Goal: Task Accomplishment & Management: Manage account settings

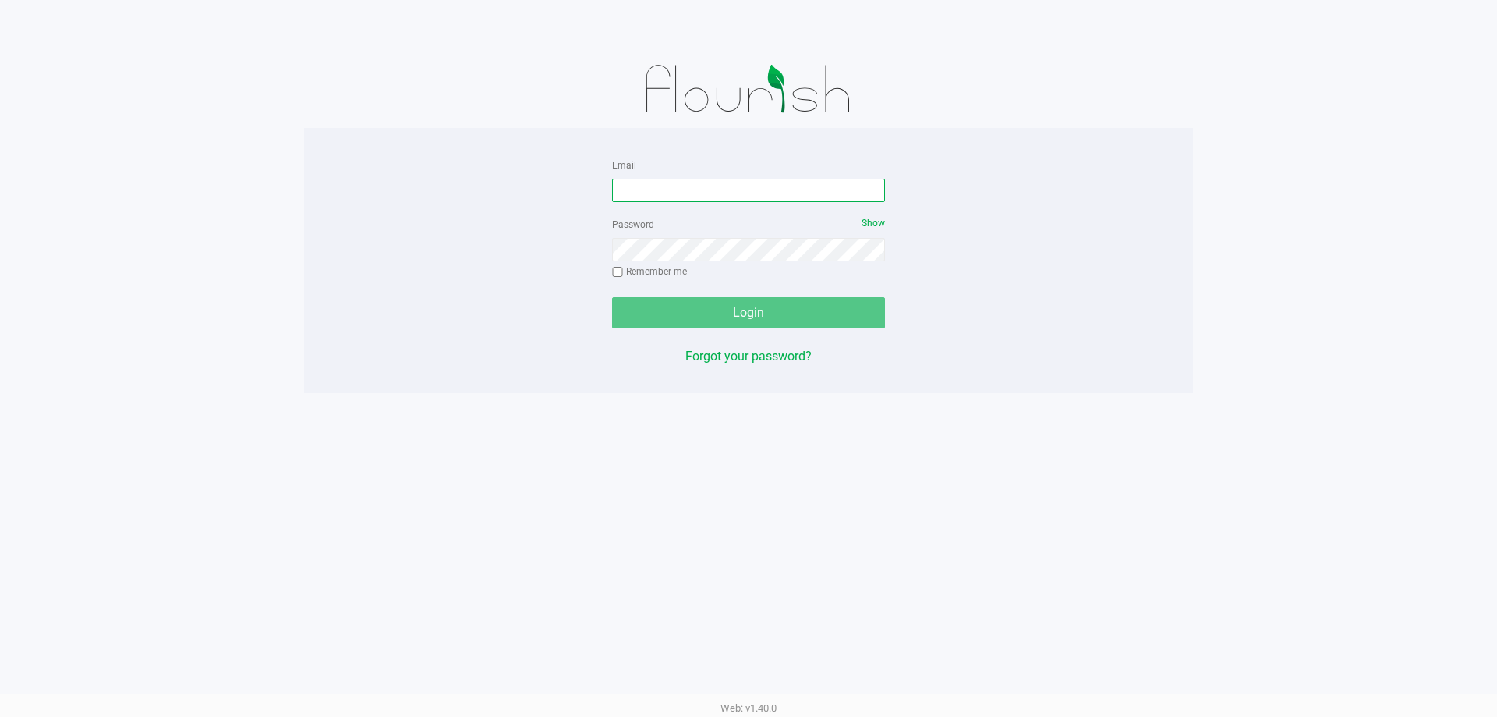
click at [734, 179] on input "Email" at bounding box center [748, 190] width 273 height 23
type input "[EMAIL_ADDRESS][DOMAIN_NAME]"
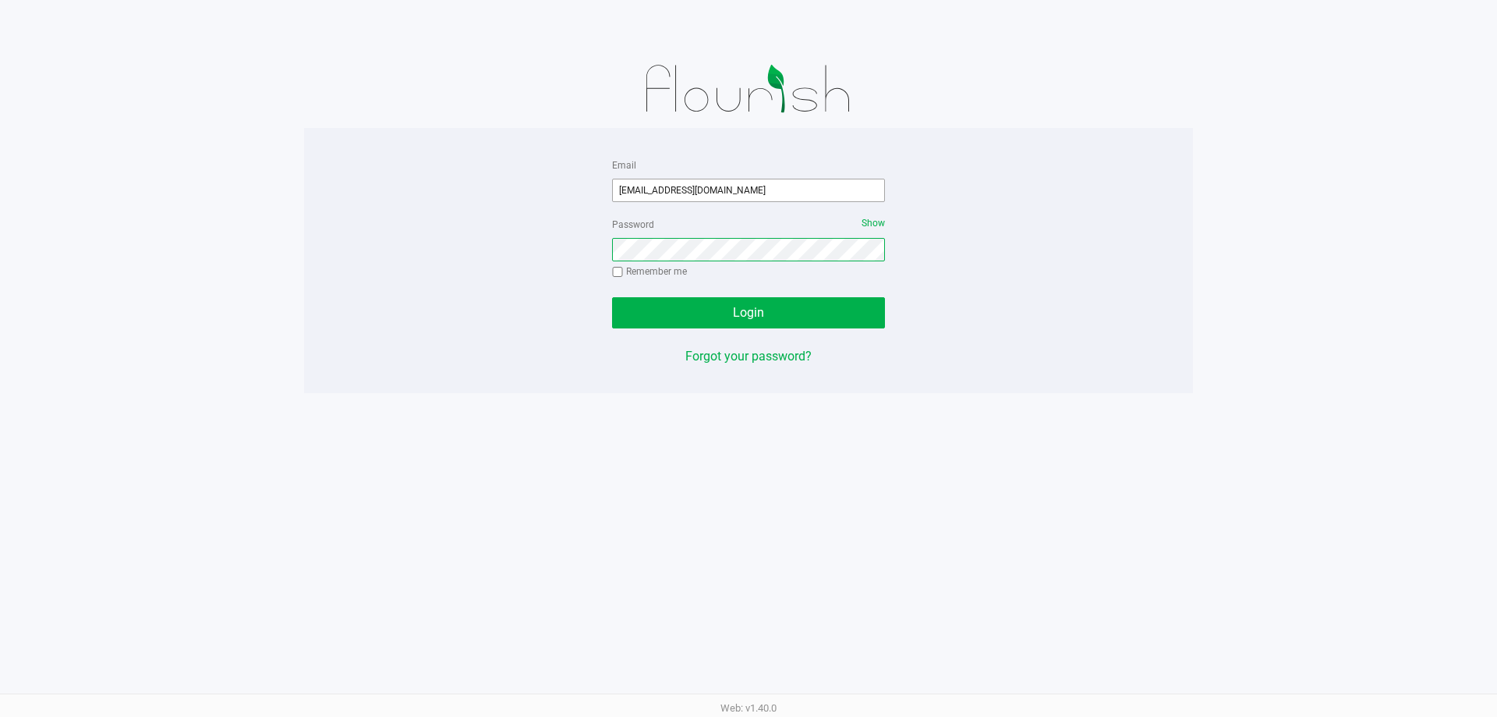
click at [612, 297] on button "Login" at bounding box center [748, 312] width 273 height 31
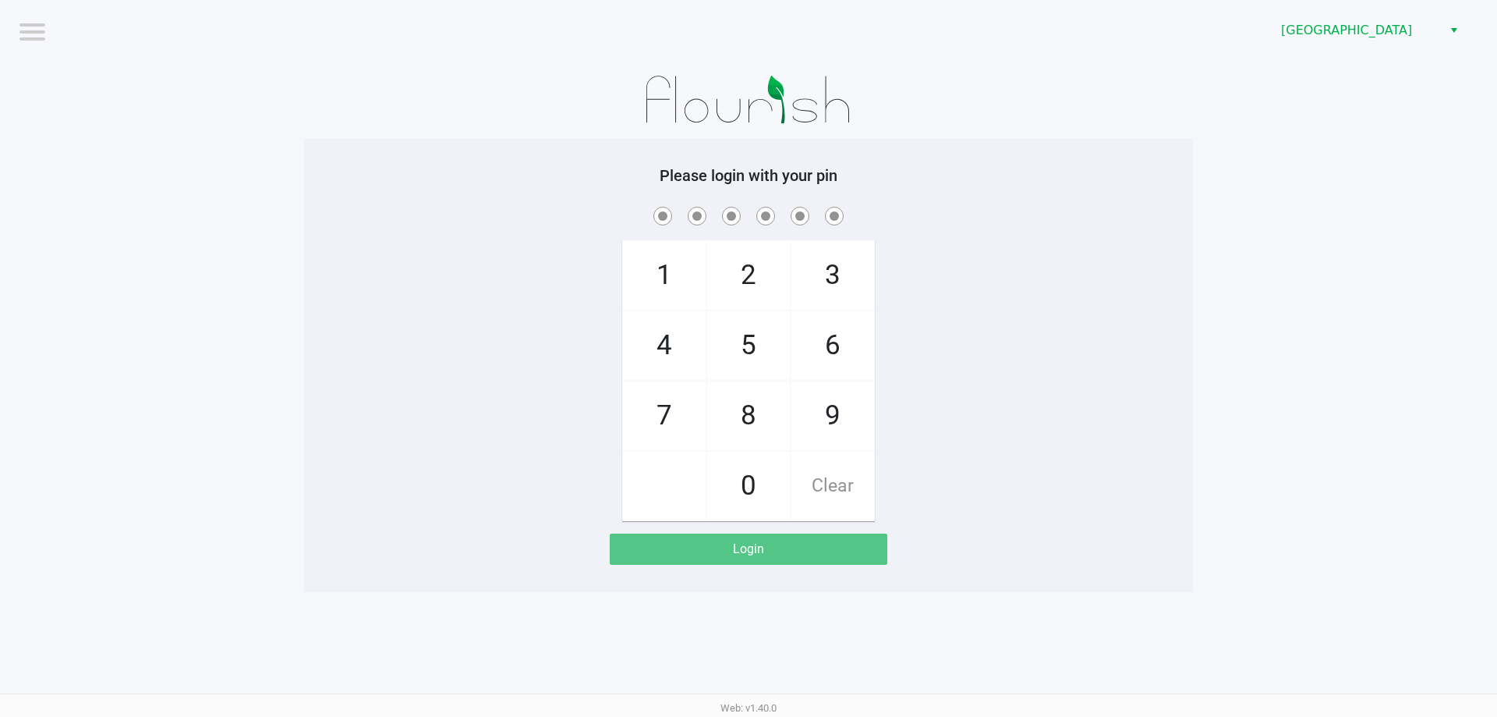
click at [1160, 320] on div "1 4 7 2 5 8 0 3 6 9 Clear" at bounding box center [748, 362] width 889 height 317
checkbox input "true"
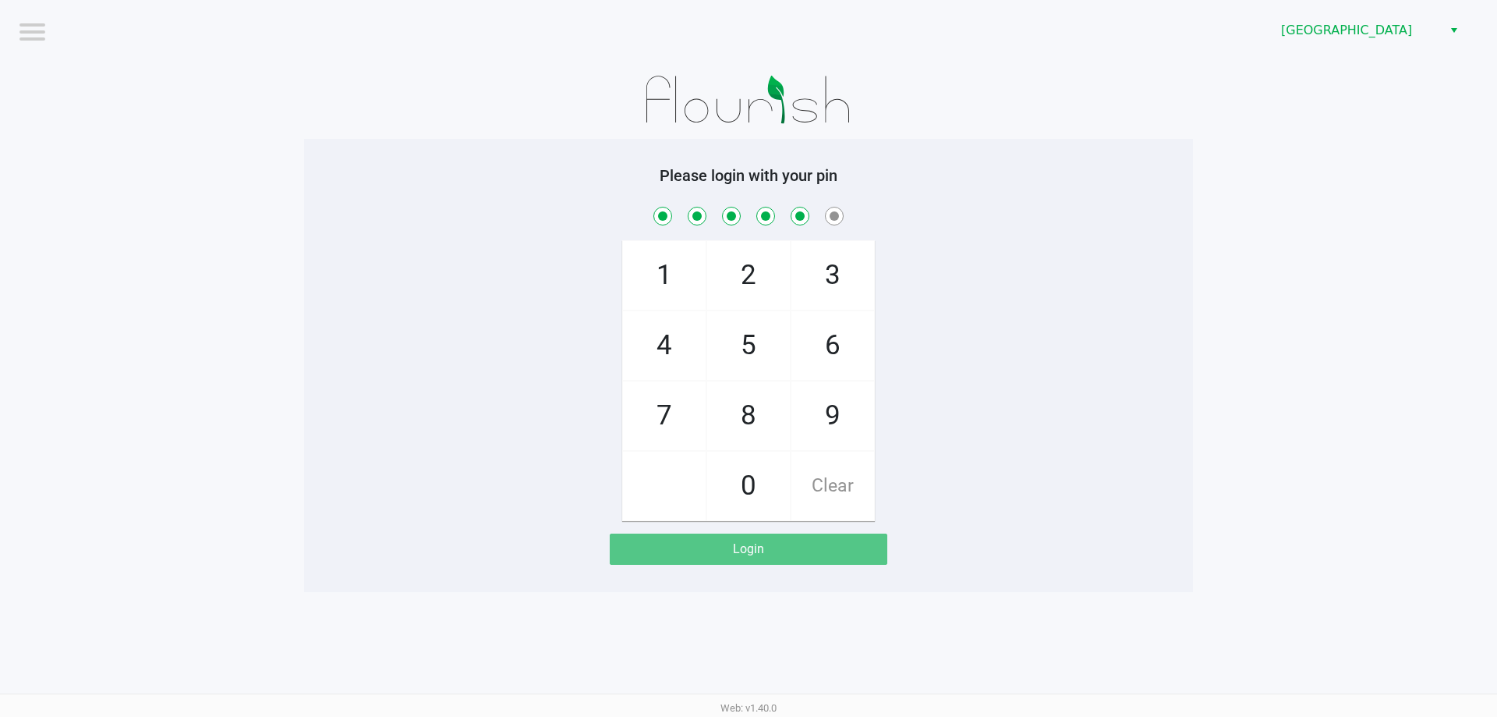
checkbox input "true"
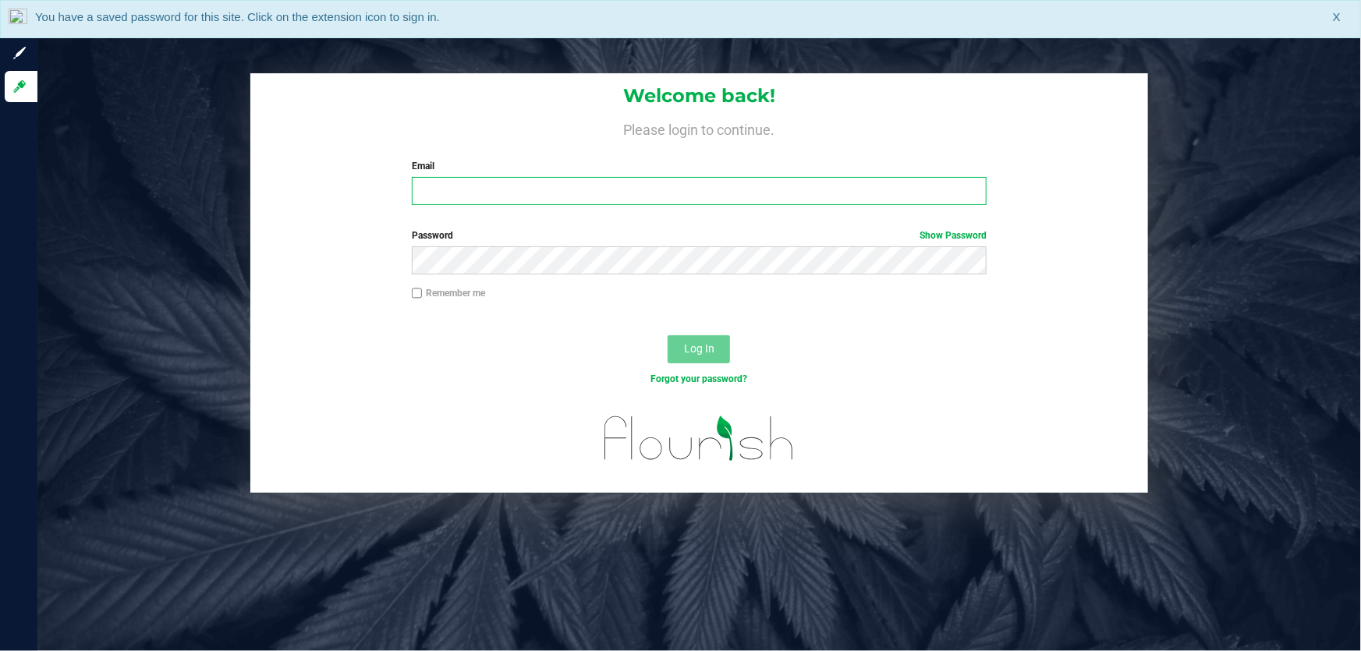
click at [566, 195] on input "Email" at bounding box center [699, 191] width 575 height 28
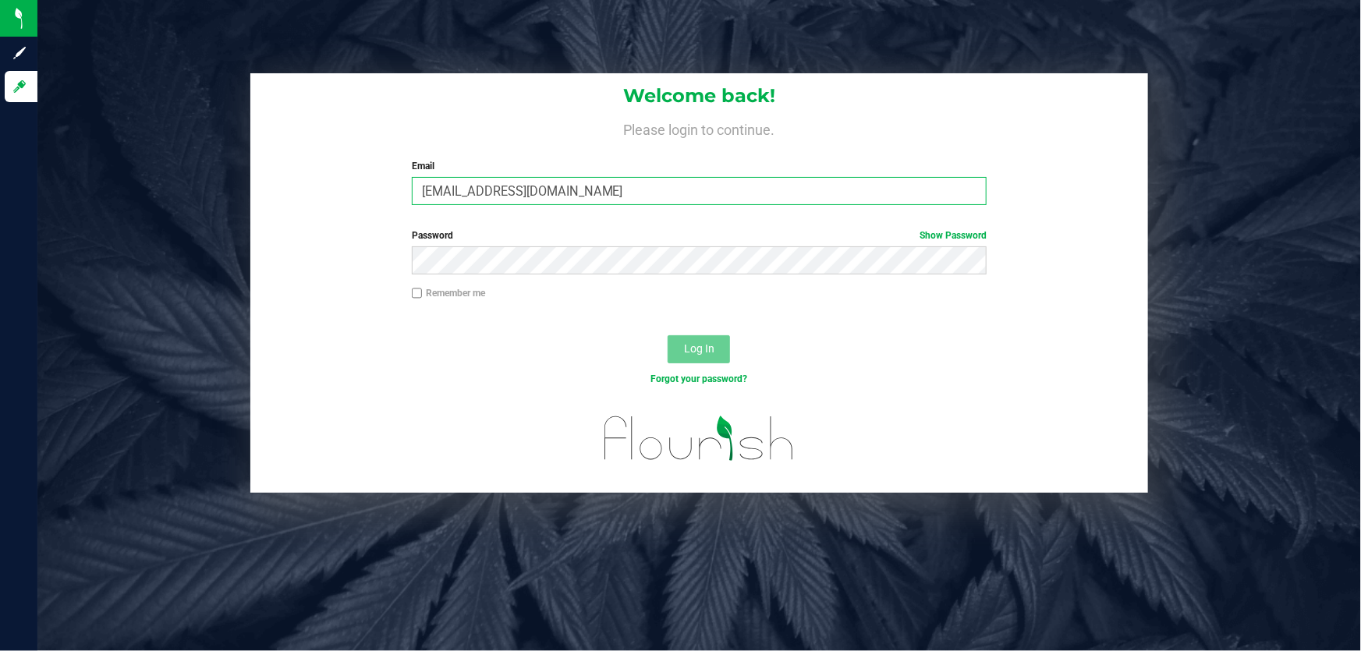
type input "[EMAIL_ADDRESS][DOMAIN_NAME]"
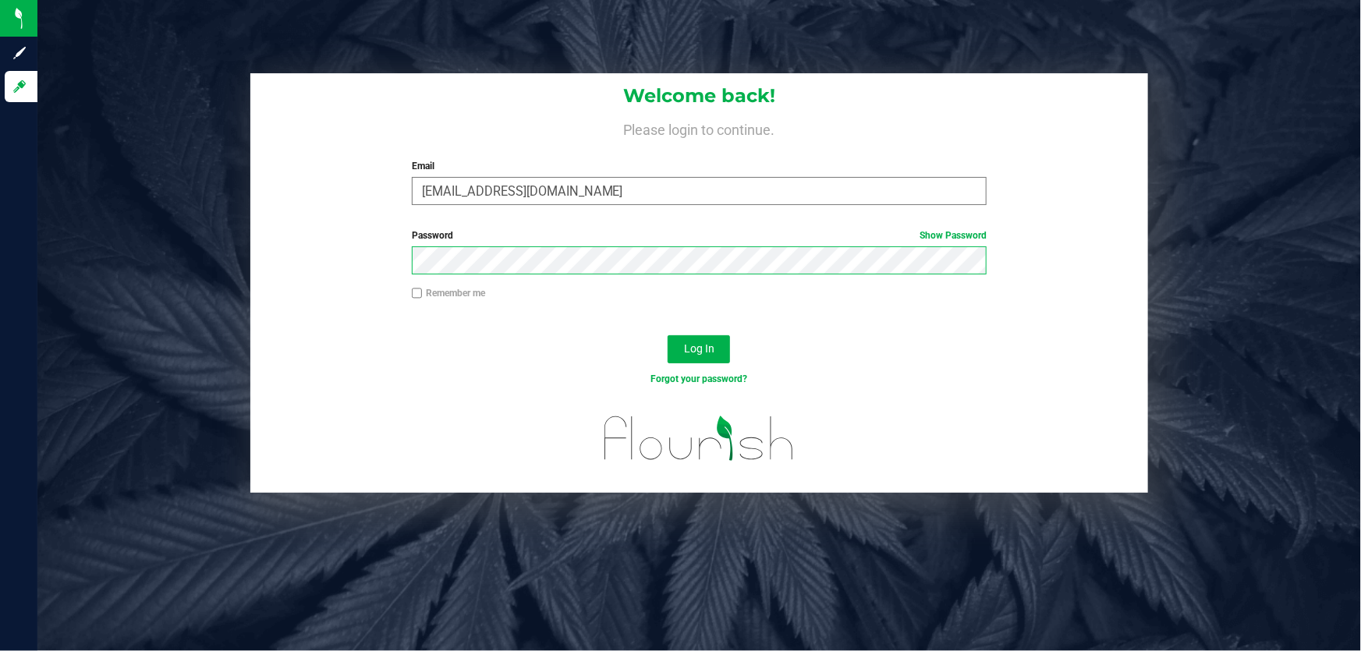
click at [667, 335] on button "Log In" at bounding box center [698, 349] width 62 height 28
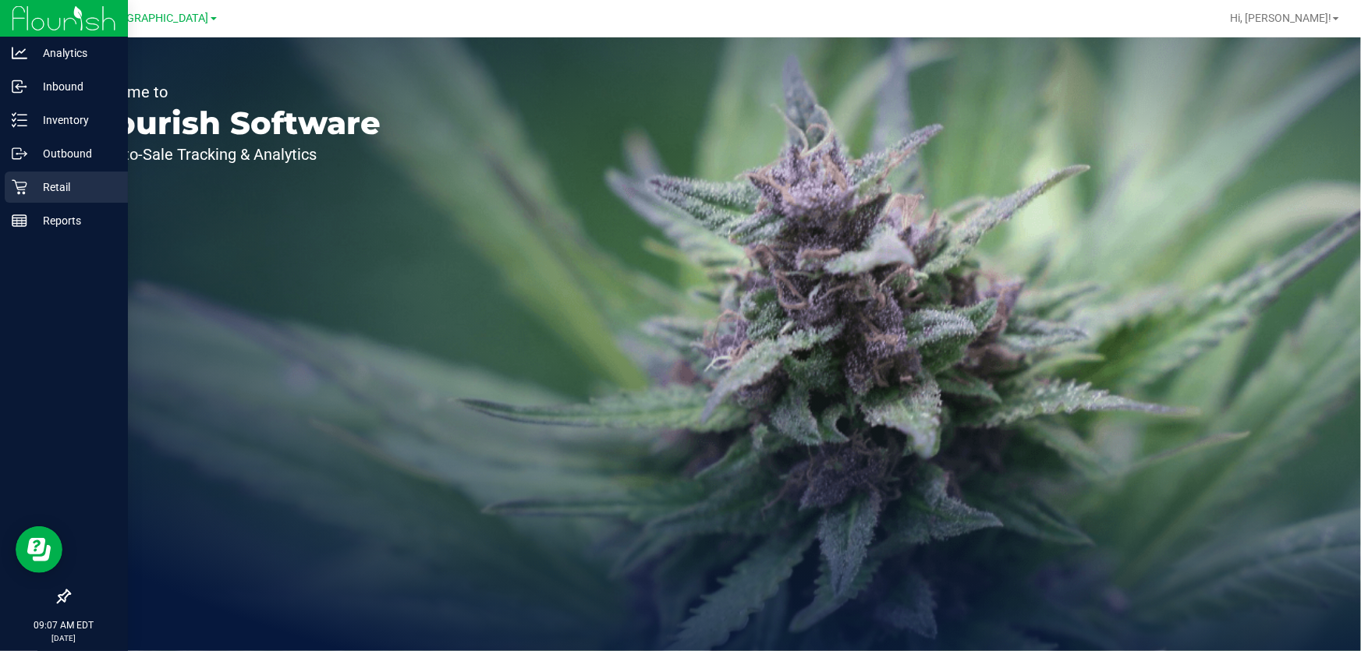
click at [58, 186] on p "Retail" at bounding box center [74, 187] width 94 height 19
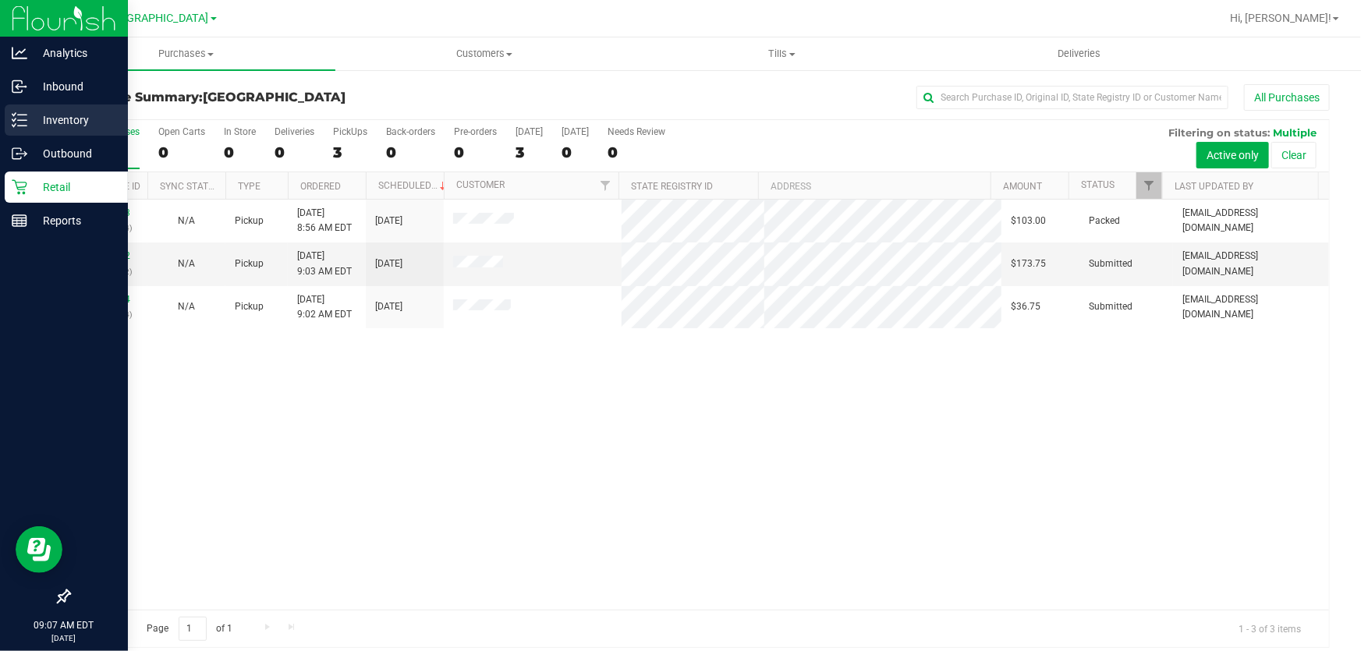
click at [73, 122] on p "Inventory" at bounding box center [74, 120] width 94 height 19
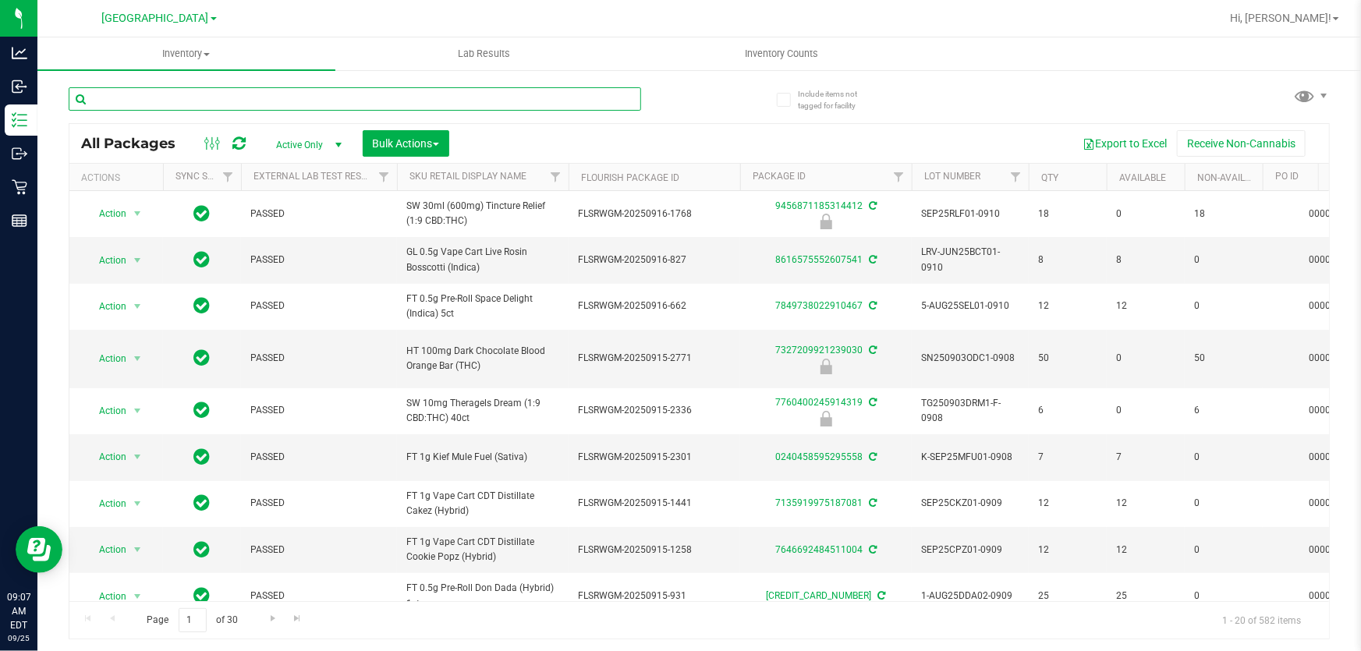
click at [355, 93] on input "text" at bounding box center [355, 98] width 572 height 23
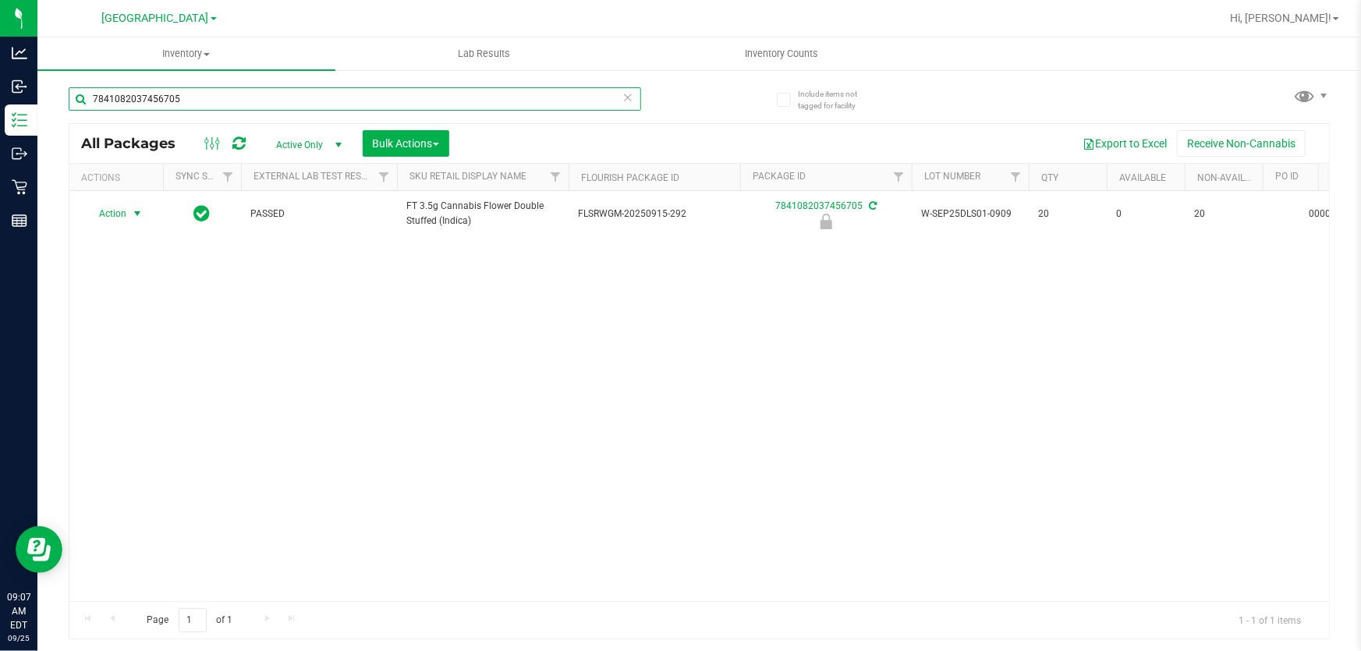
type input "7841082037456705"
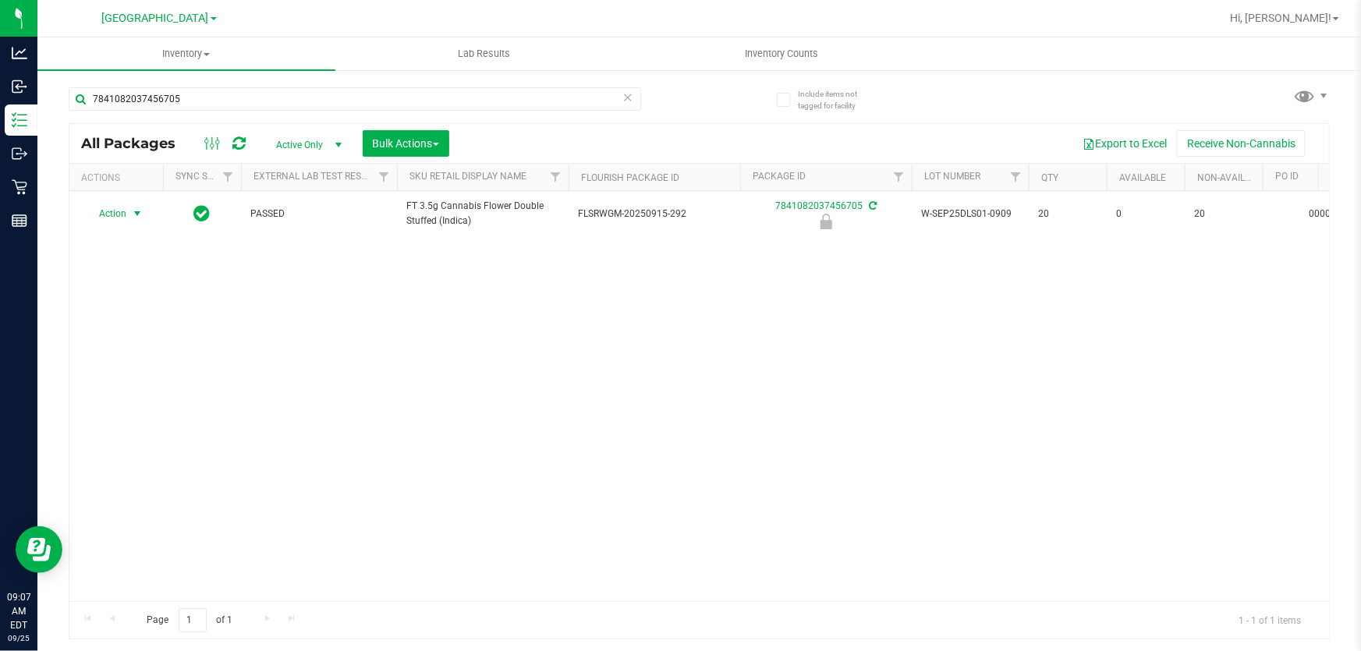
click at [123, 205] on span "Action" at bounding box center [106, 214] width 42 height 22
click at [133, 410] on div "Action Edit attributes Global inventory Locate package Package audit log Print …" at bounding box center [135, 329] width 101 height 209
click at [133, 407] on li "Unlock package" at bounding box center [135, 418] width 99 height 23
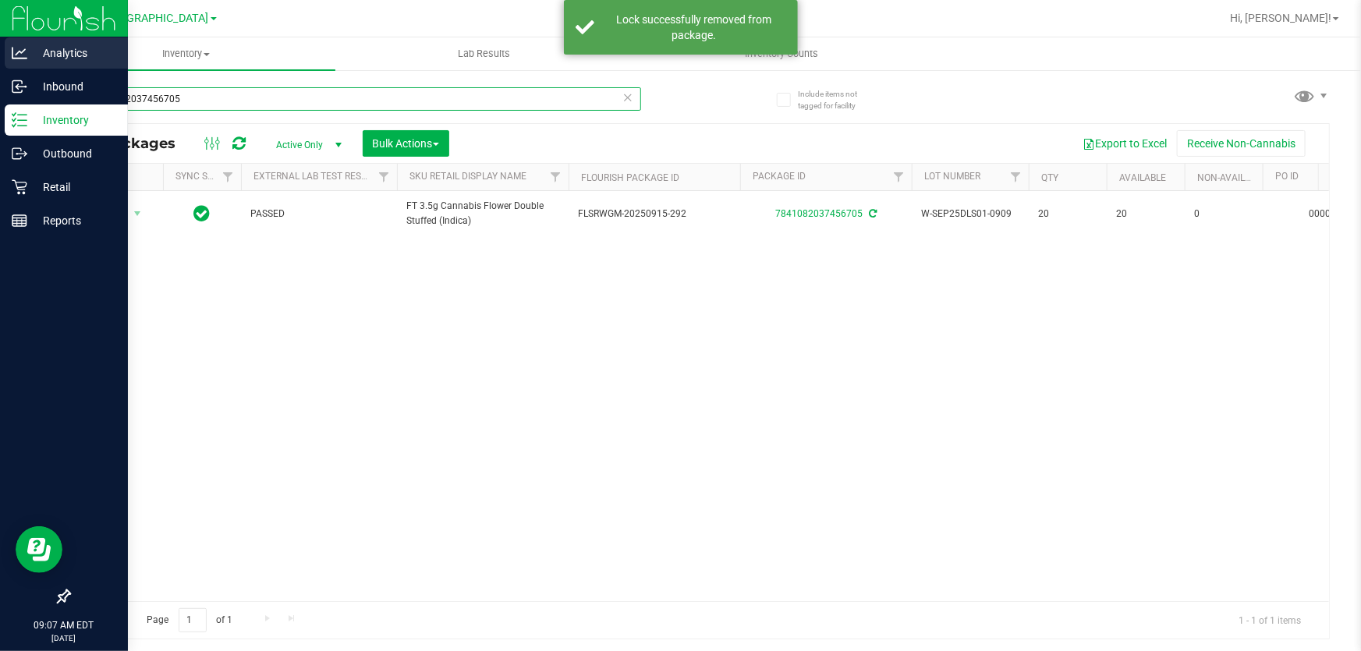
drag, startPoint x: 194, startPoint y: 95, endPoint x: 0, endPoint y: 66, distance: 196.3
click at [0, 68] on div "Analytics Inbound Inventory Outbound Retail Reports 09:07 AM EDT 09/25/2025 09/…" at bounding box center [680, 325] width 1361 height 651
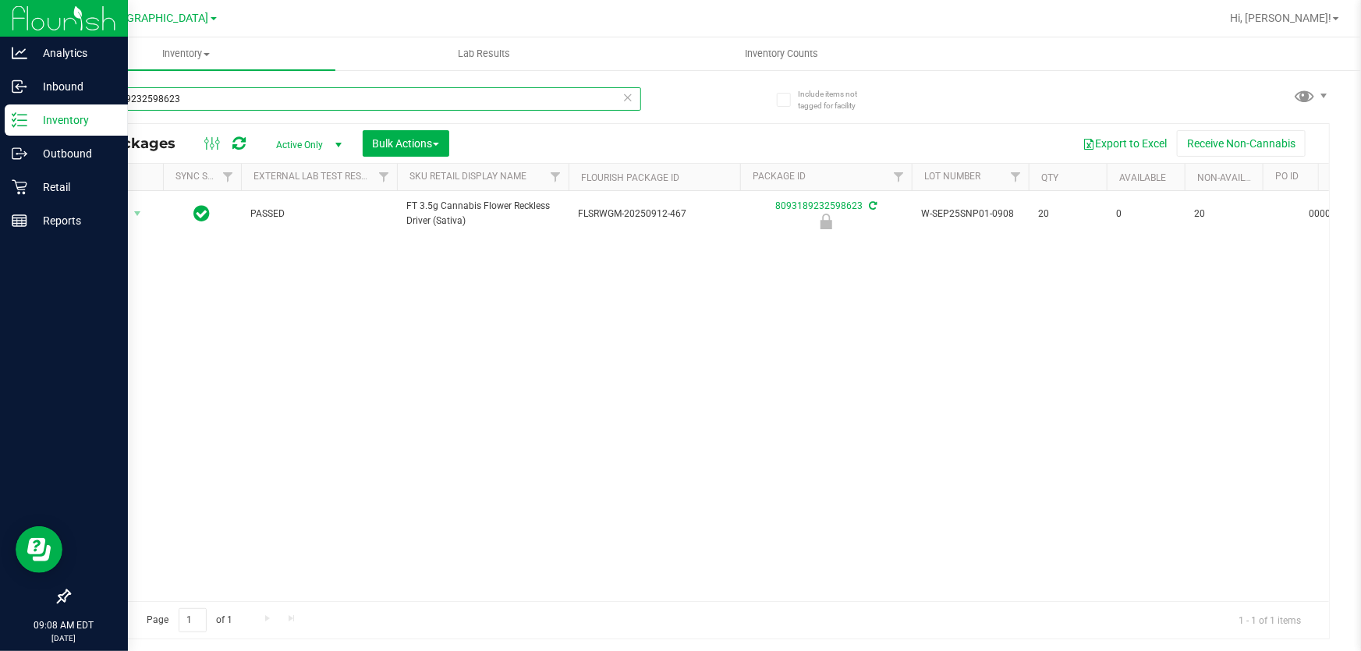
drag, startPoint x: 199, startPoint y: 107, endPoint x: 0, endPoint y: 107, distance: 198.8
click at [0, 107] on div "Analytics Inbound Inventory Outbound Retail Reports 09:08 AM EDT 09/25/2025 09/…" at bounding box center [680, 325] width 1361 height 651
drag, startPoint x: 219, startPoint y: 93, endPoint x: 0, endPoint y: 130, distance: 222.3
click at [0, 130] on div "Analytics Inbound Inventory Outbound Retail Reports 09:08 AM EDT 09/25/2025 09/…" at bounding box center [680, 325] width 1361 height 651
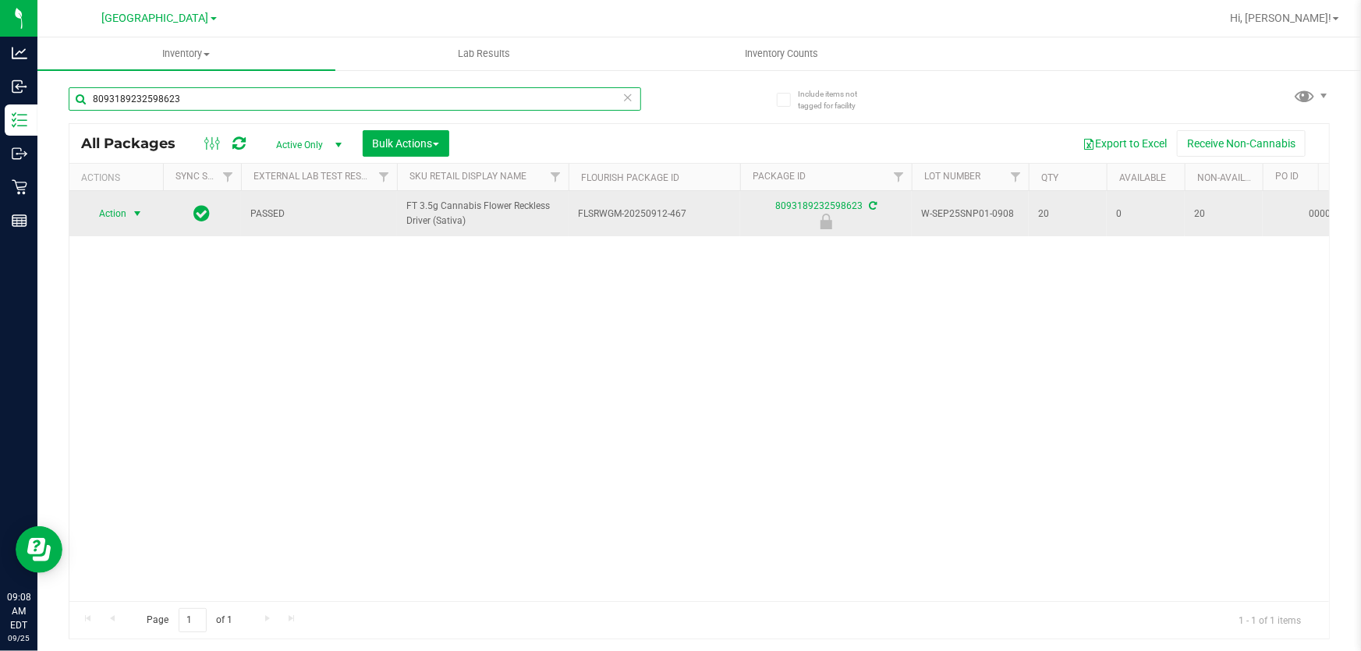
type input "8093189232598623"
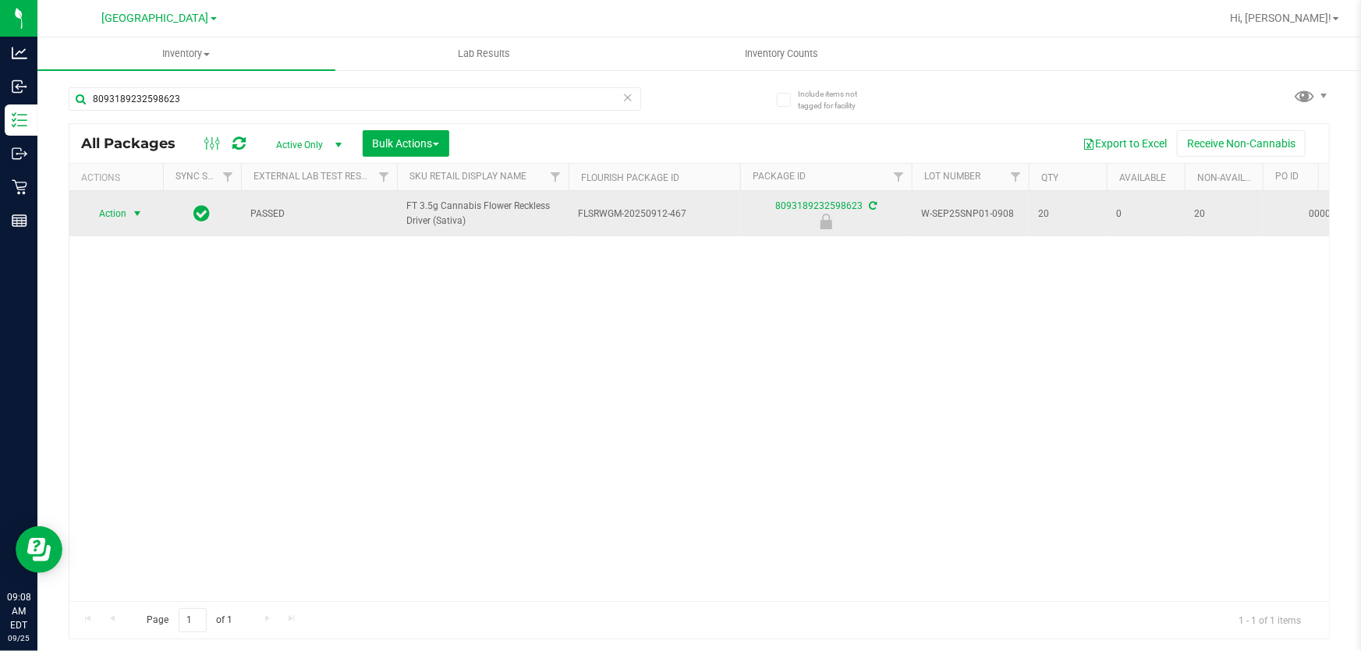
click at [126, 205] on span "Action" at bounding box center [106, 214] width 42 height 22
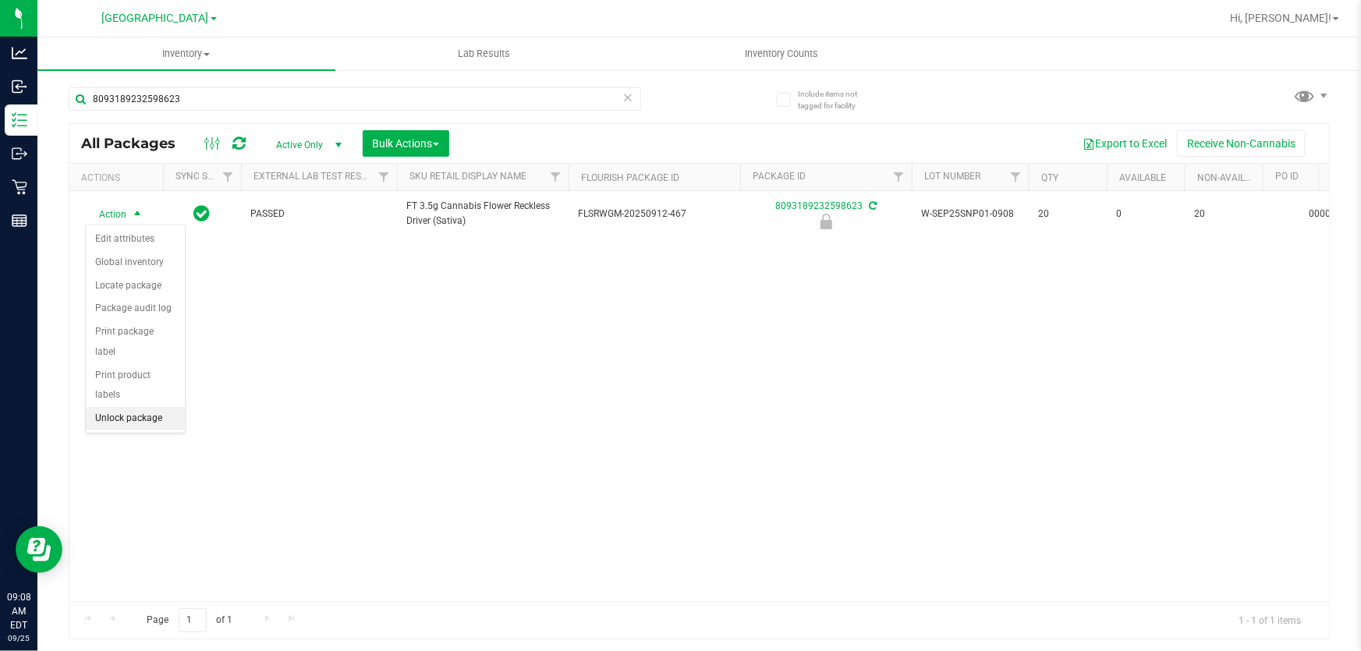
click at [142, 407] on li "Unlock package" at bounding box center [135, 418] width 99 height 23
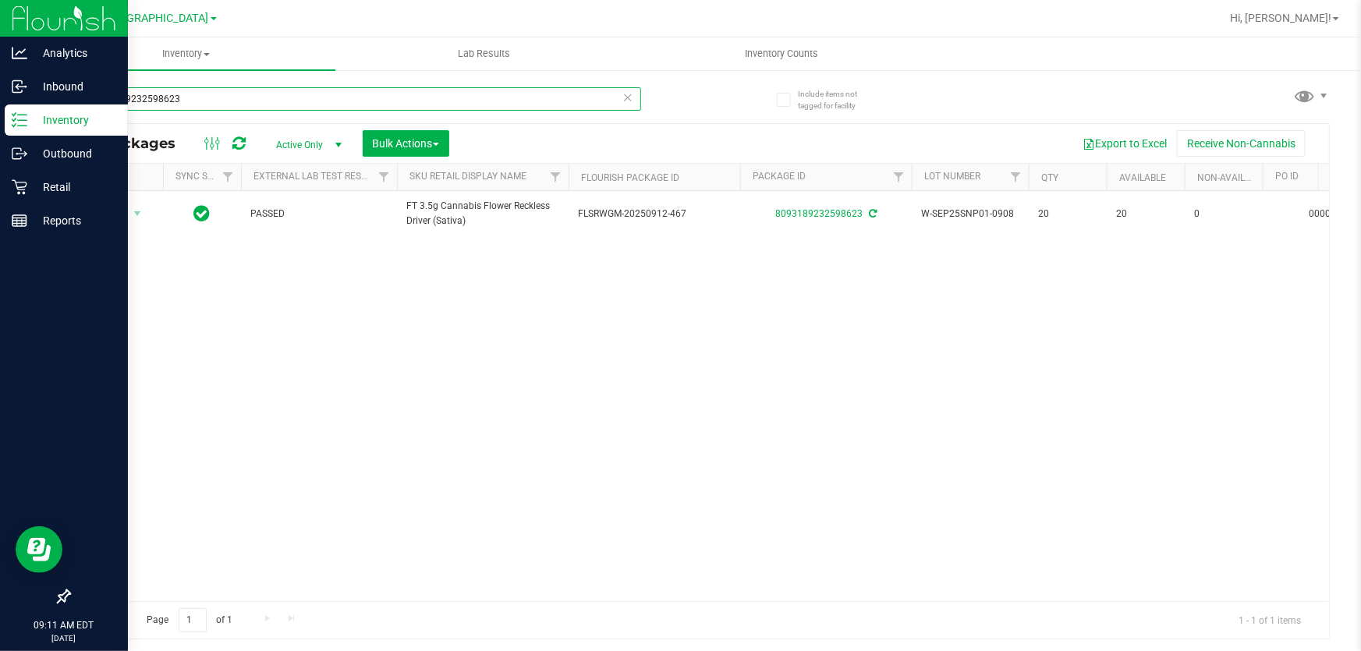
drag, startPoint x: 257, startPoint y: 90, endPoint x: 0, endPoint y: 108, distance: 257.9
click at [0, 108] on div "Analytics Inbound Inventory Outbound Retail Reports 09:11 AM EDT 09/25/2025 09/…" at bounding box center [680, 325] width 1361 height 651
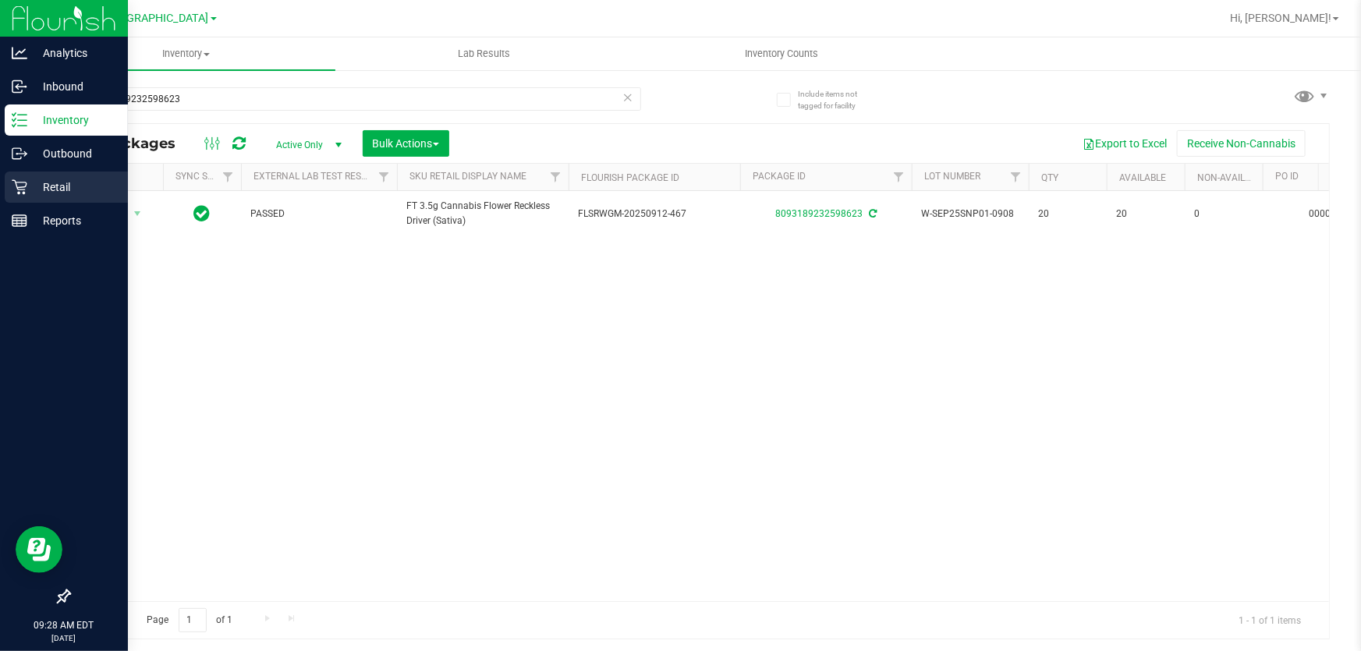
click at [22, 188] on icon at bounding box center [20, 187] width 16 height 16
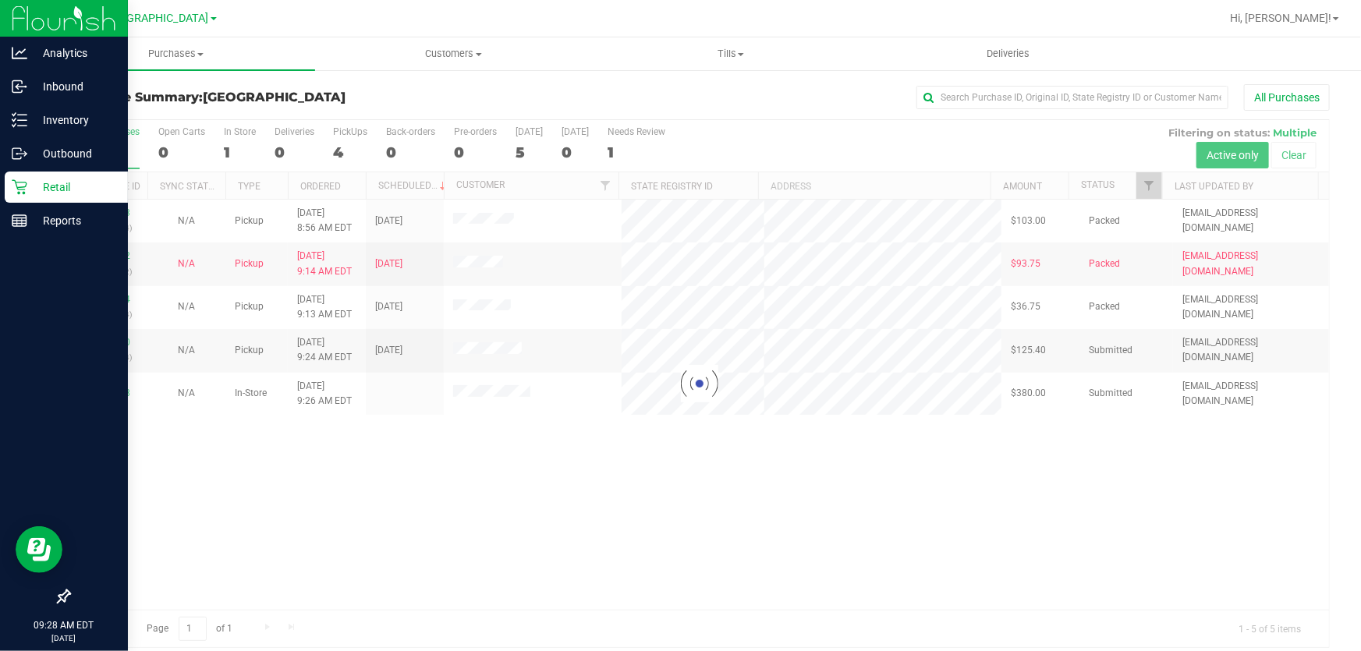
click at [788, 491] on div at bounding box center [698, 383] width 1259 height 527
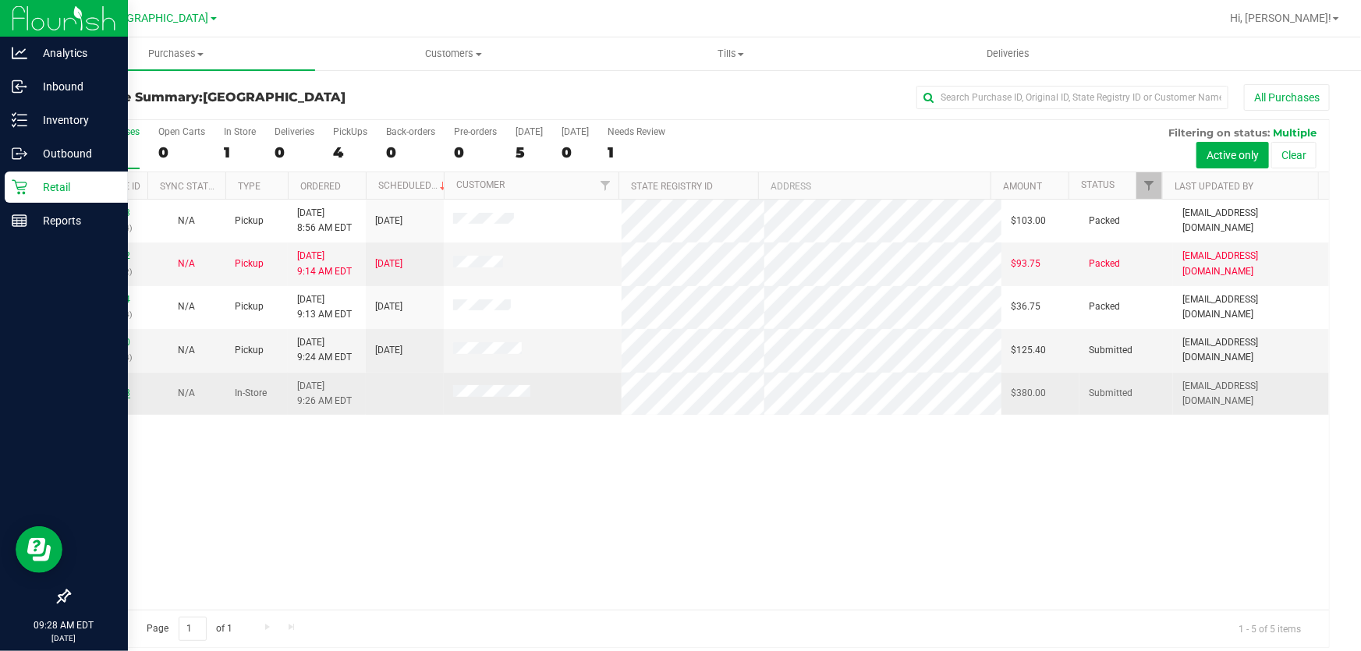
click at [122, 395] on link "12002098" at bounding box center [109, 393] width 44 height 11
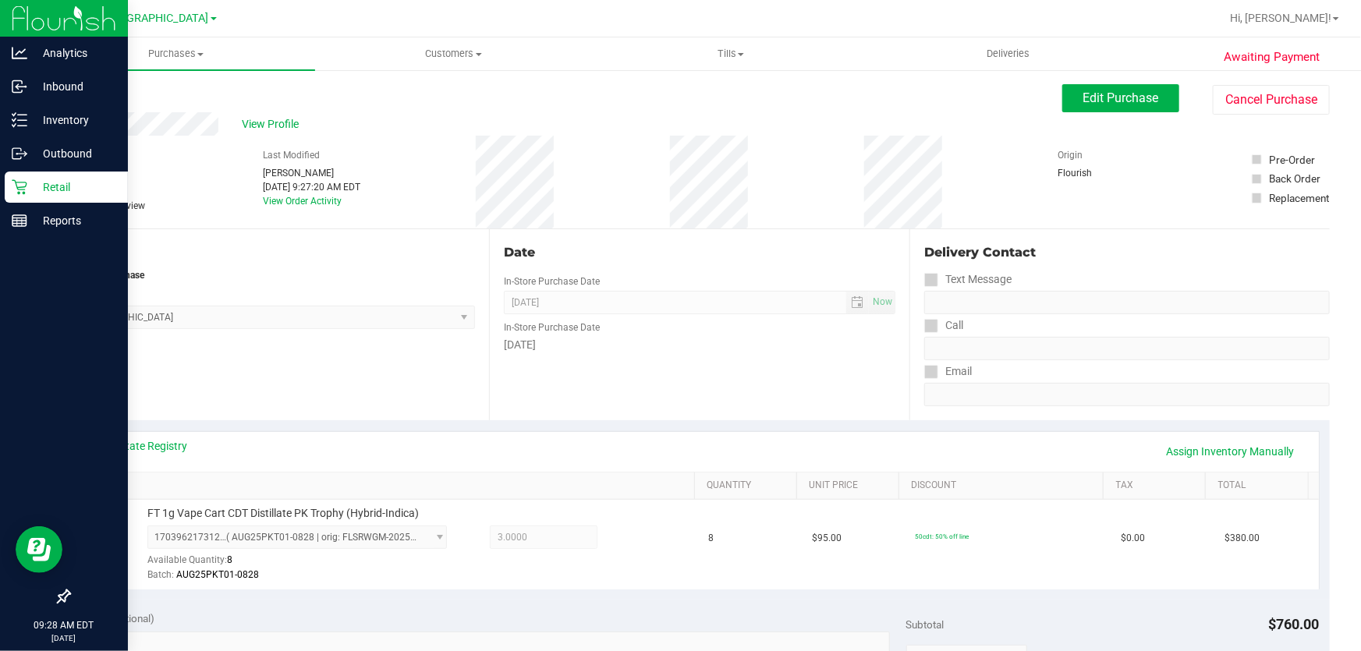
click at [582, 91] on div "Back Edit Purchase Cancel Purchase" at bounding box center [699, 98] width 1261 height 28
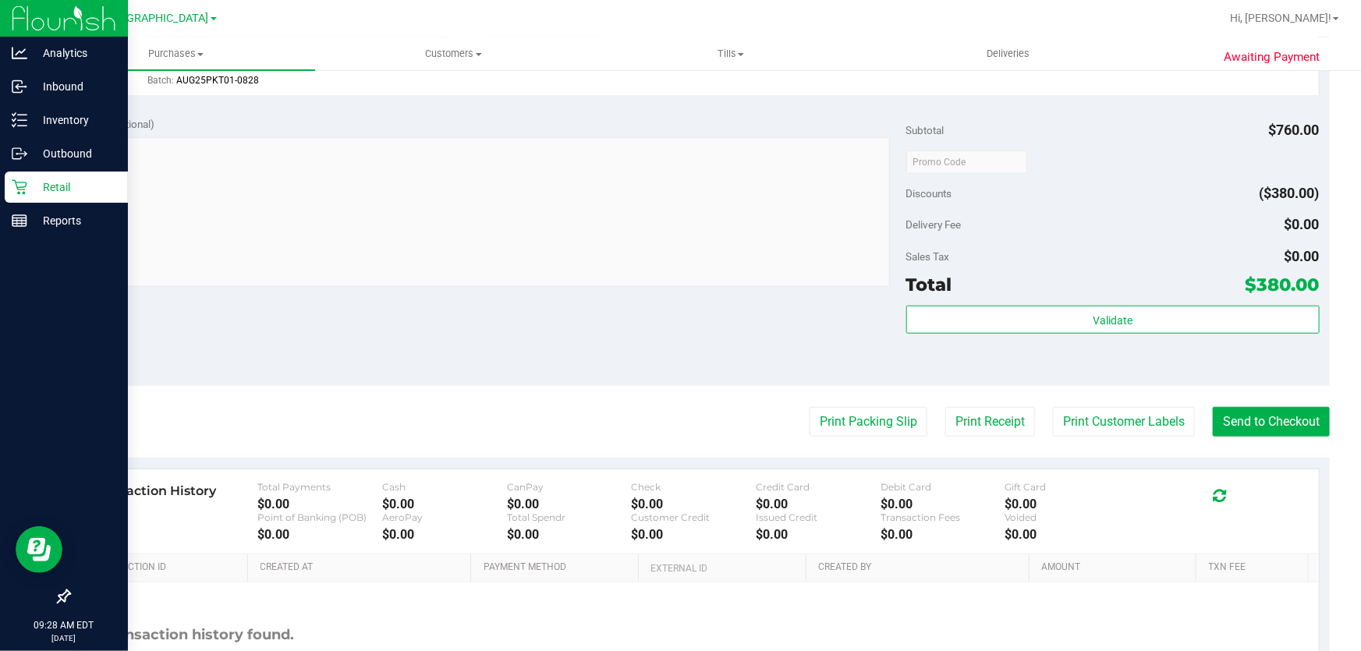
scroll to position [496, 0]
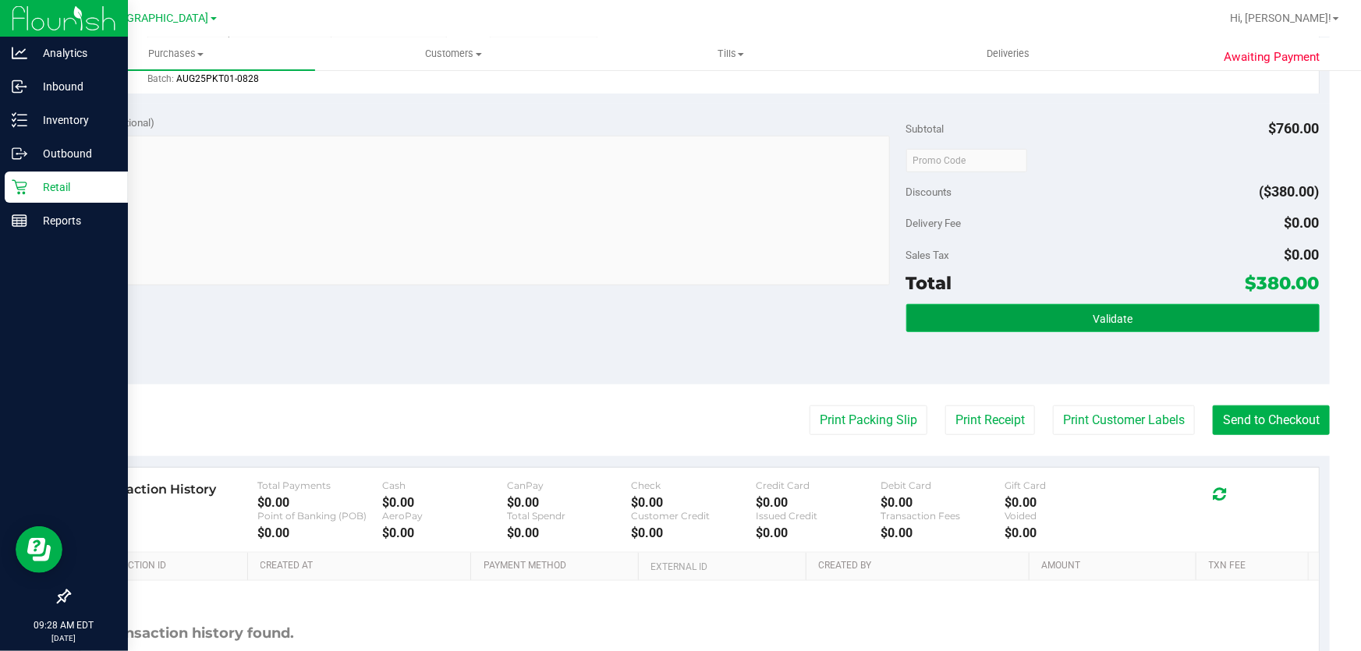
click at [1020, 315] on button "Validate" at bounding box center [1112, 318] width 413 height 28
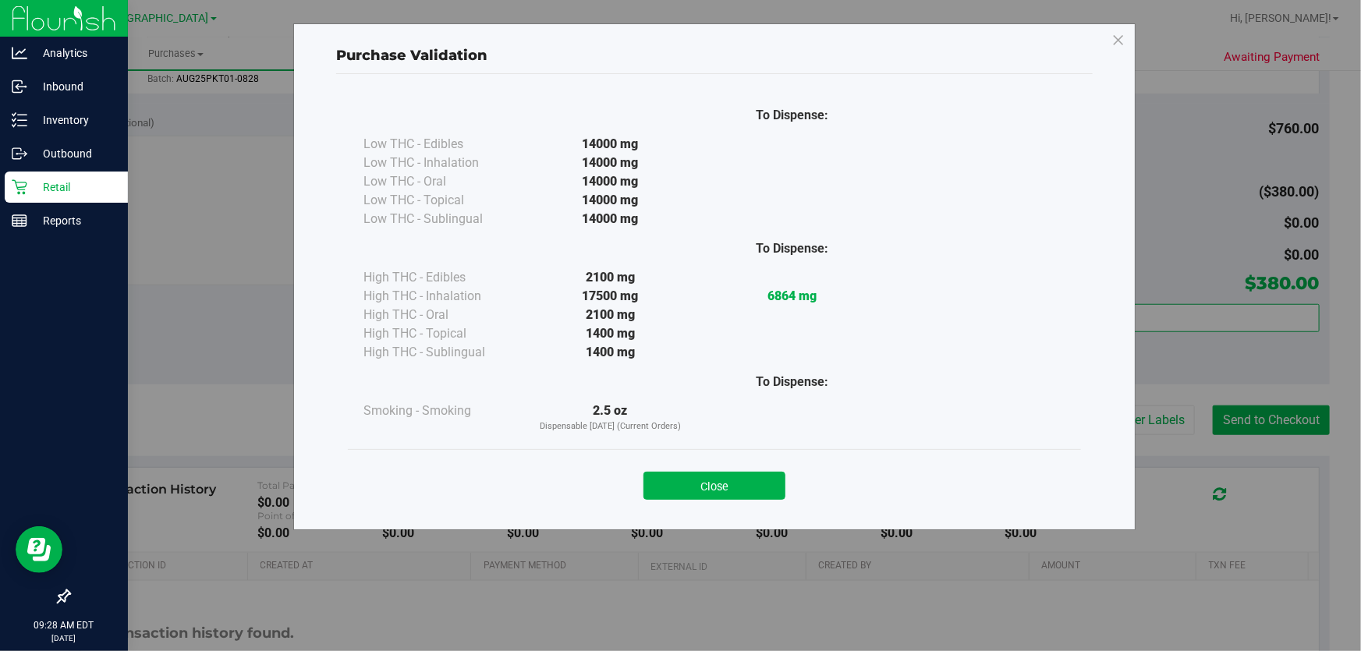
click at [714, 508] on div "Close" at bounding box center [714, 480] width 733 height 63
click at [713, 497] on button "Close" at bounding box center [714, 486] width 142 height 28
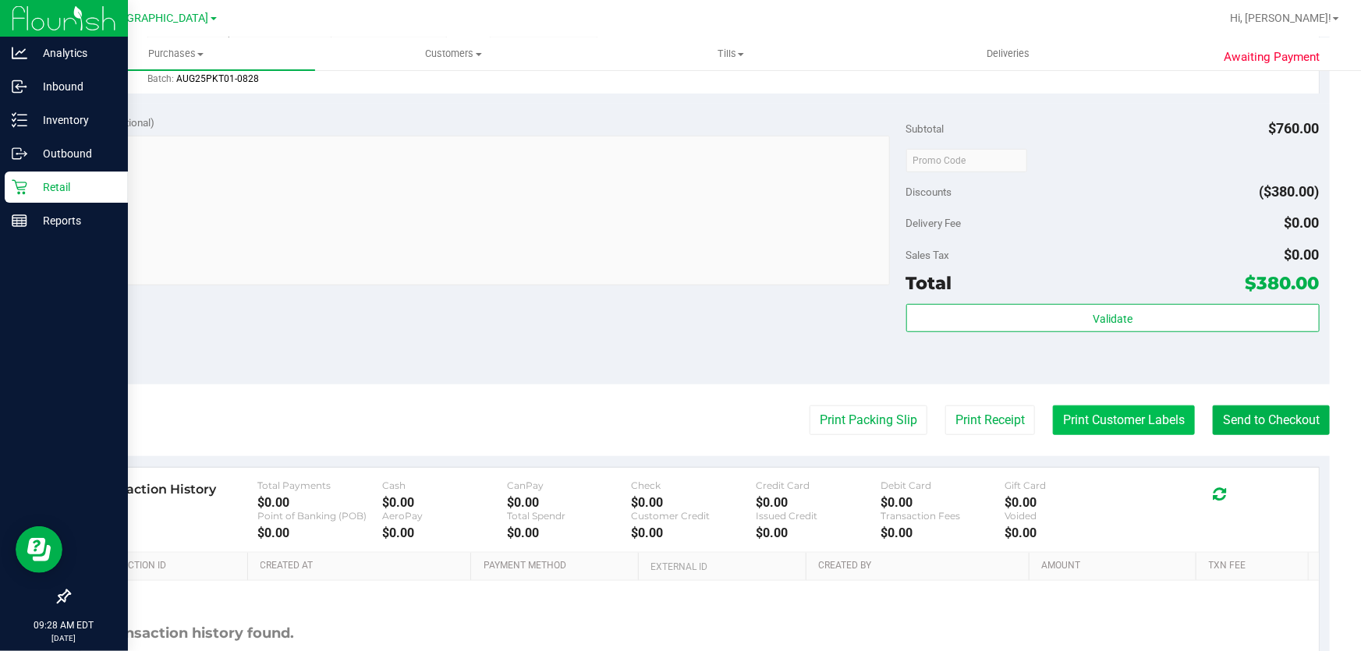
click at [1119, 420] on button "Print Customer Labels" at bounding box center [1124, 420] width 142 height 30
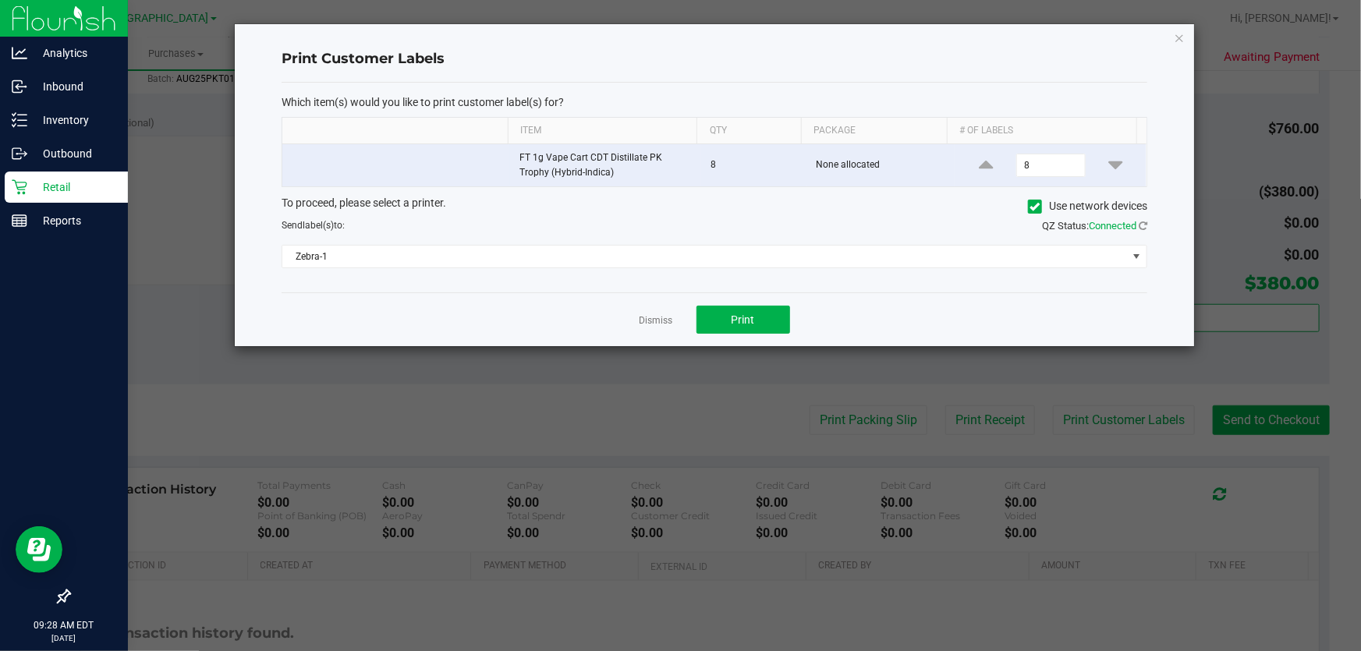
click at [901, 243] on div "To proceed, please select a printer. Use network devices Send label(s) to: QZ S…" at bounding box center [714, 232] width 866 height 74
click at [1140, 254] on span at bounding box center [1136, 256] width 12 height 12
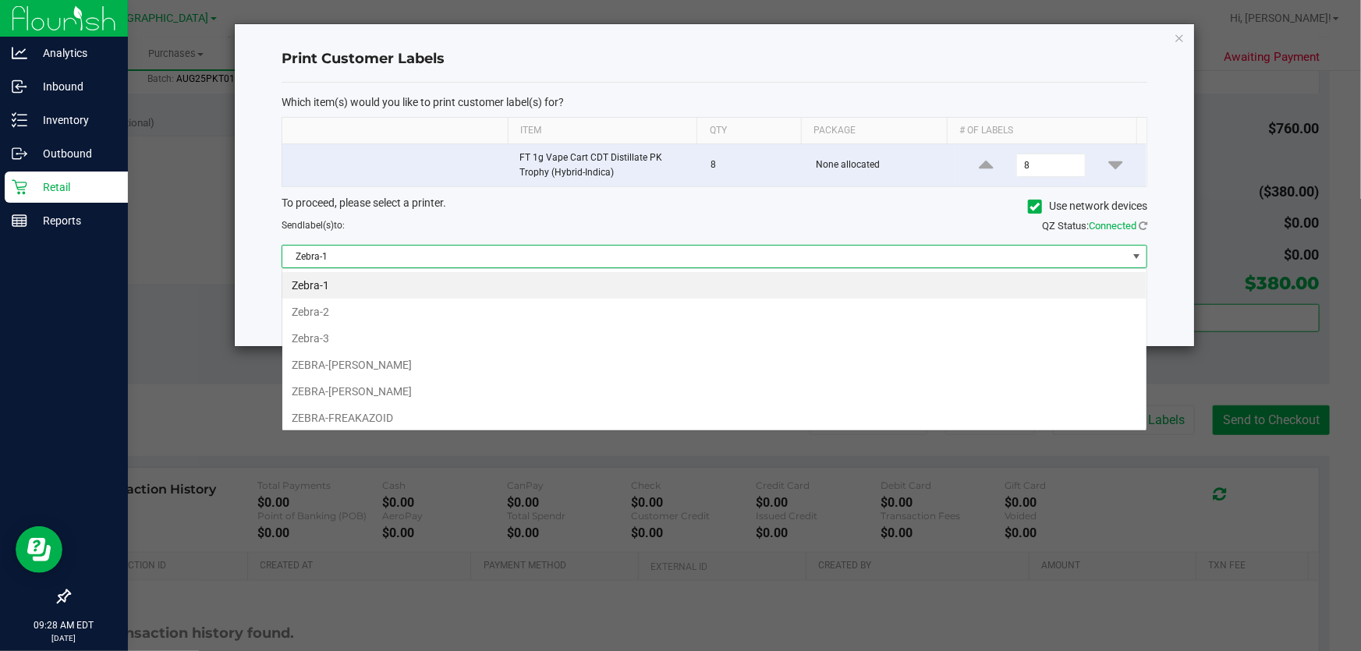
scroll to position [23, 866]
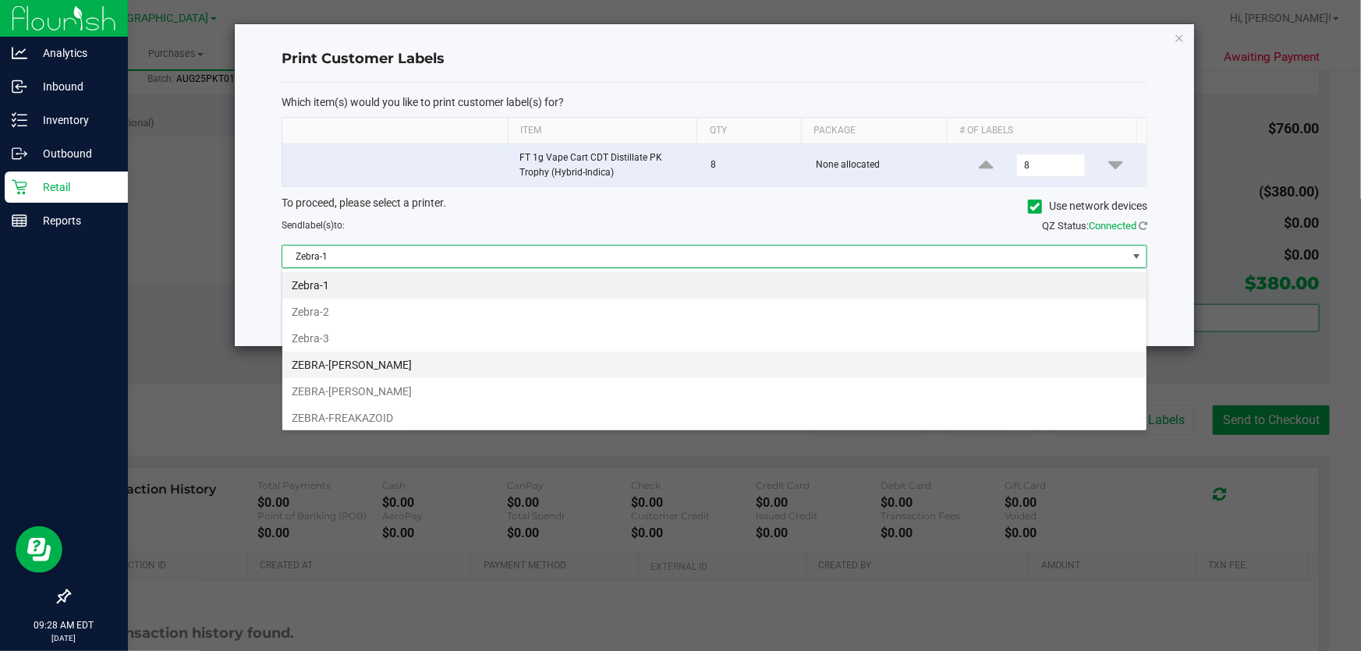
click at [430, 359] on li "ZEBRA-FRANKIE VALLI" at bounding box center [714, 365] width 864 height 27
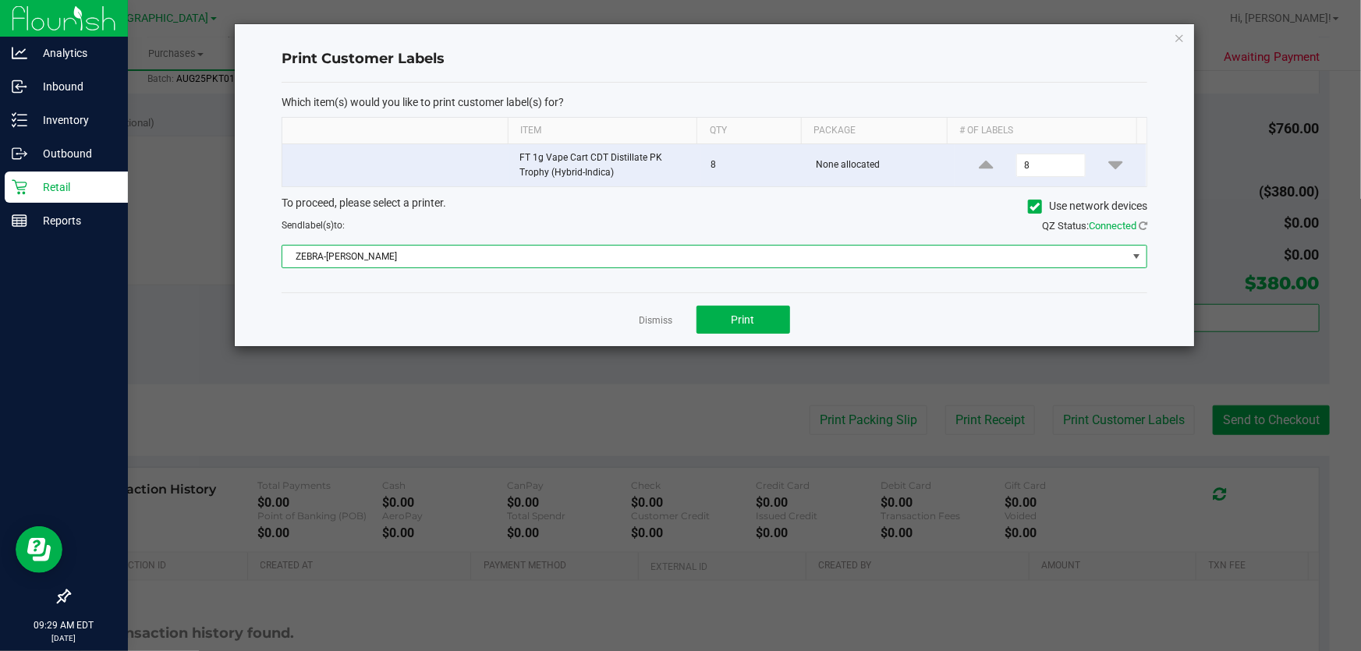
click at [931, 253] on span "ZEBRA-FRANKIE VALLI" at bounding box center [704, 257] width 844 height 22
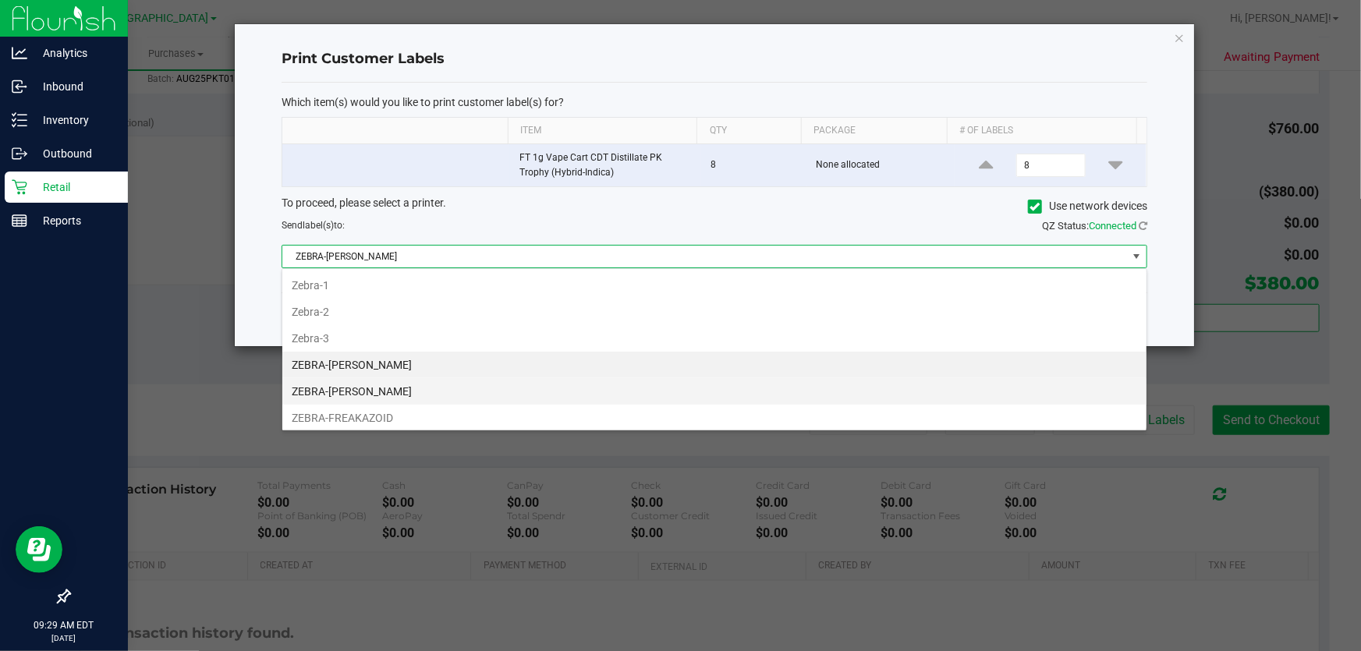
click at [423, 387] on li "ZEBRA-FRANKLIN-PIERCE" at bounding box center [714, 391] width 864 height 27
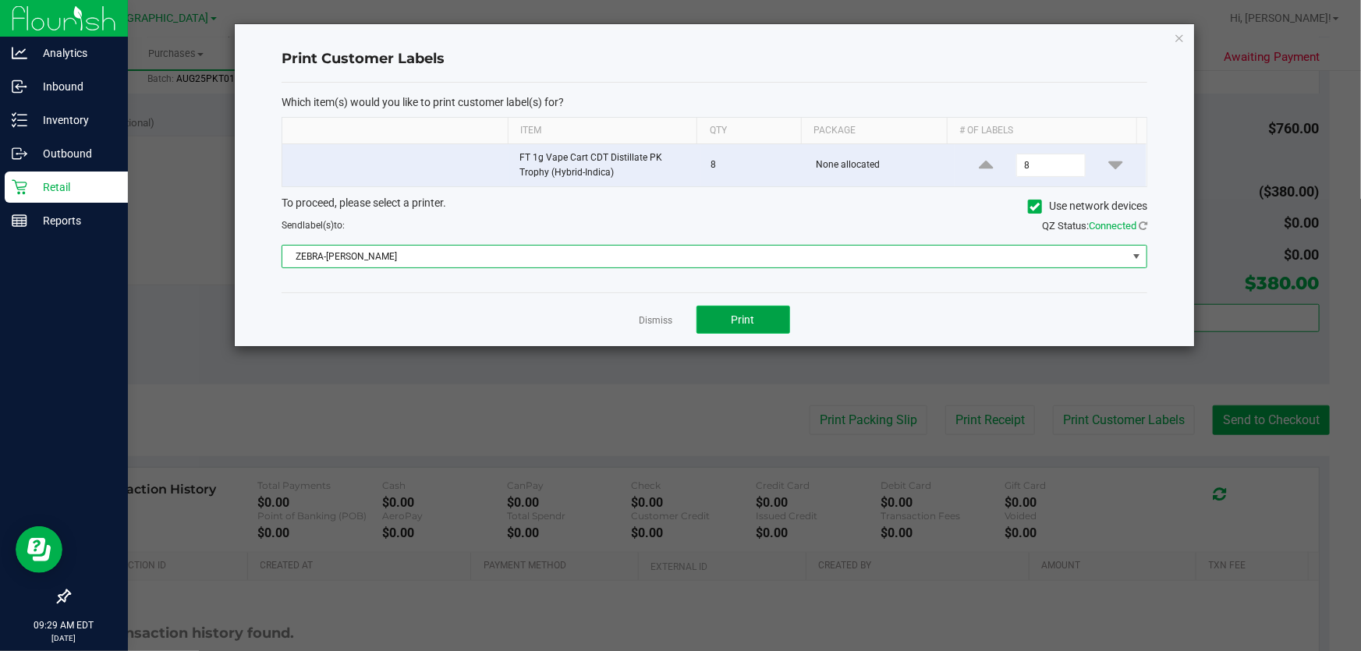
click at [771, 320] on button "Print" at bounding box center [743, 320] width 94 height 28
click at [645, 313] on div "Dismiss Print" at bounding box center [714, 319] width 866 height 54
click at [648, 314] on link "Dismiss" at bounding box center [656, 320] width 34 height 13
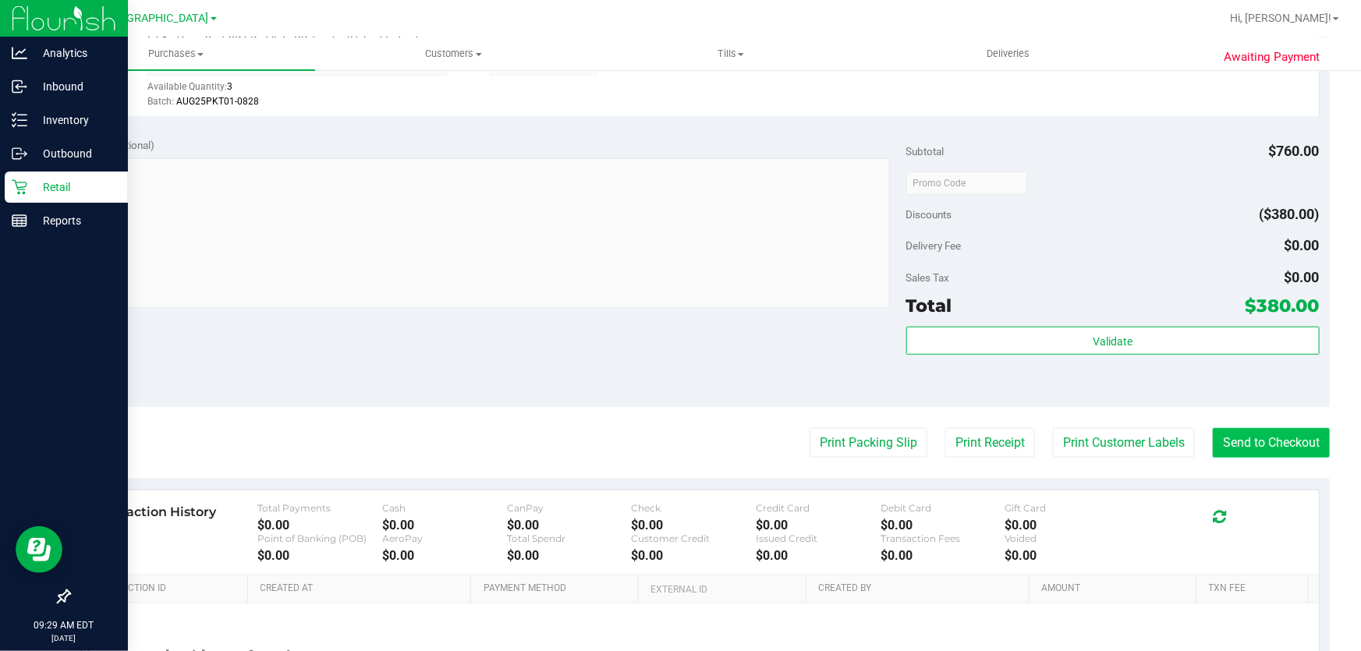
scroll to position [480, 0]
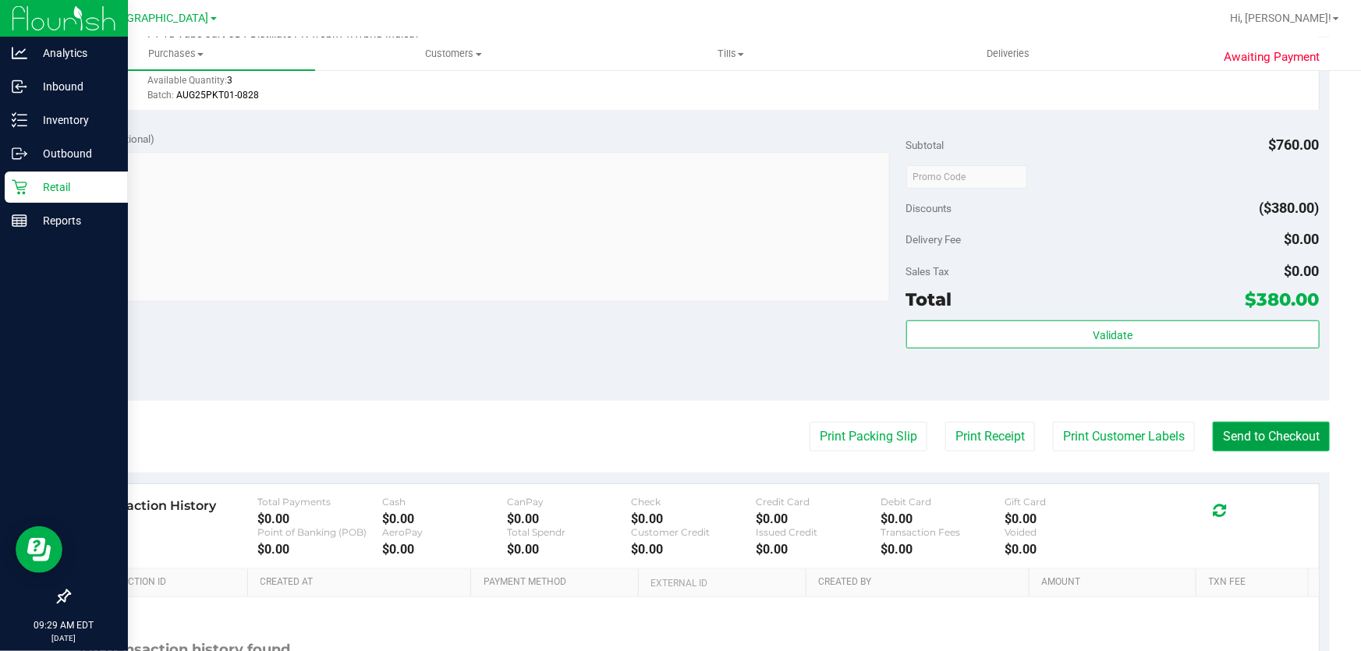
click at [1261, 444] on button "Send to Checkout" at bounding box center [1270, 437] width 117 height 30
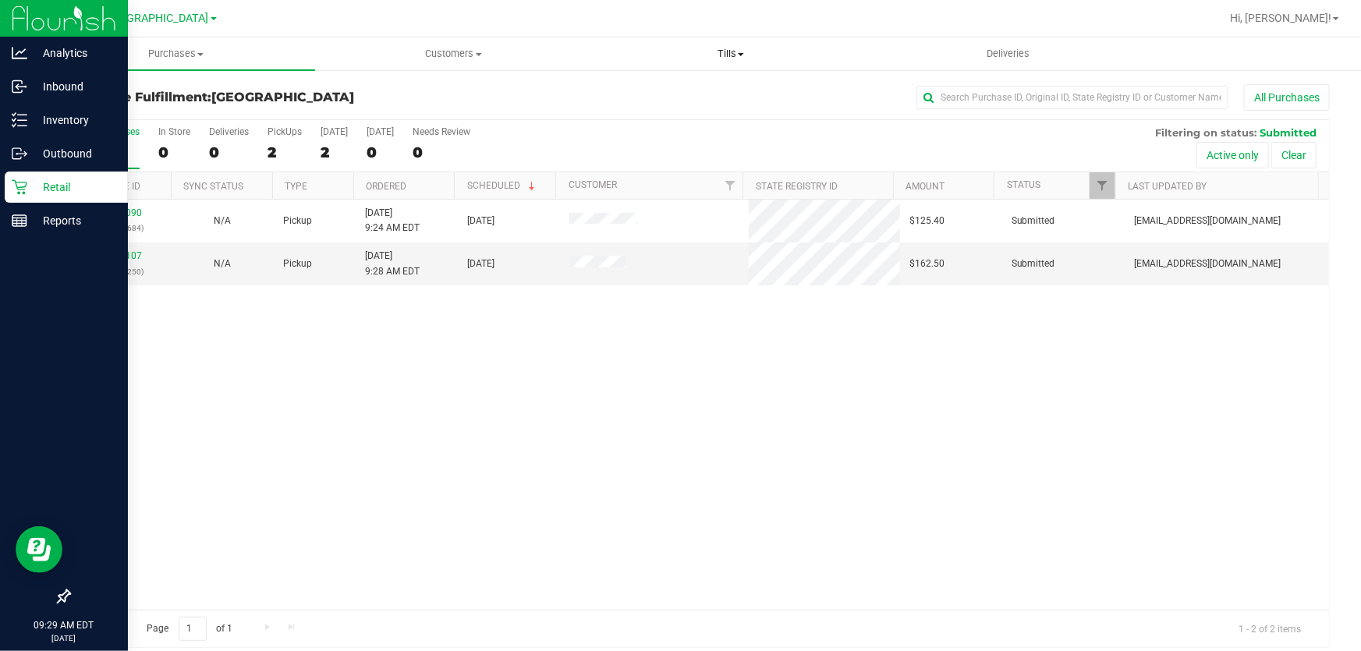
click at [722, 55] on span "Tills" at bounding box center [731, 54] width 276 height 14
click at [681, 89] on span "Manage tills" at bounding box center [644, 93] width 105 height 13
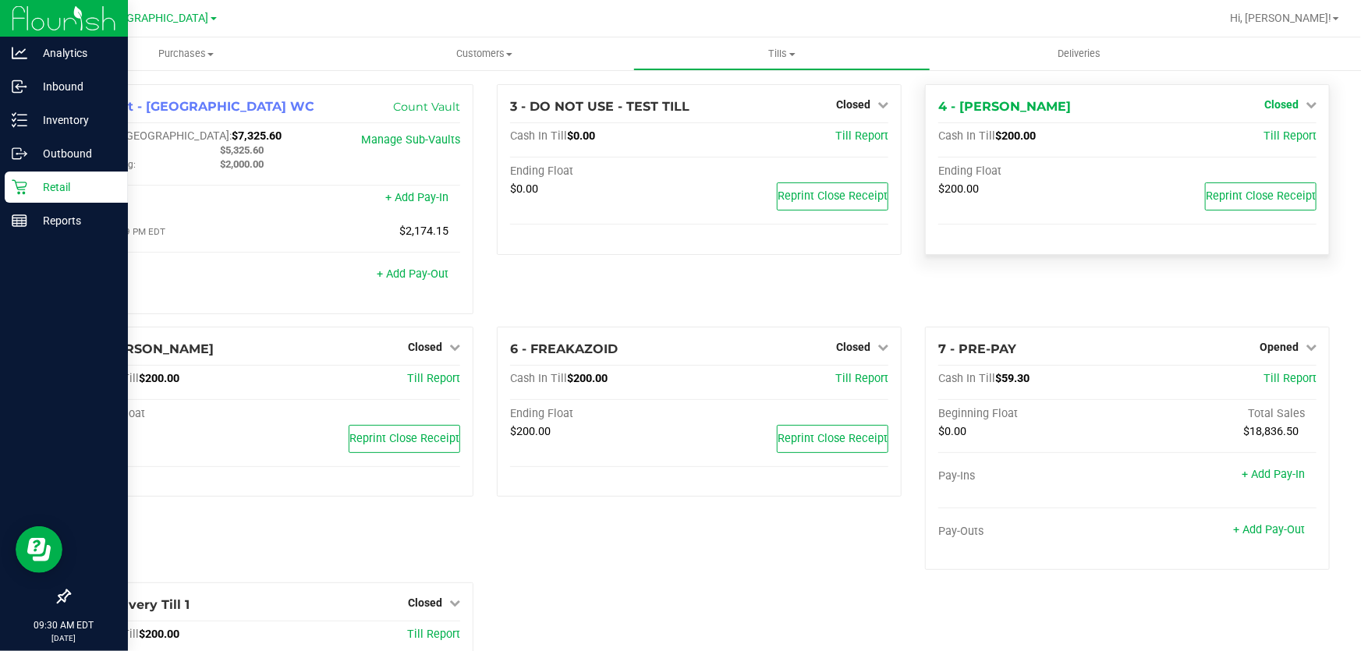
click at [1271, 101] on span "Closed" at bounding box center [1281, 104] width 34 height 12
click at [1271, 131] on link "Open Till" at bounding box center [1280, 137] width 41 height 12
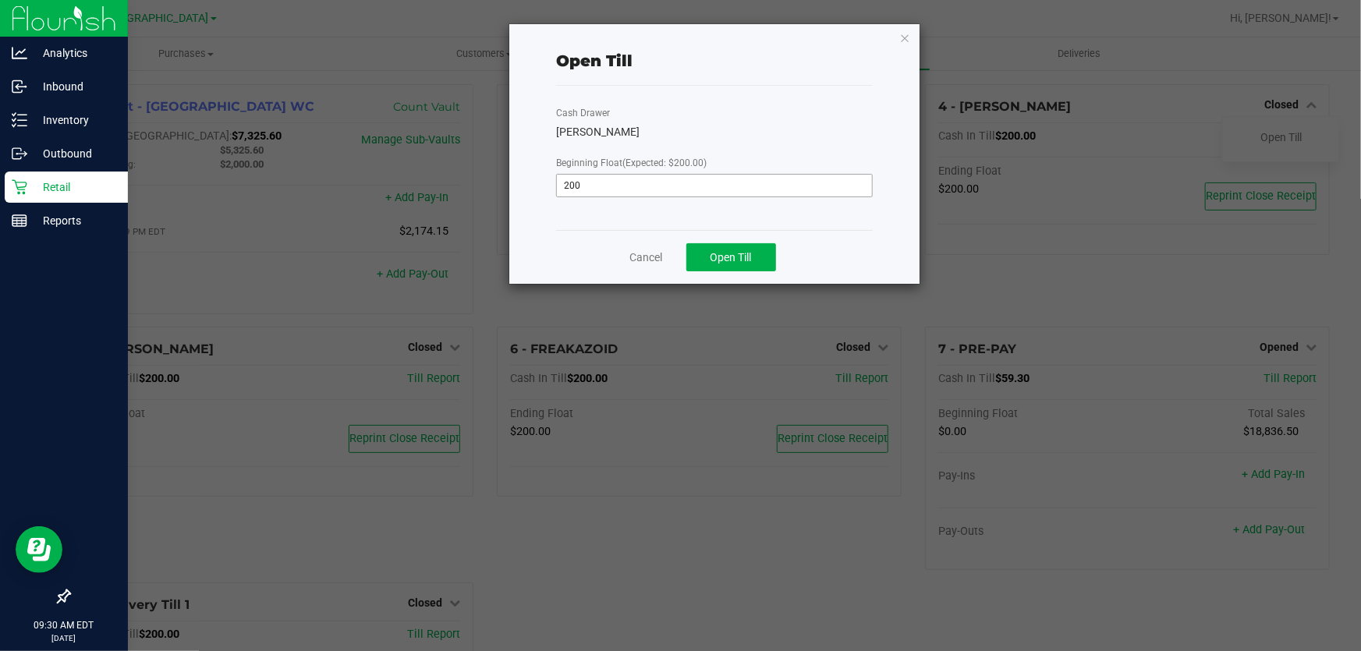
click at [861, 190] on input "200" at bounding box center [714, 186] width 315 height 22
type input "$200.00"
click at [734, 253] on span "Open Till" at bounding box center [730, 257] width 41 height 12
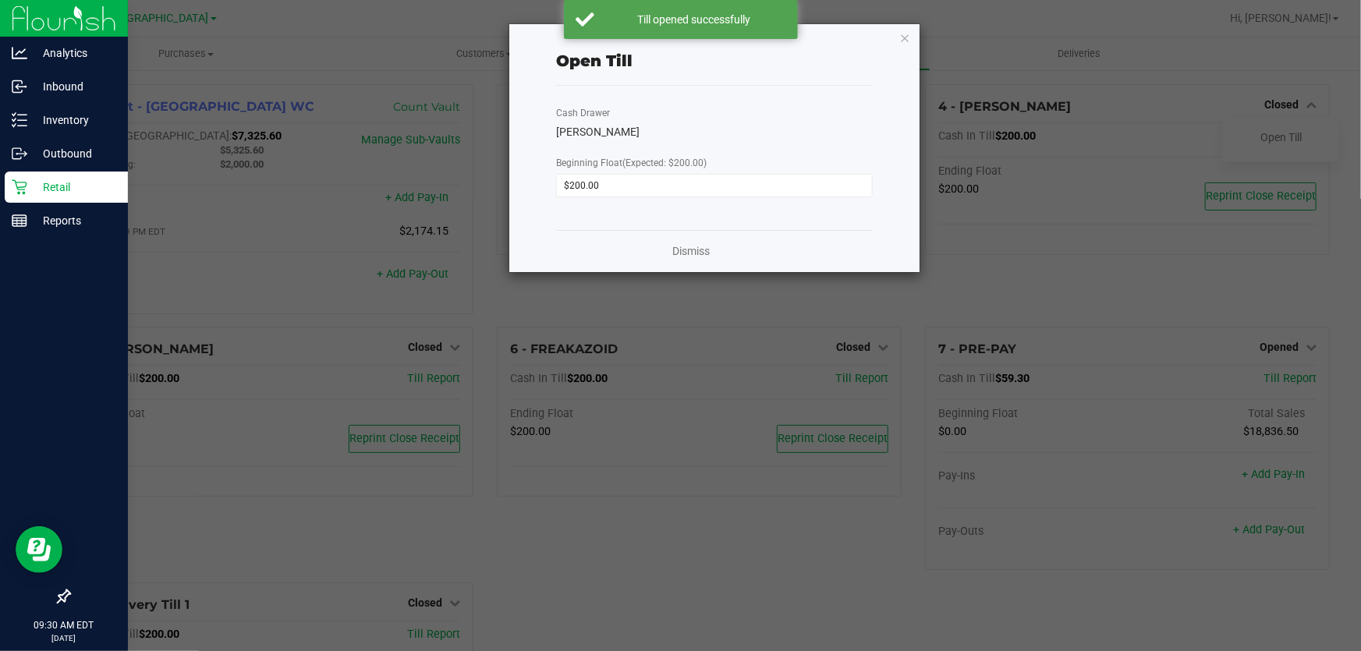
click at [254, 260] on ngb-modal-window "Open Till Cash Drawer FRANKIE-VALLI Beginning Float (Expected: $200.00) $200.00…" at bounding box center [686, 325] width 1372 height 651
click at [904, 34] on icon "button" at bounding box center [904, 37] width 11 height 19
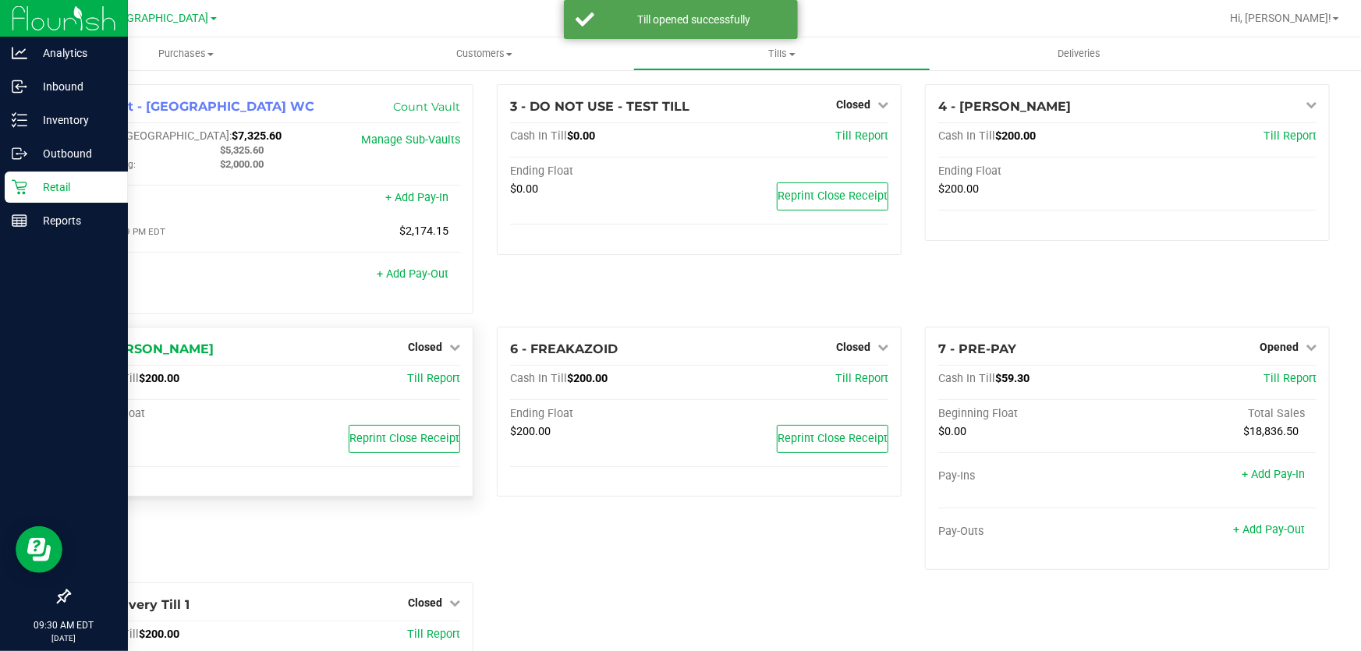
click at [453, 350] on div "Closed" at bounding box center [434, 347] width 52 height 19
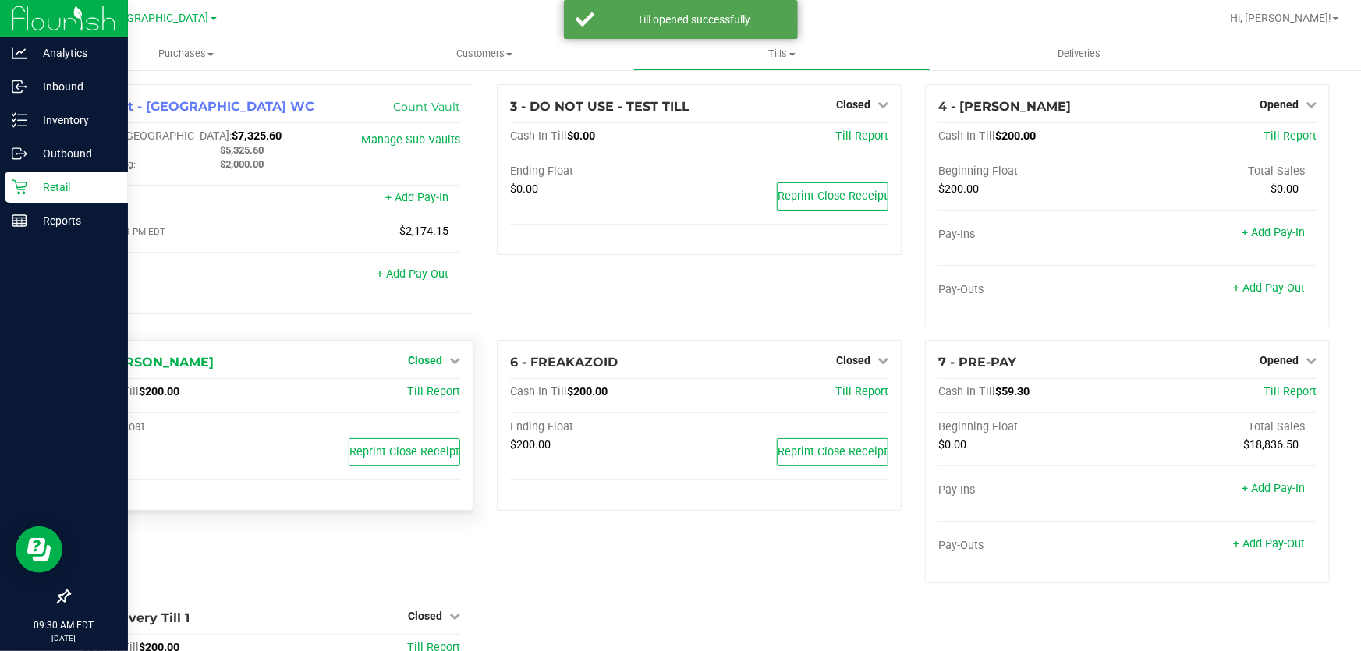
click at [441, 358] on link "Closed" at bounding box center [434, 360] width 52 height 12
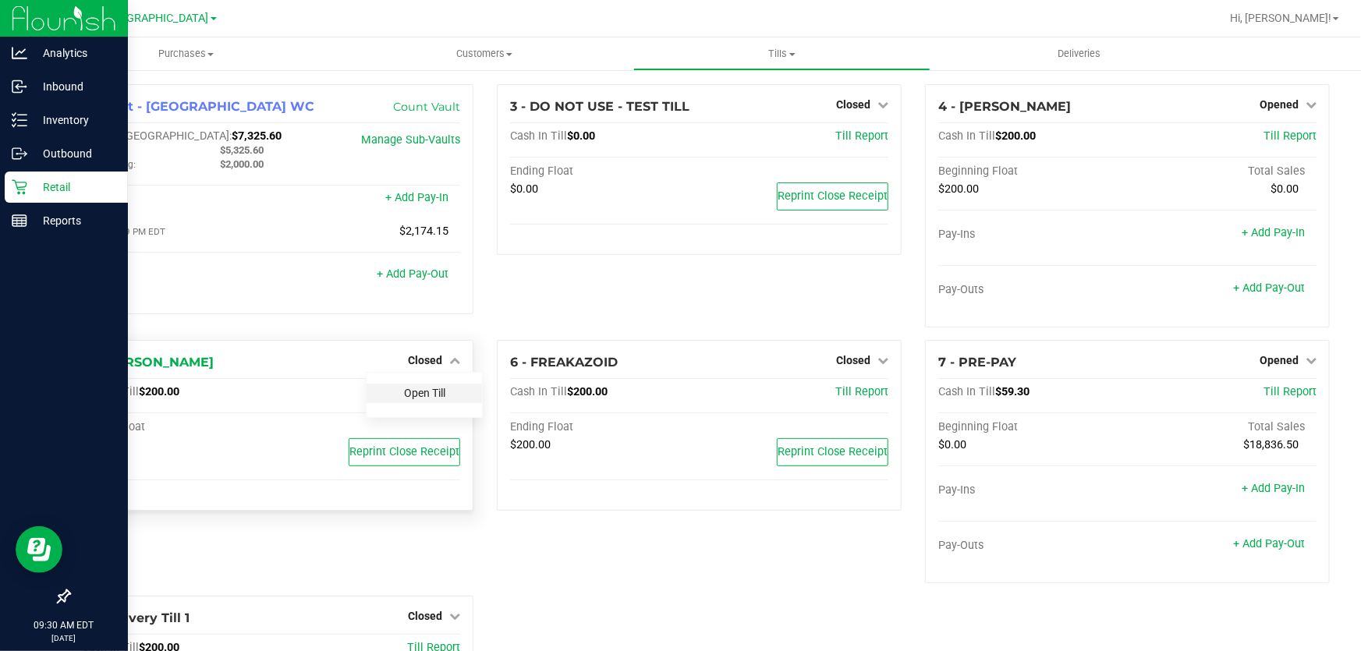
click at [437, 393] on link "Open Till" at bounding box center [424, 393] width 41 height 12
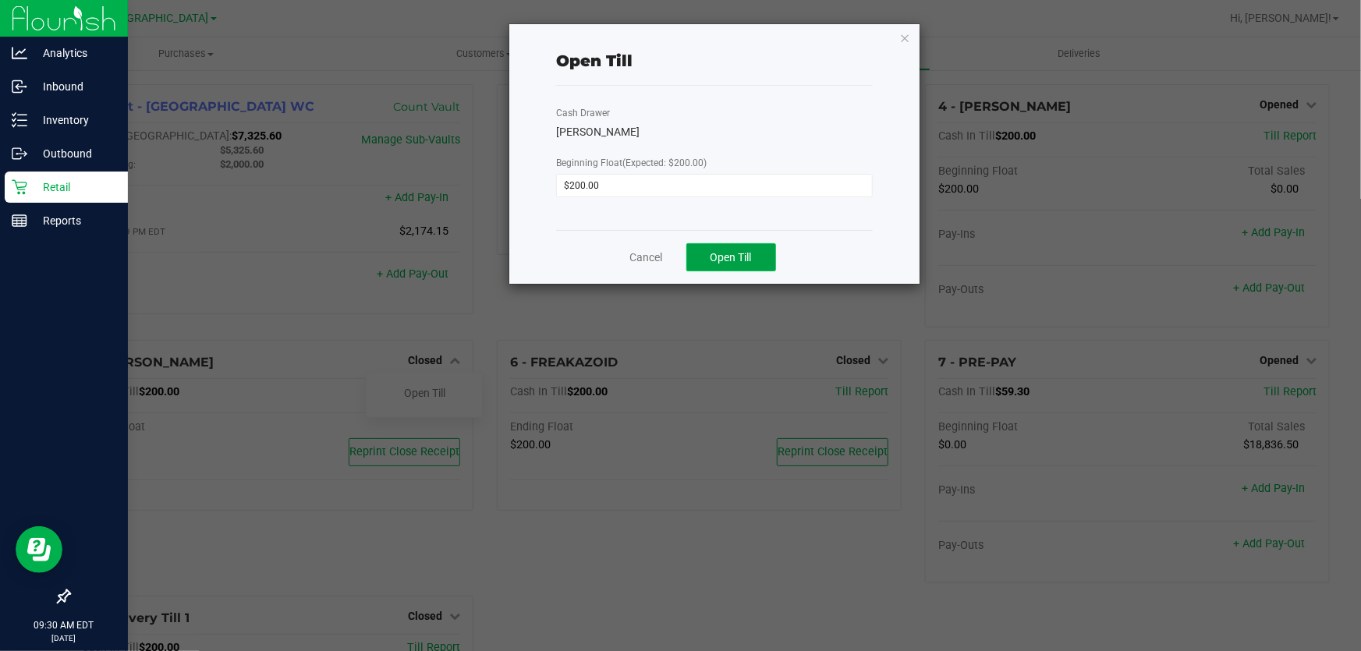
click at [703, 254] on button "Open Till" at bounding box center [731, 257] width 90 height 28
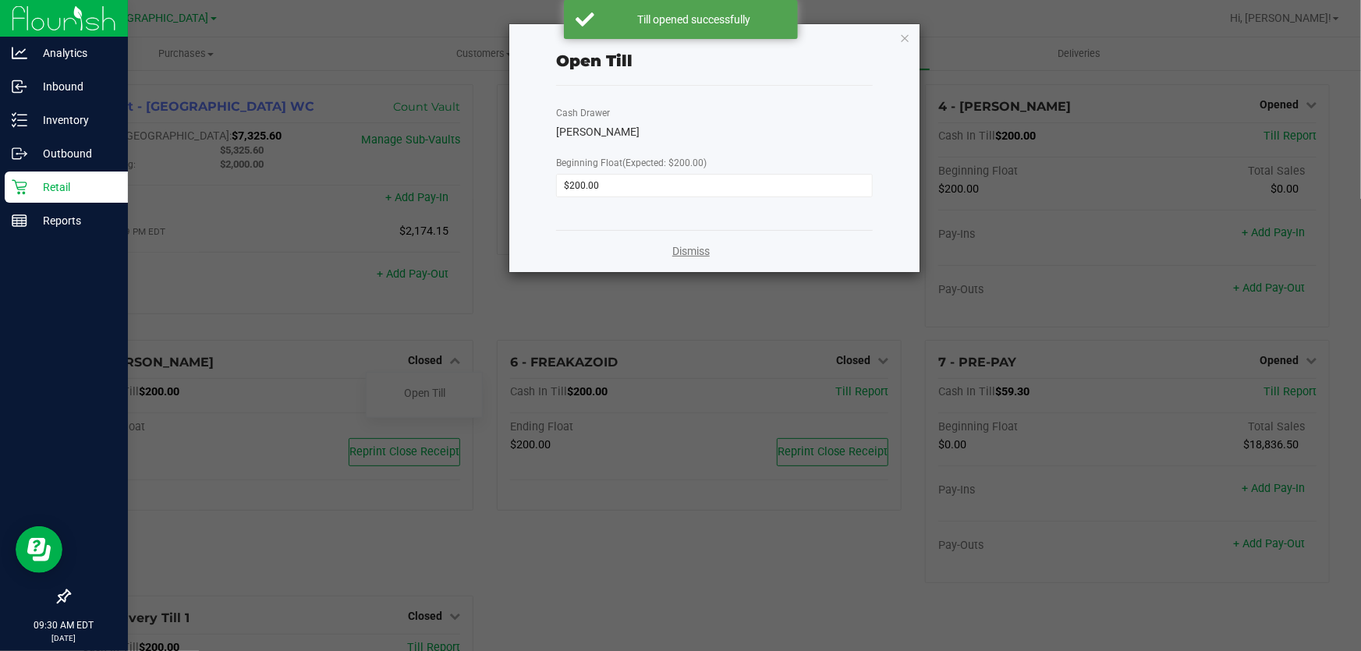
click at [688, 253] on link "Dismiss" at bounding box center [690, 251] width 37 height 16
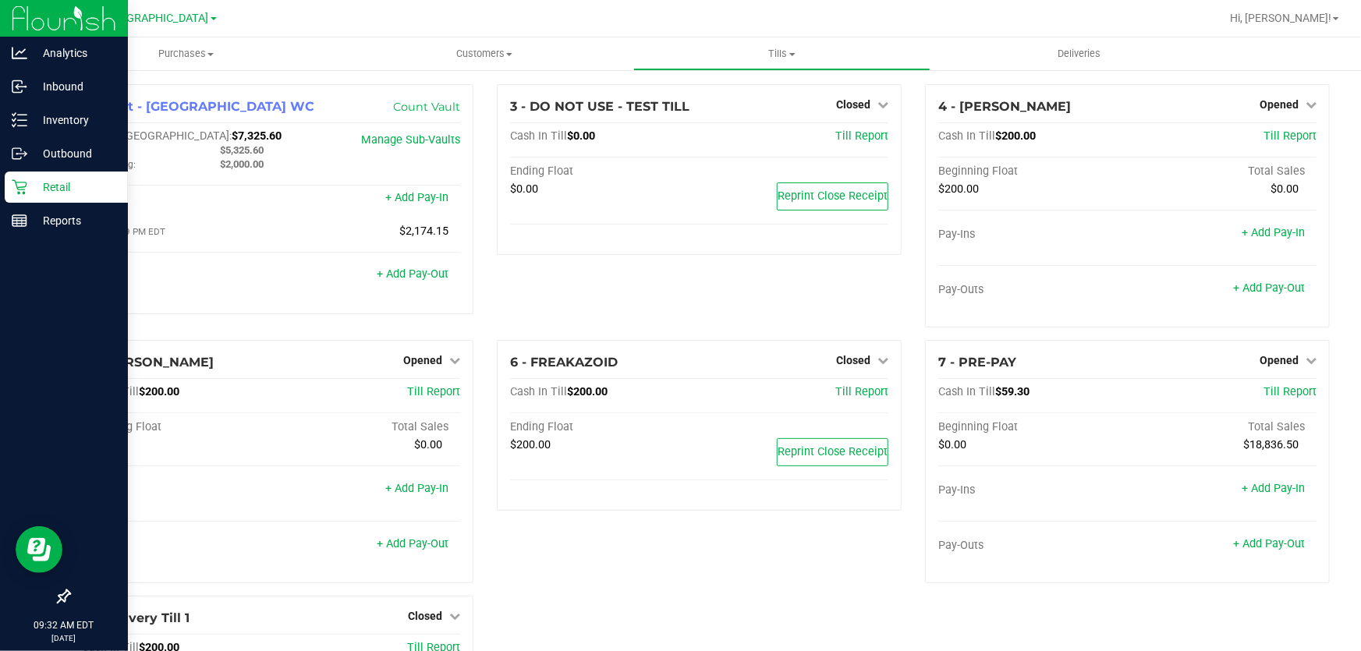
click at [24, 179] on icon at bounding box center [20, 187] width 16 height 16
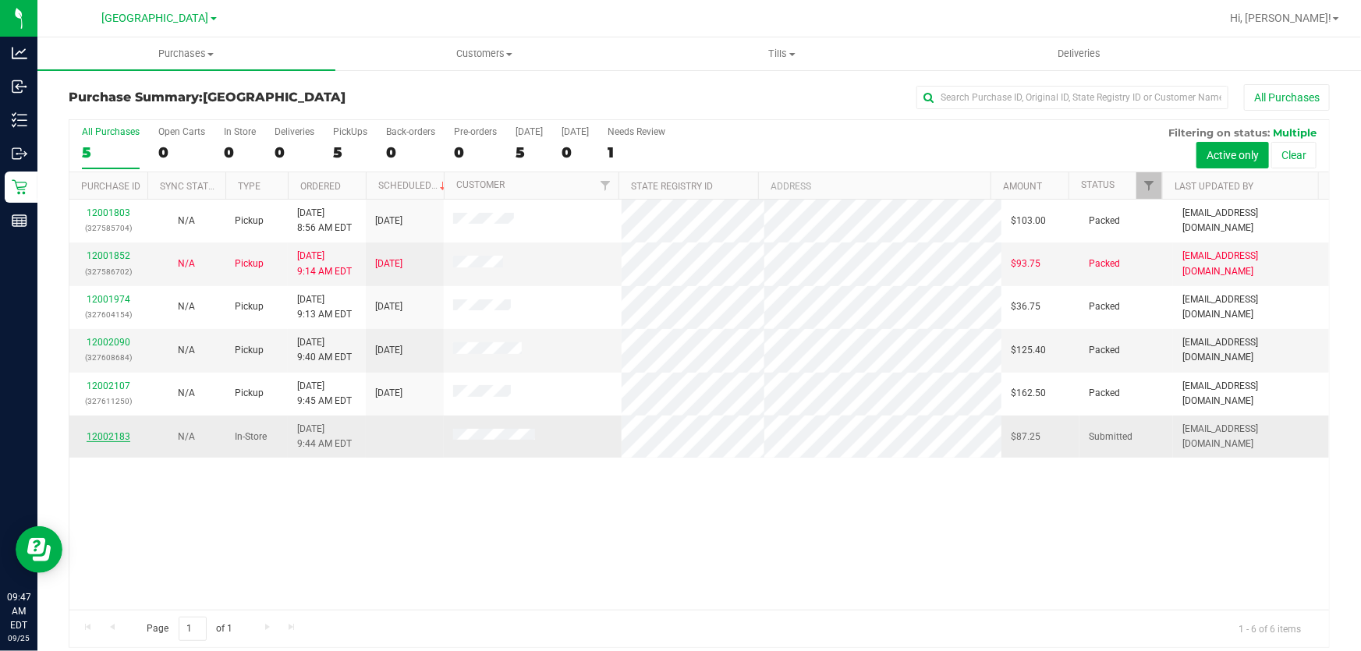
click at [104, 434] on link "12002183" at bounding box center [109, 436] width 44 height 11
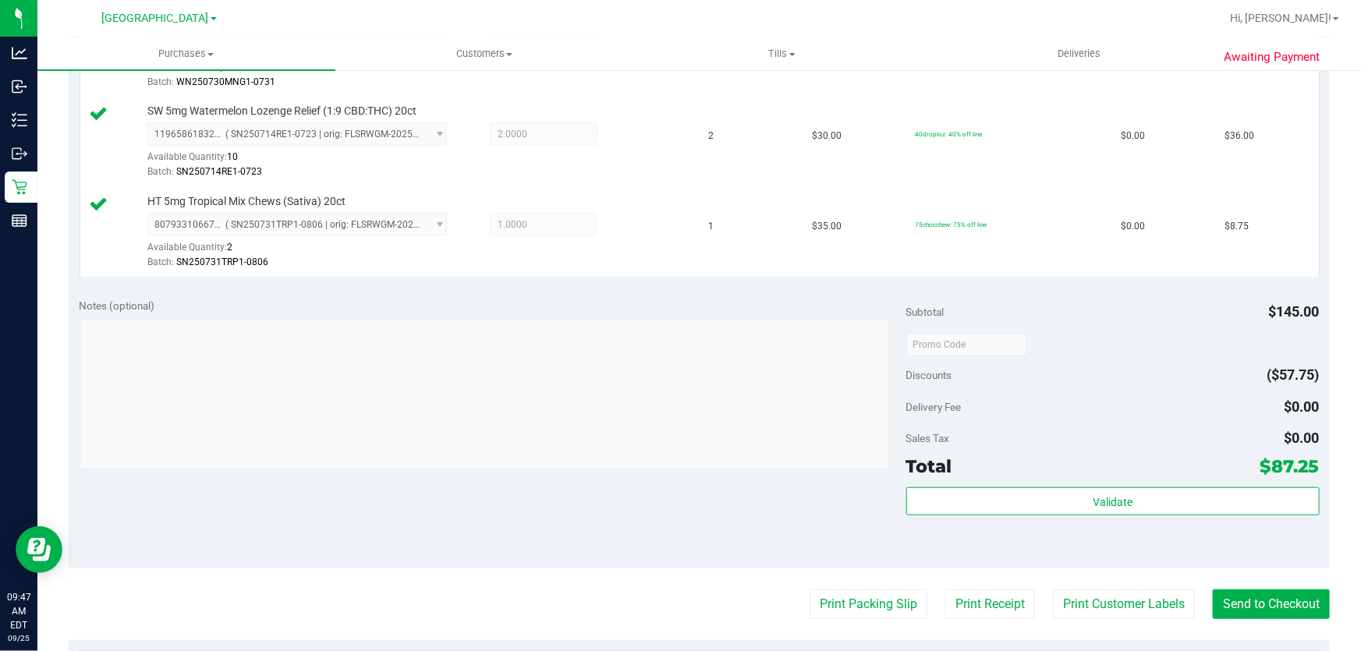
scroll to position [496, 0]
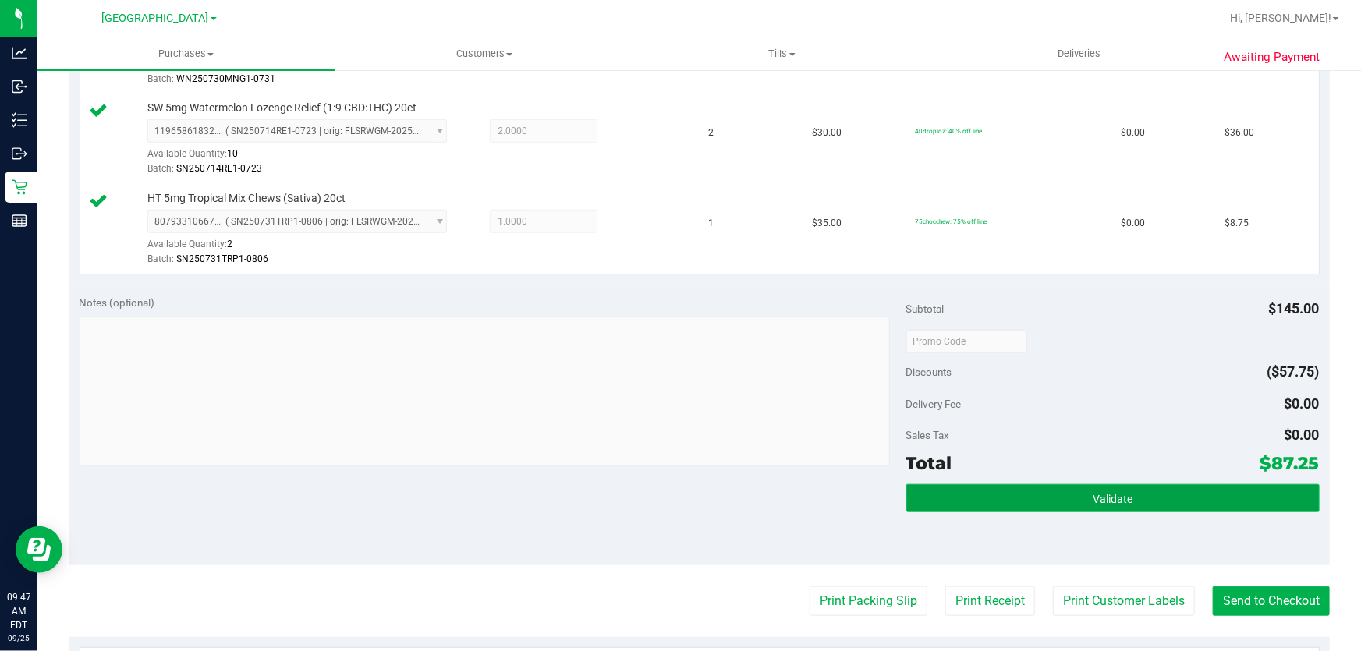
click at [1123, 490] on button "Validate" at bounding box center [1112, 498] width 413 height 28
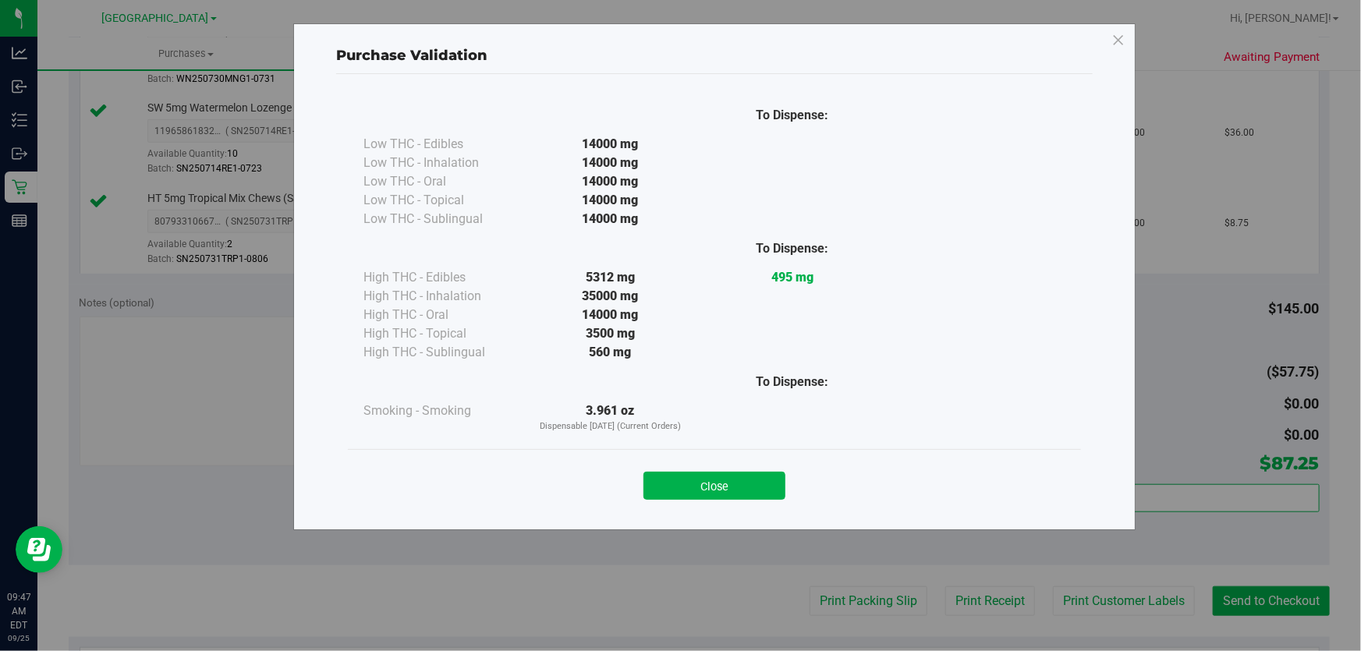
click at [717, 473] on button "Close" at bounding box center [714, 486] width 142 height 28
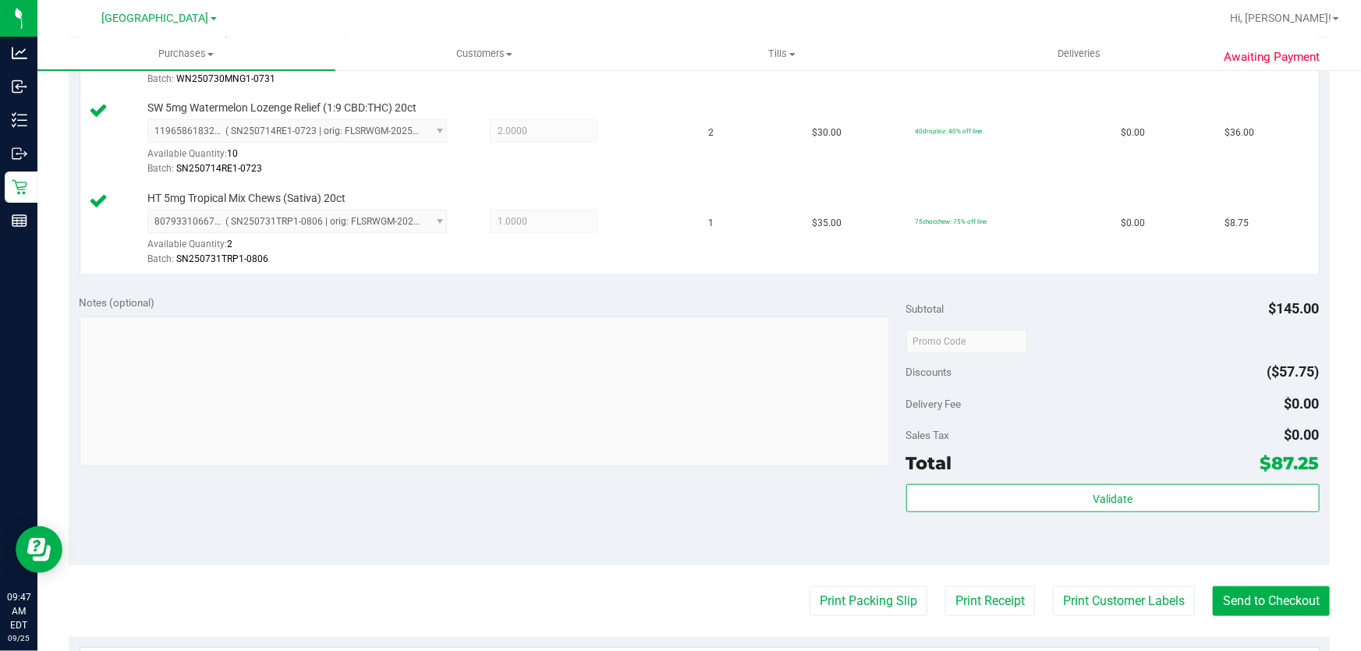
click at [717, 481] on div "Notes (optional) Subtotal $145.00 Discounts ($57.75) Delivery Fee $0.00 Sales T…" at bounding box center [699, 425] width 1261 height 281
click at [1140, 606] on button "Print Customer Labels" at bounding box center [1124, 601] width 142 height 30
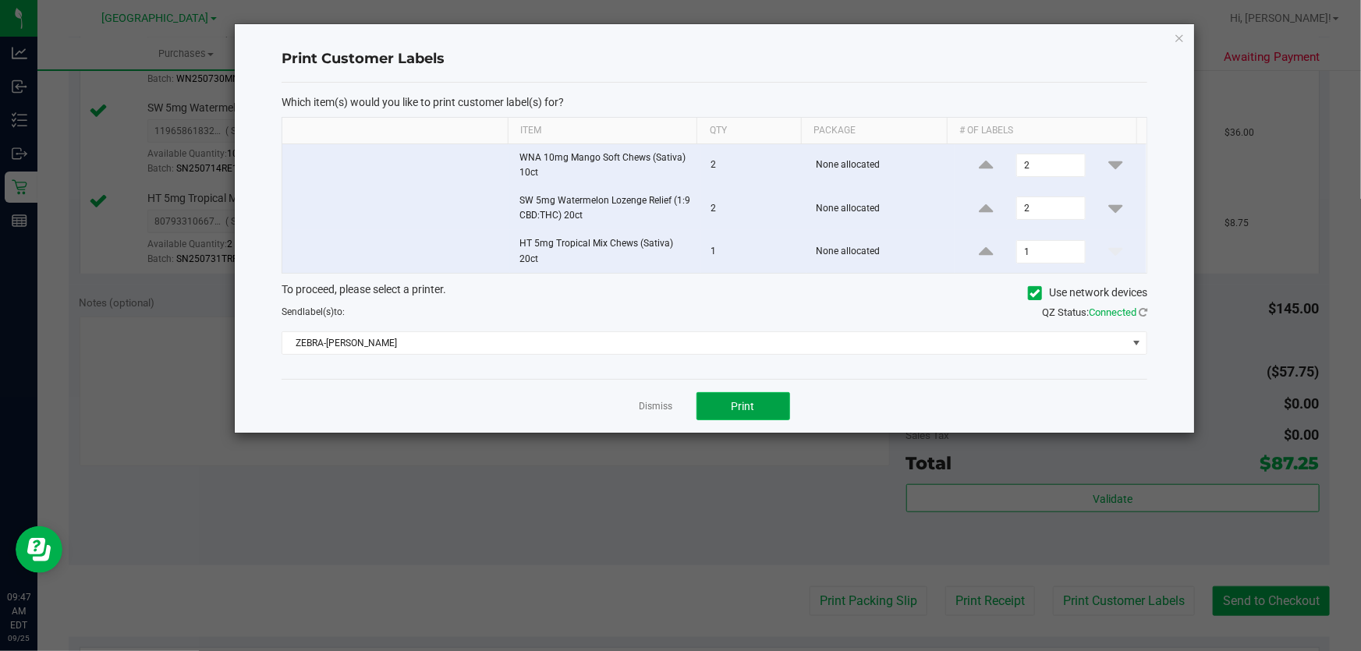
click at [726, 409] on button "Print" at bounding box center [743, 406] width 94 height 28
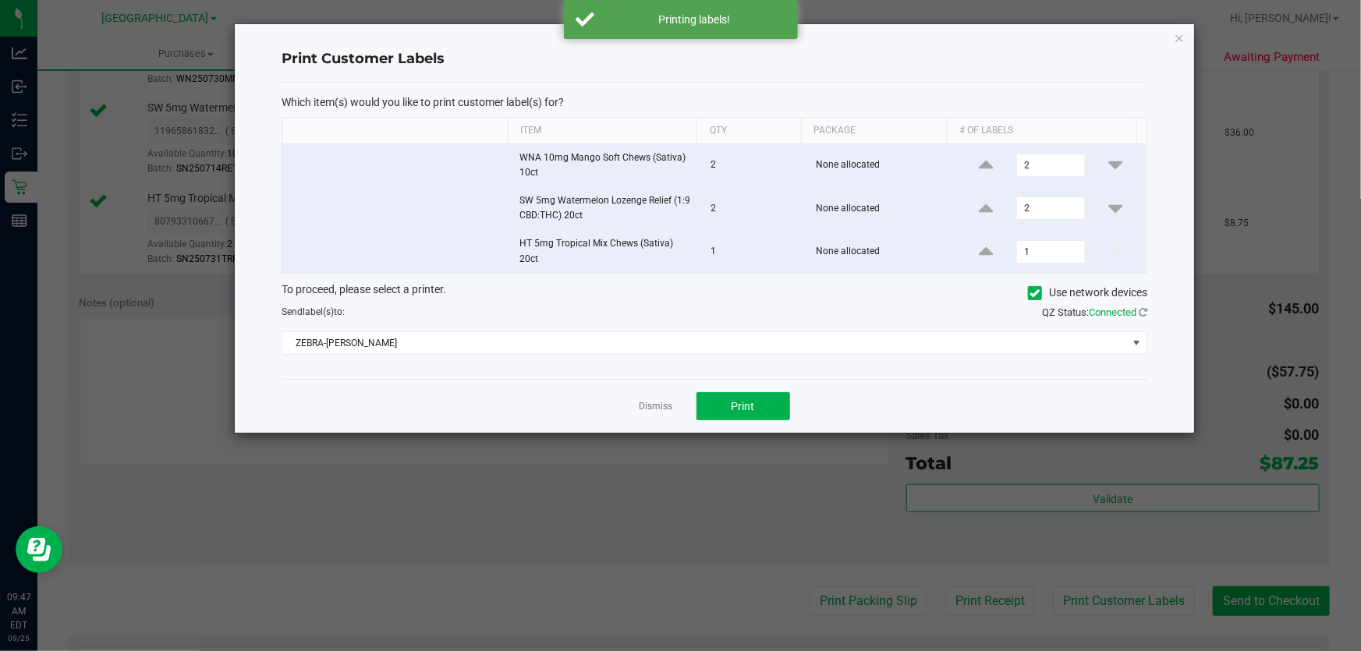
click at [643, 405] on link "Dismiss" at bounding box center [656, 406] width 34 height 13
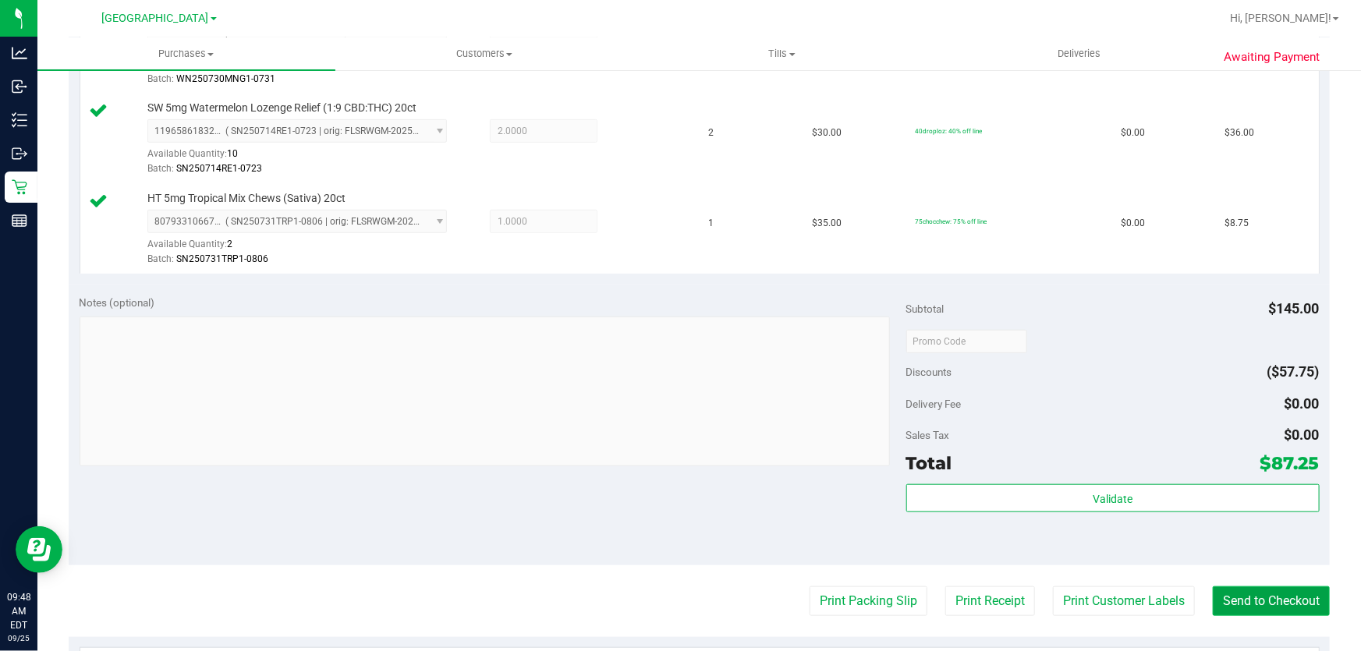
click at [1236, 600] on button "Send to Checkout" at bounding box center [1270, 601] width 117 height 30
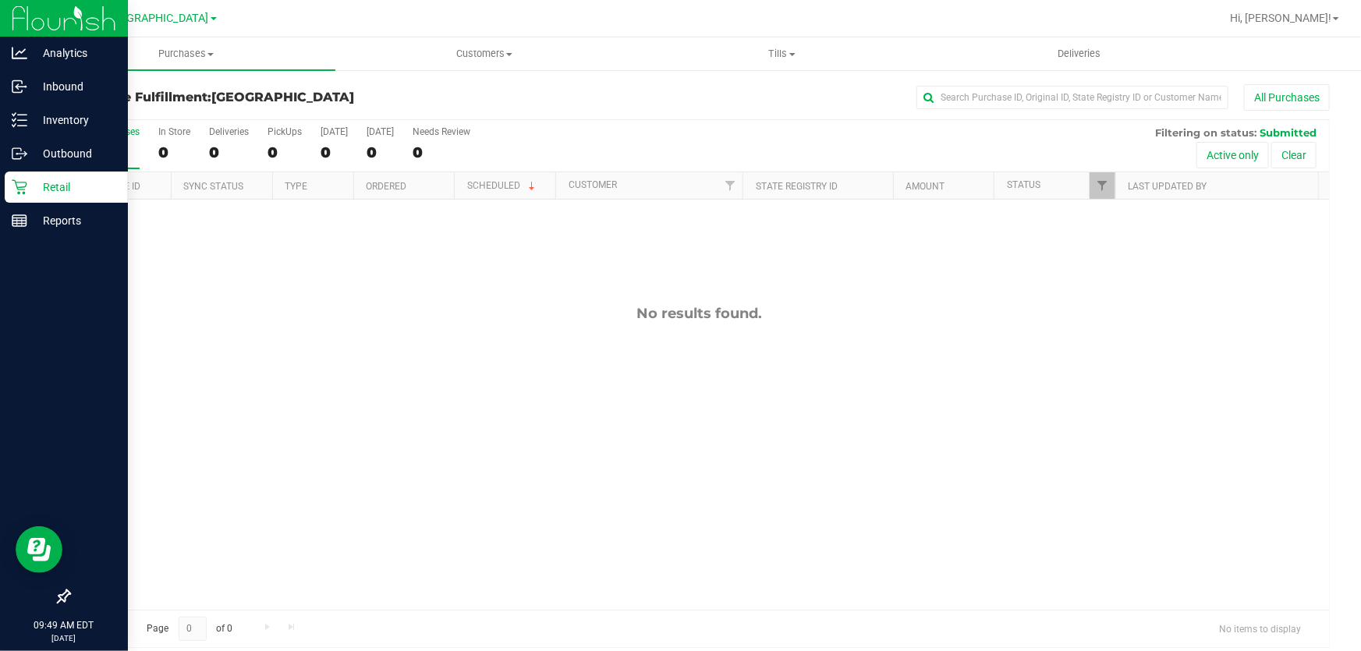
click at [22, 175] on div "Retail" at bounding box center [66, 187] width 123 height 31
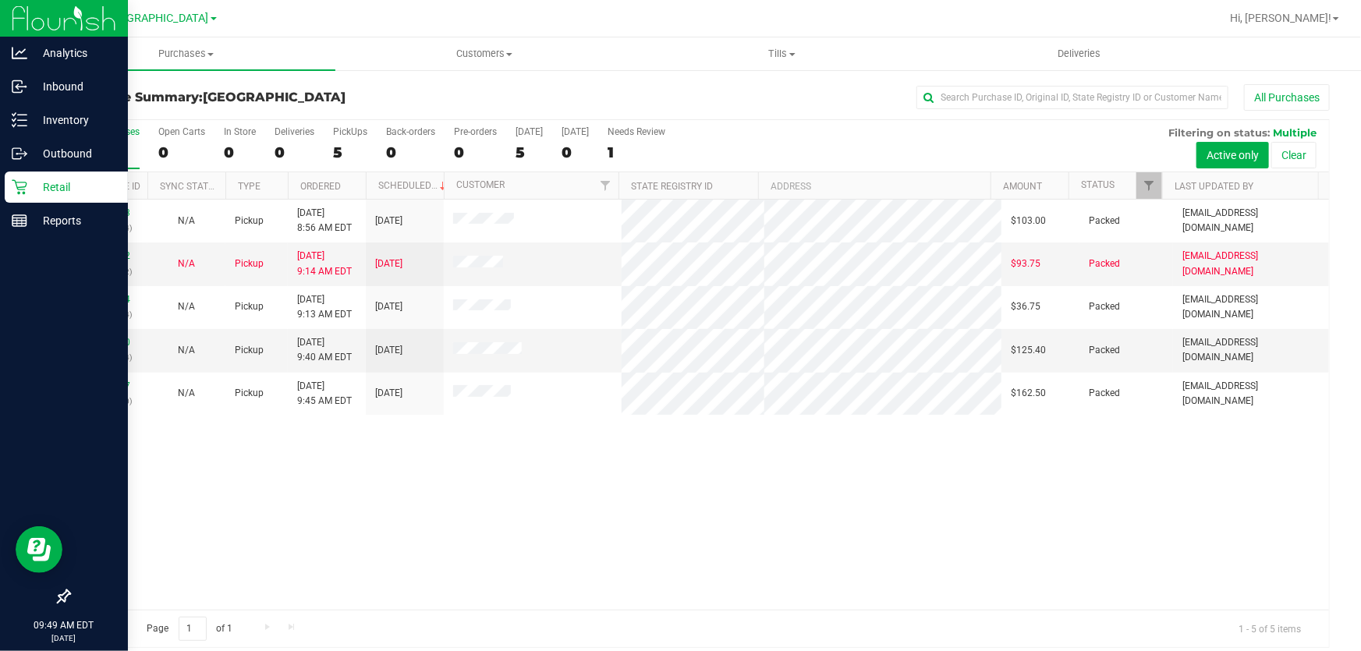
click at [56, 182] on p "Retail" at bounding box center [74, 187] width 94 height 19
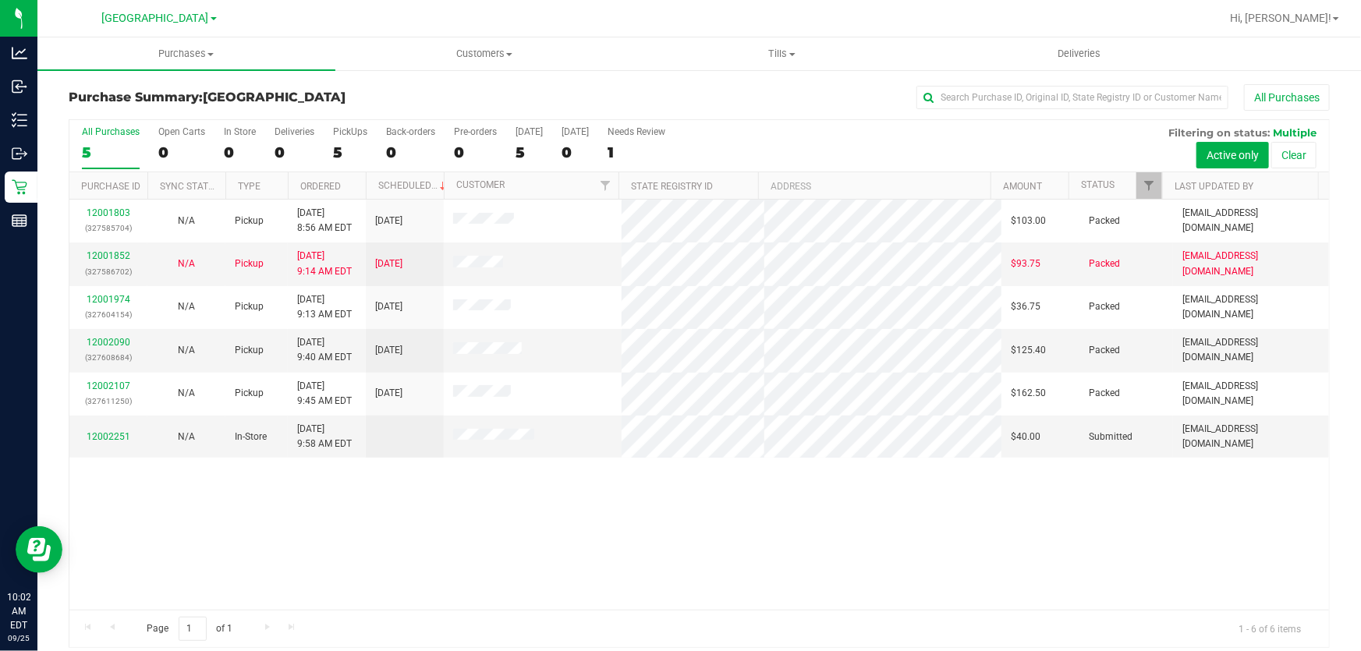
click at [575, 497] on div "12001803 (327585704) N/A Pickup 9/25/2025 8:56 AM EDT 9/25/2025 $103.00 Packed …" at bounding box center [698, 405] width 1259 height 410
click at [114, 437] on link "12002251" at bounding box center [109, 436] width 44 height 11
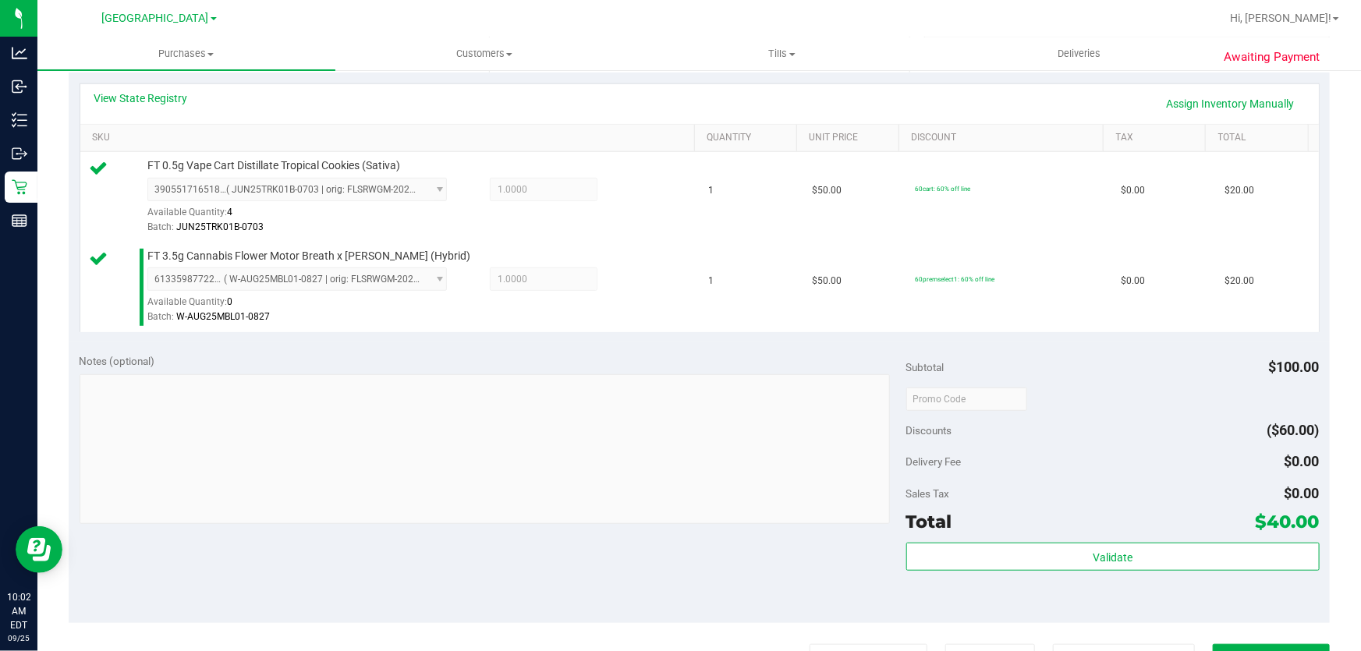
scroll to position [354, 0]
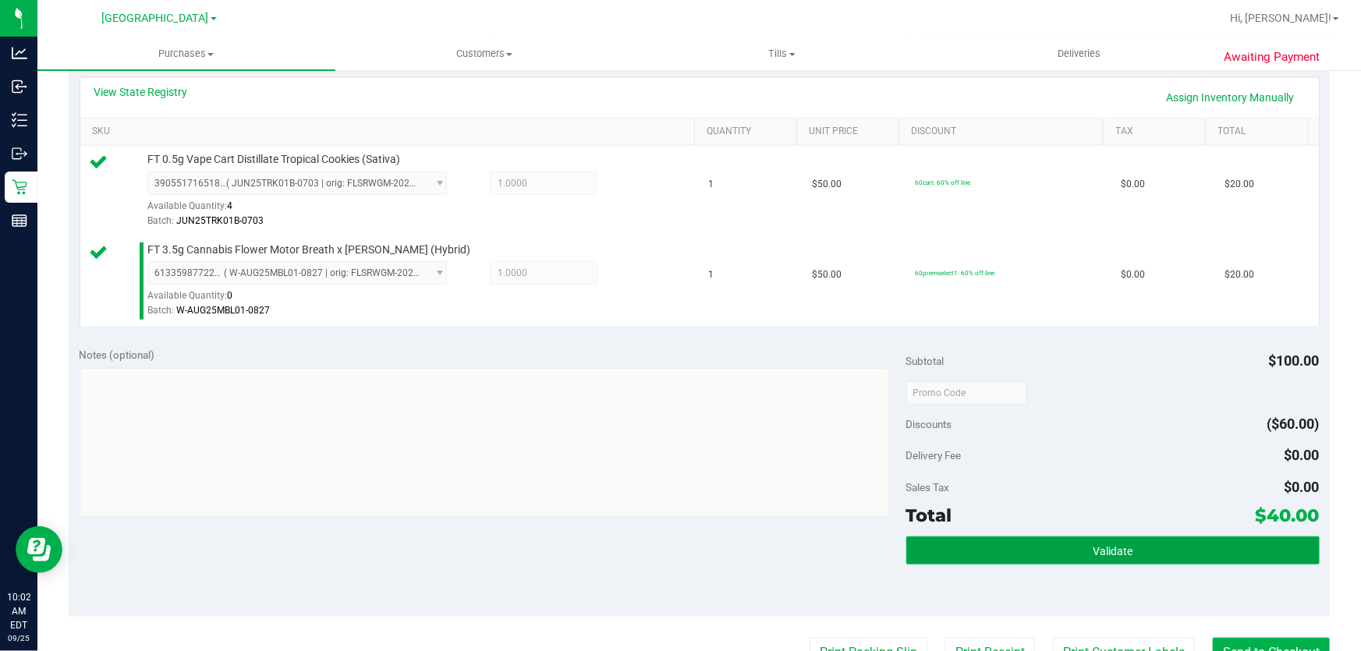
click at [1066, 540] on button "Validate" at bounding box center [1112, 550] width 413 height 28
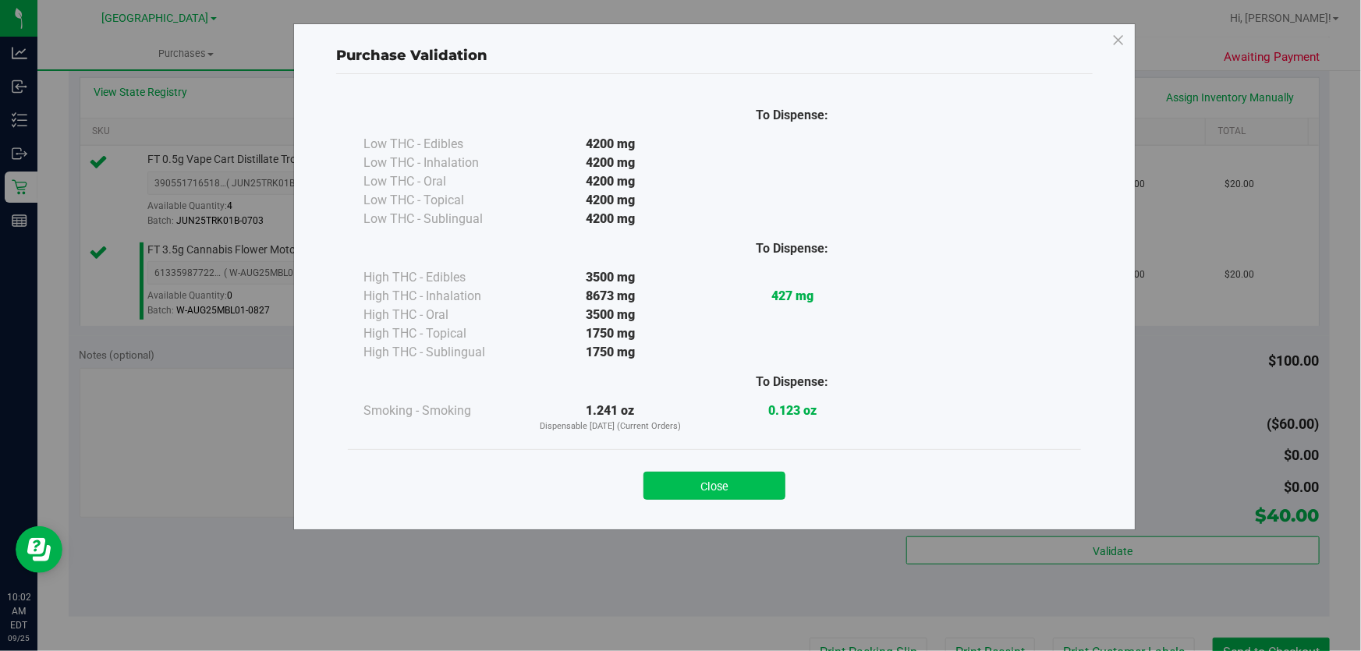
click at [757, 476] on button "Close" at bounding box center [714, 486] width 142 height 28
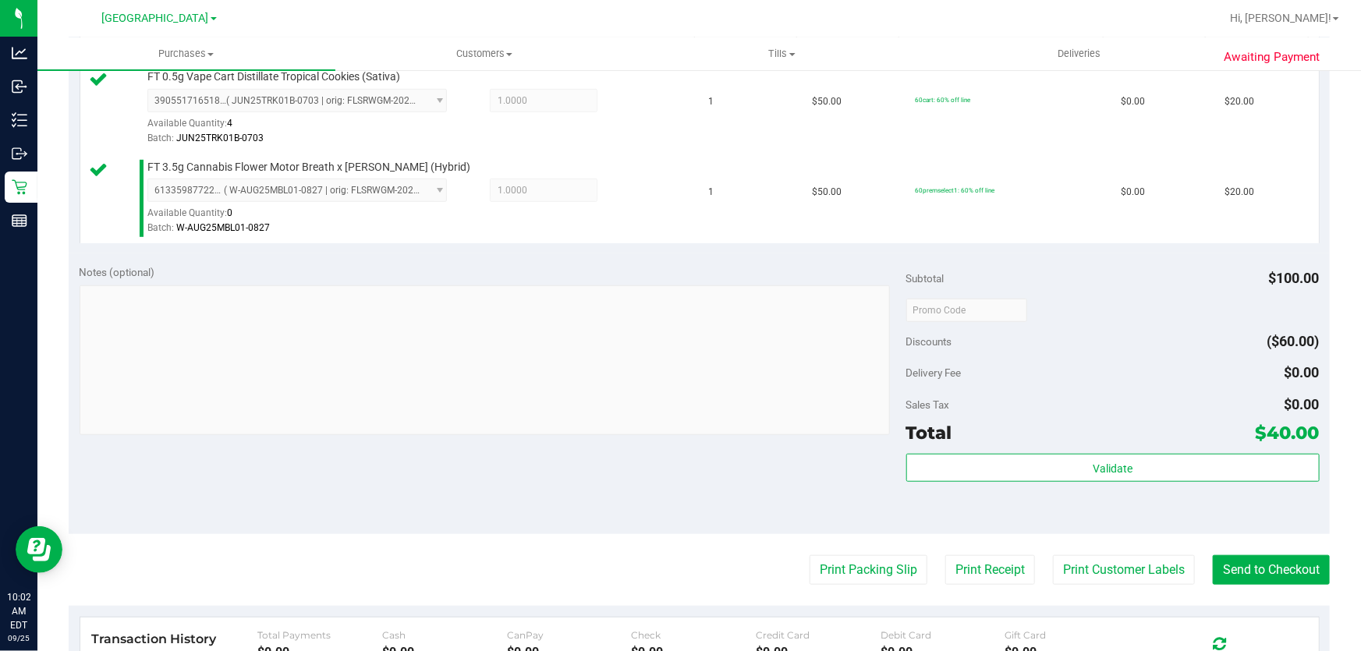
scroll to position [567, 0]
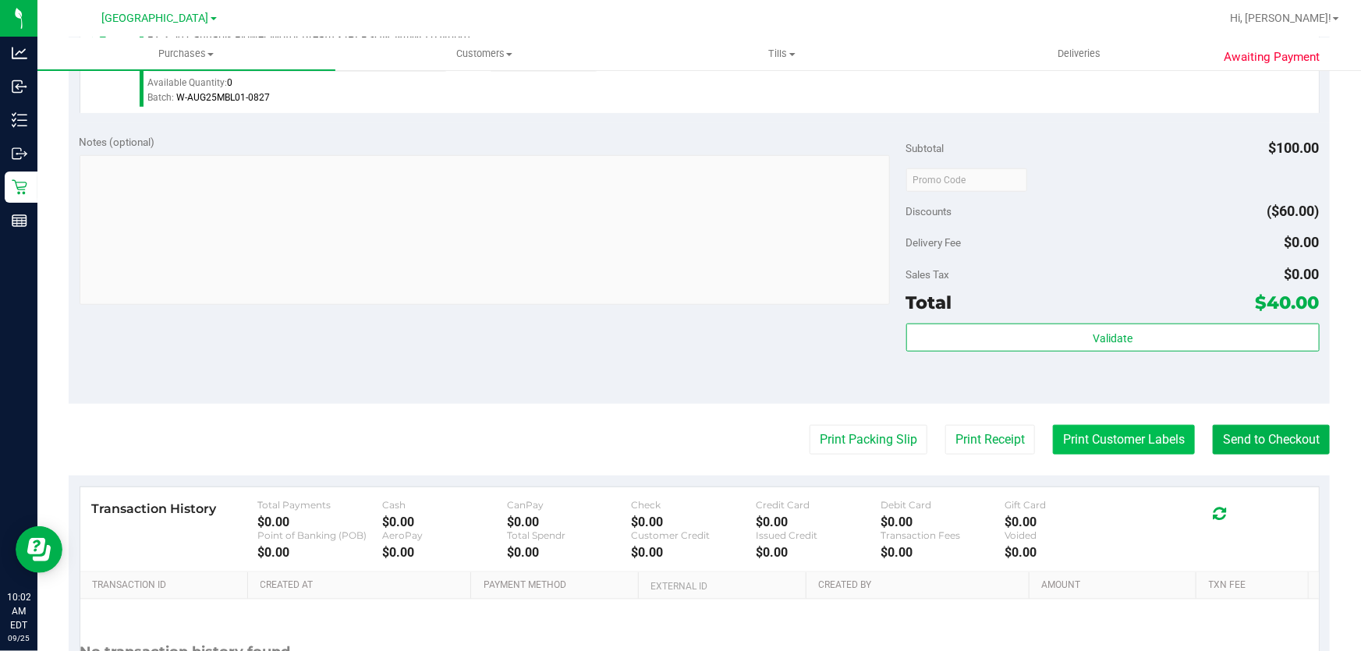
click at [1056, 442] on button "Print Customer Labels" at bounding box center [1124, 440] width 142 height 30
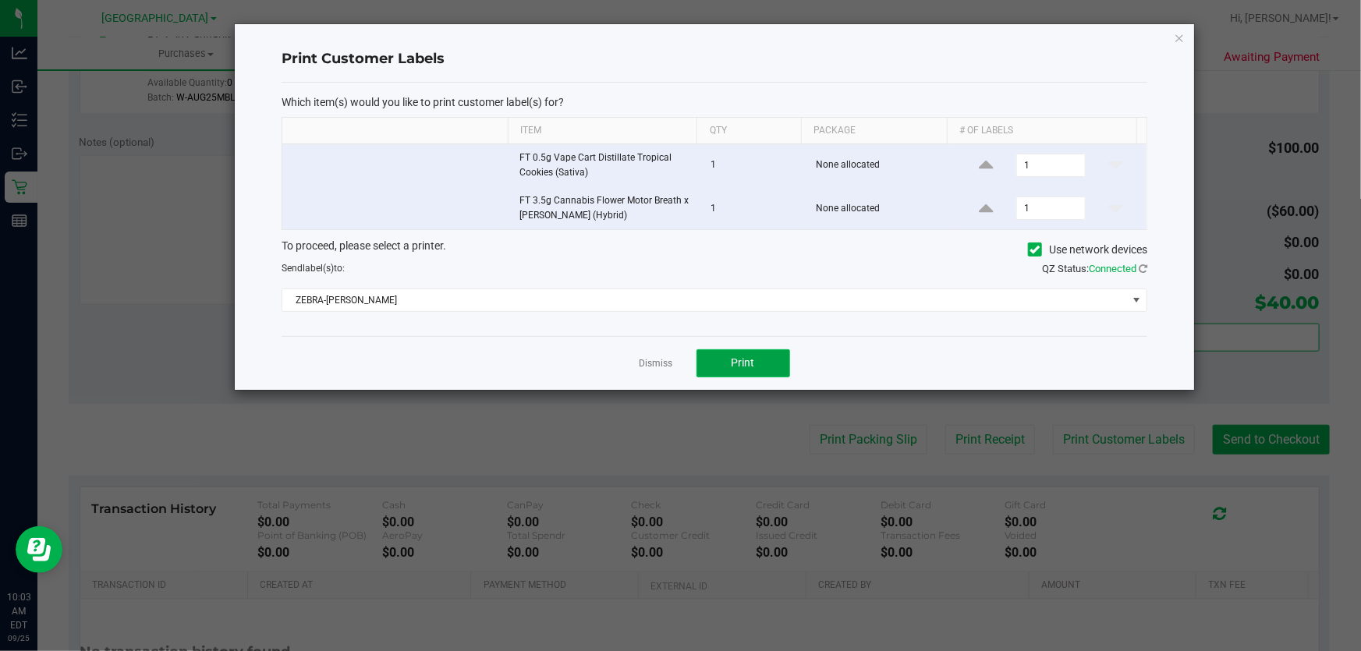
click at [713, 360] on button "Print" at bounding box center [743, 363] width 94 height 28
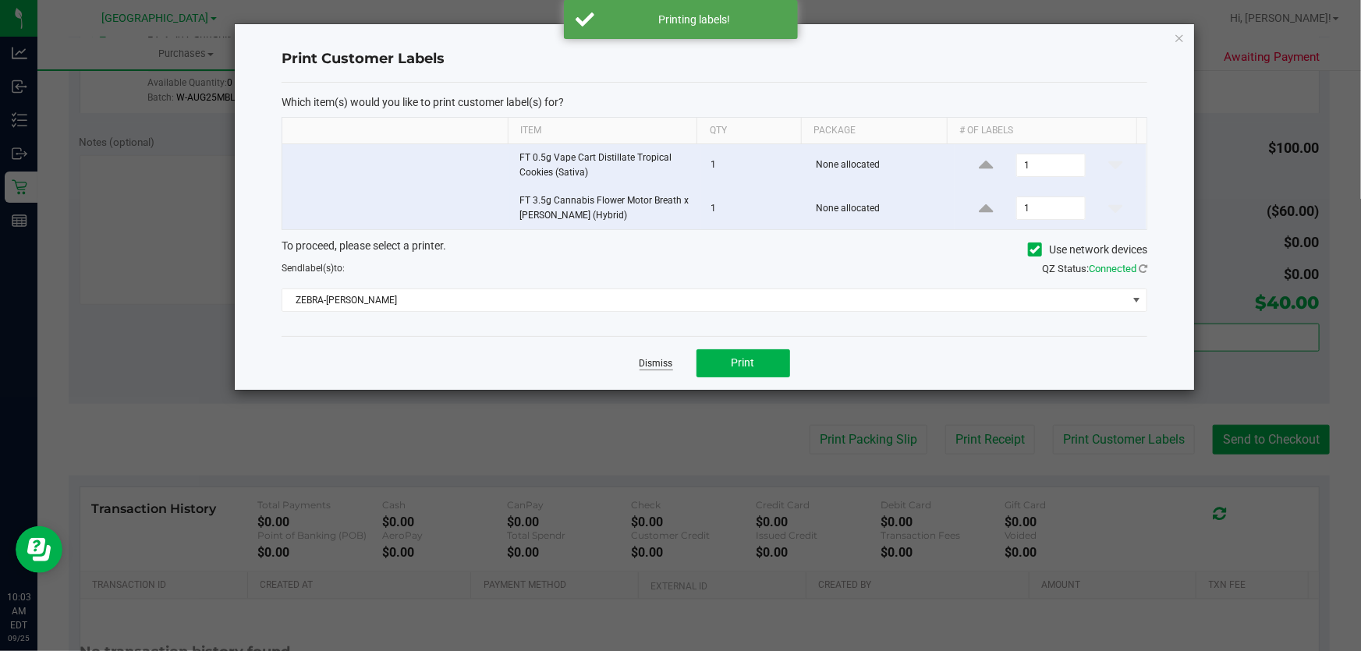
click at [652, 362] on link "Dismiss" at bounding box center [656, 363] width 34 height 13
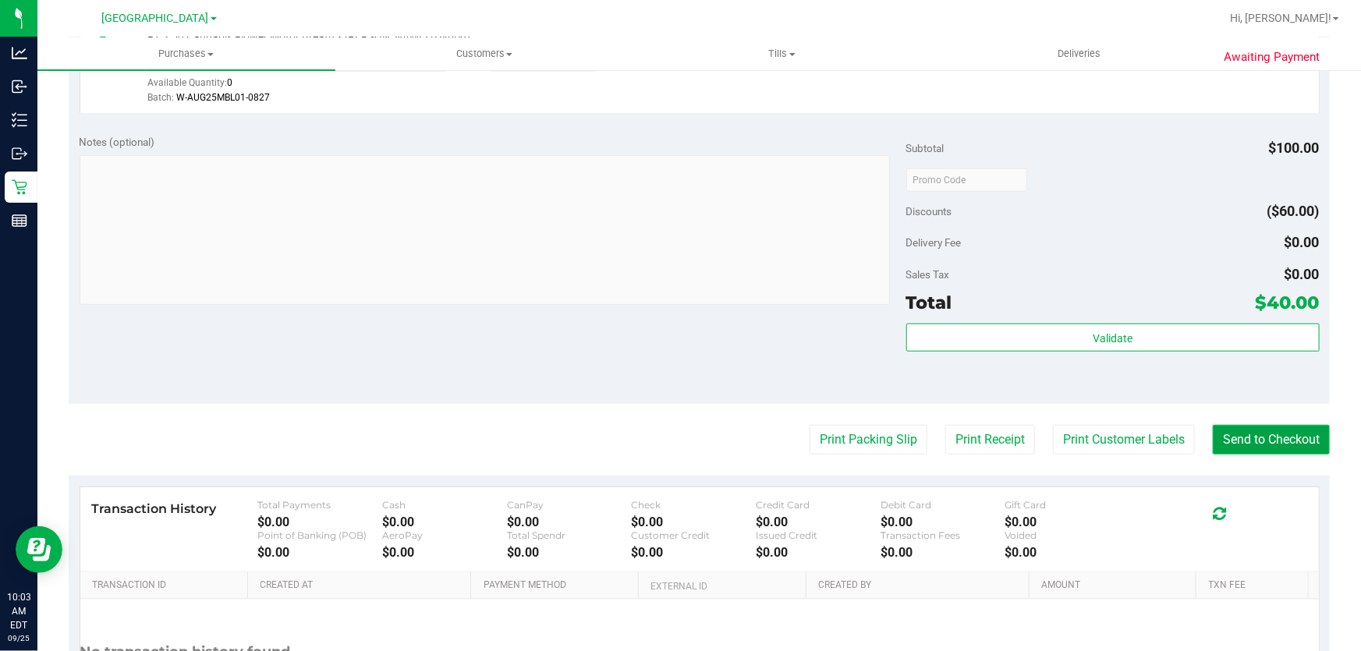
click at [1240, 434] on button "Send to Checkout" at bounding box center [1270, 440] width 117 height 30
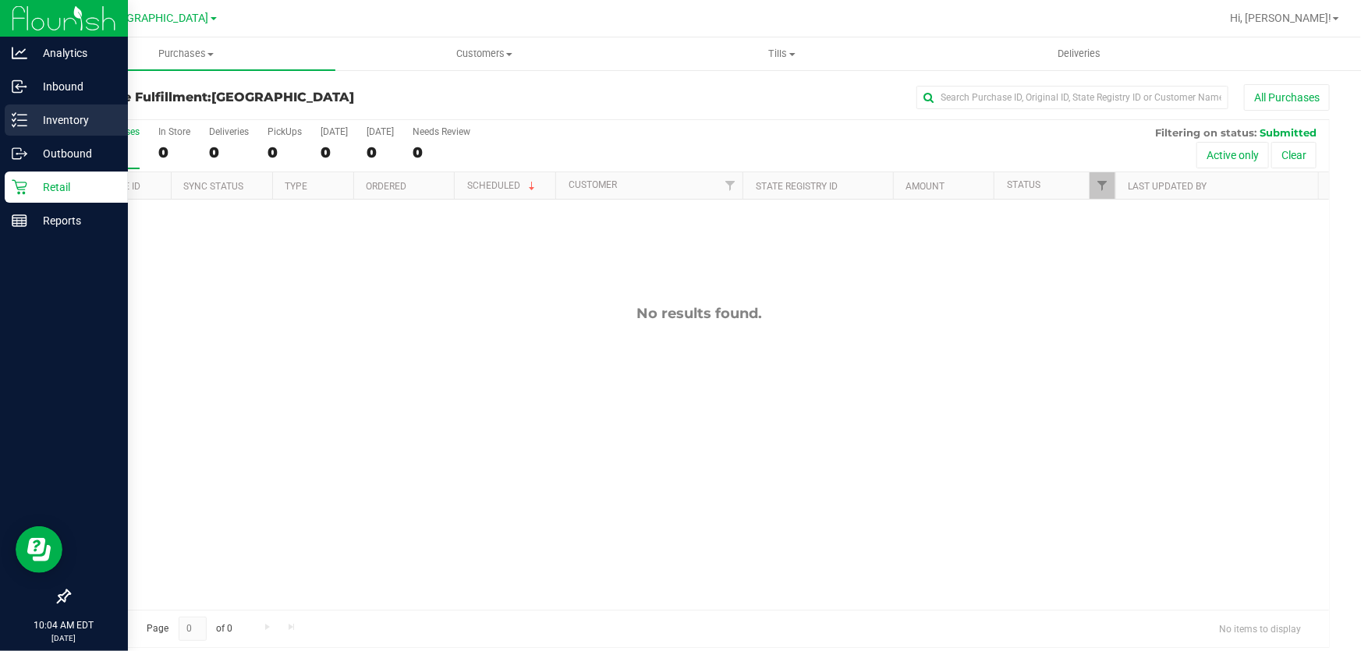
click at [66, 119] on p "Inventory" at bounding box center [74, 120] width 94 height 19
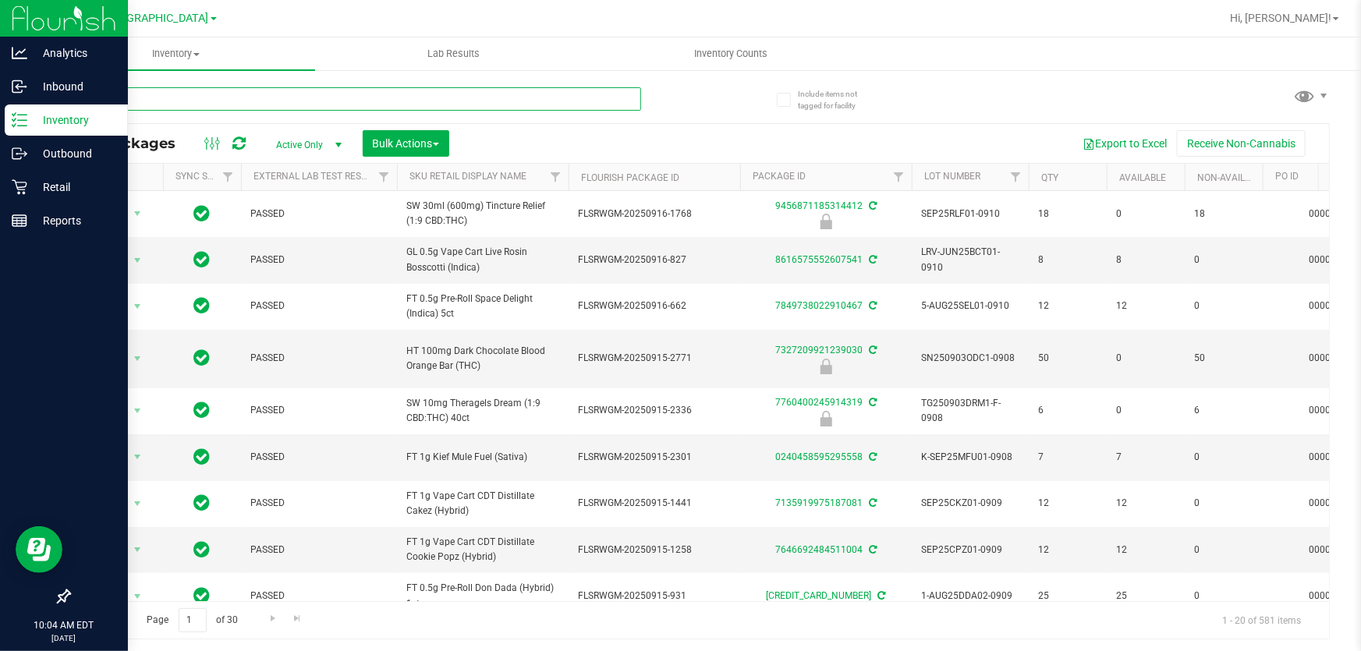
click at [255, 101] on input "text" at bounding box center [355, 98] width 572 height 23
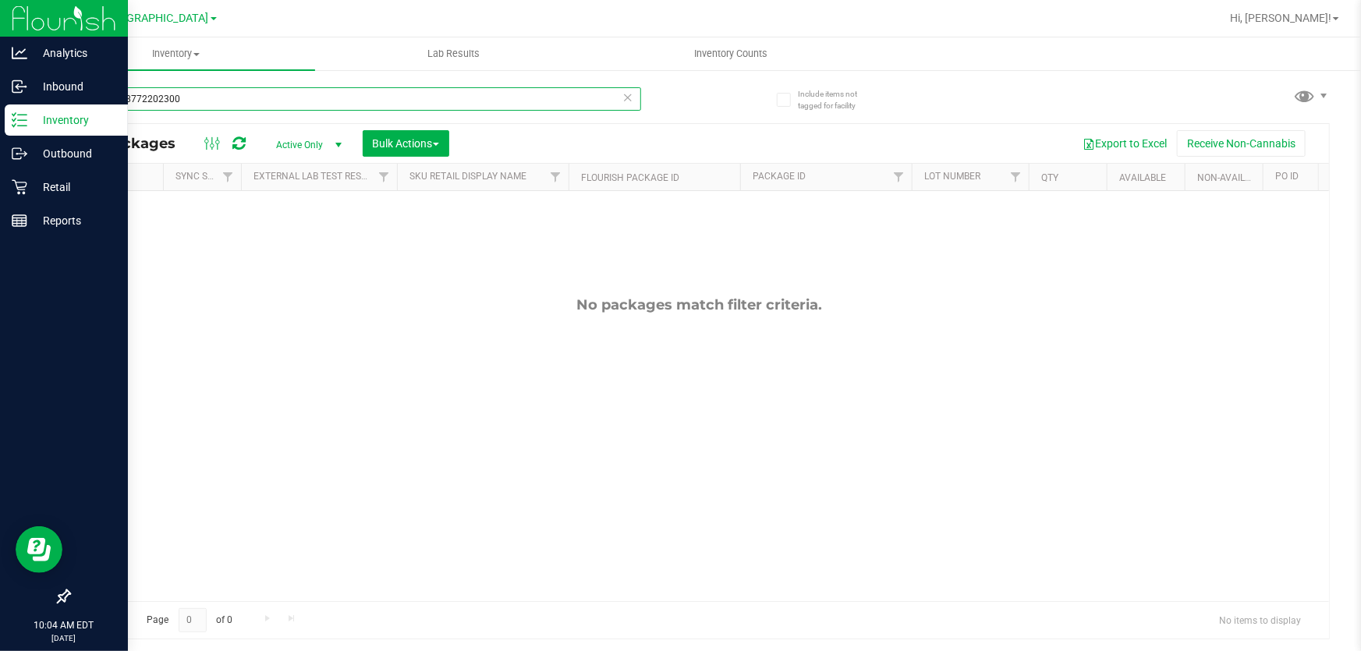
type input "6133598772202300"
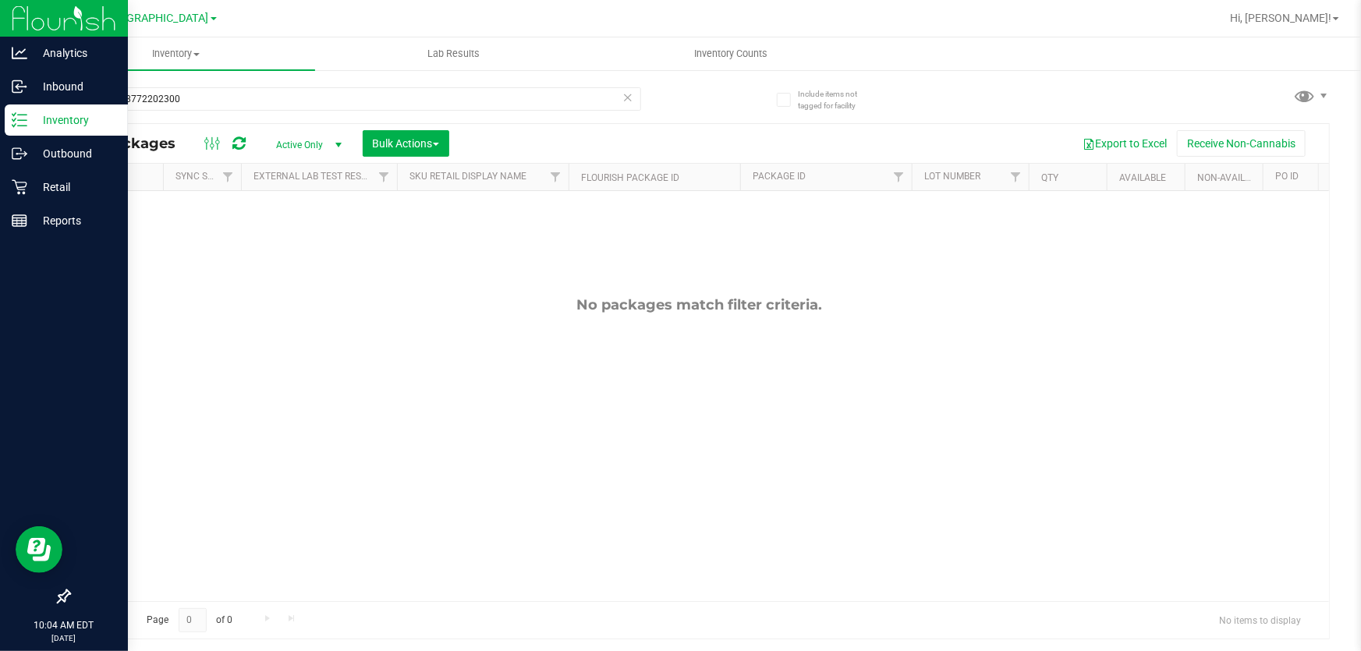
click at [628, 99] on icon at bounding box center [627, 96] width 11 height 19
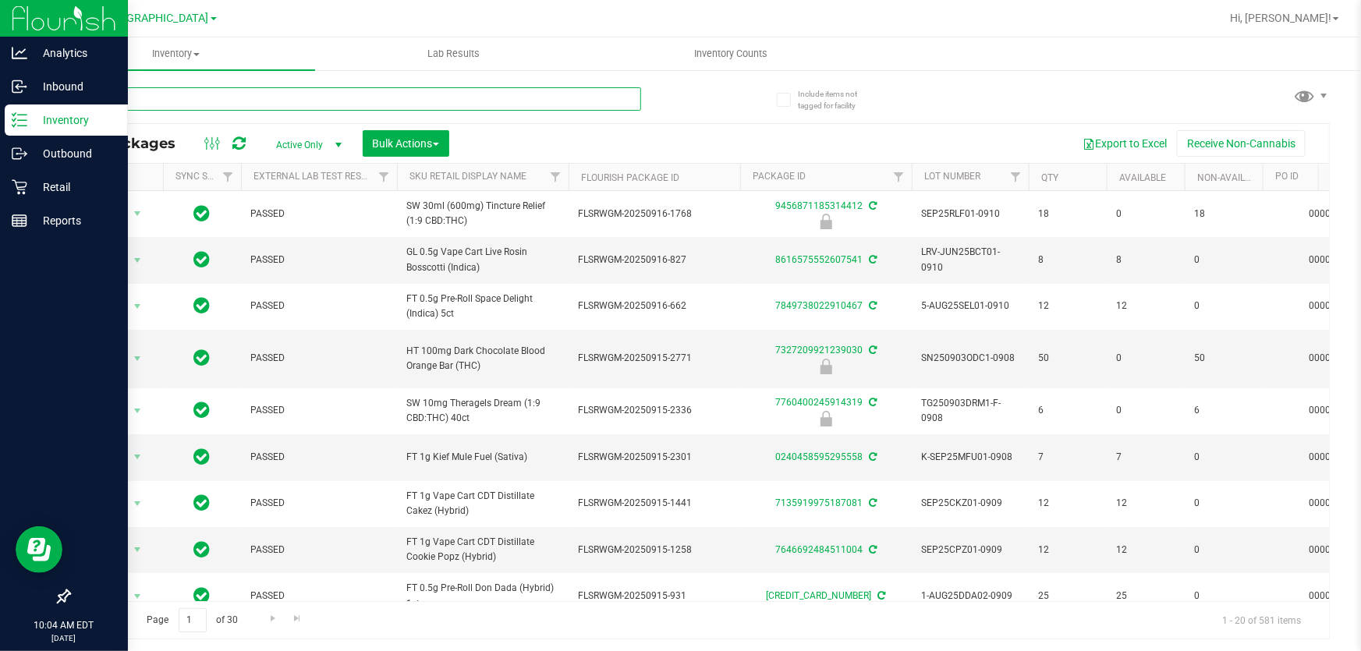
click at [564, 101] on input "text" at bounding box center [355, 98] width 572 height 23
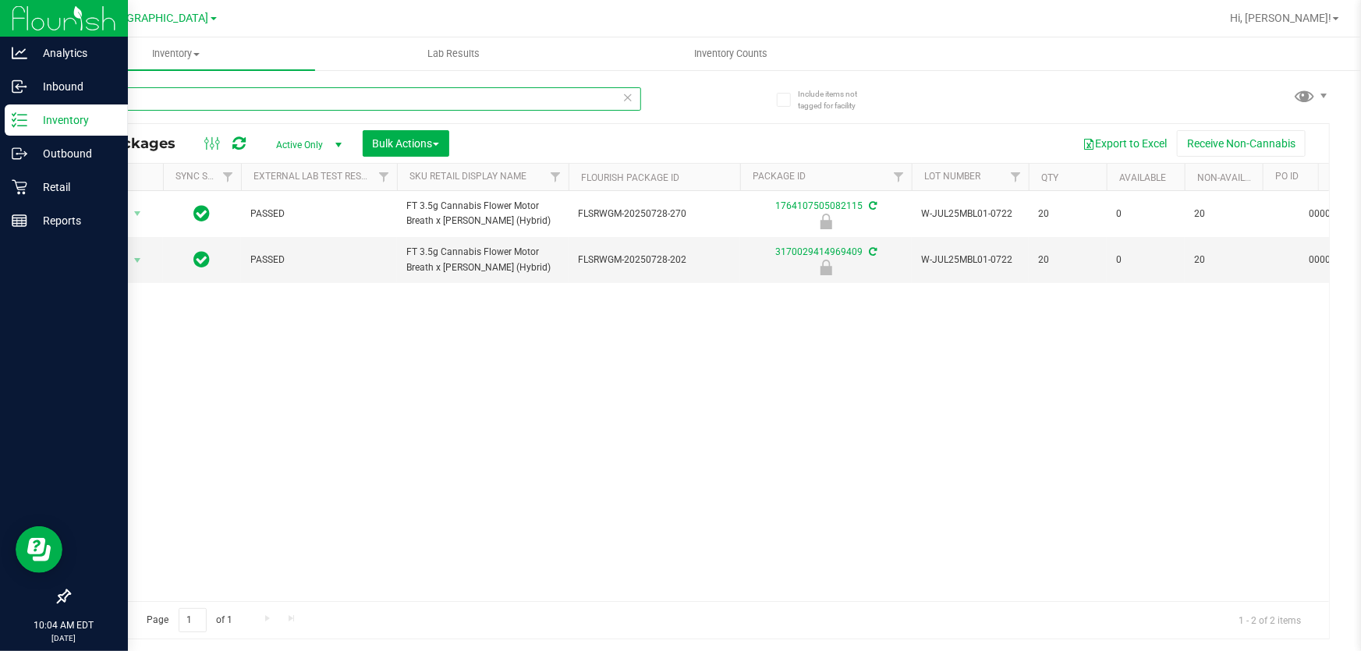
type input "m"
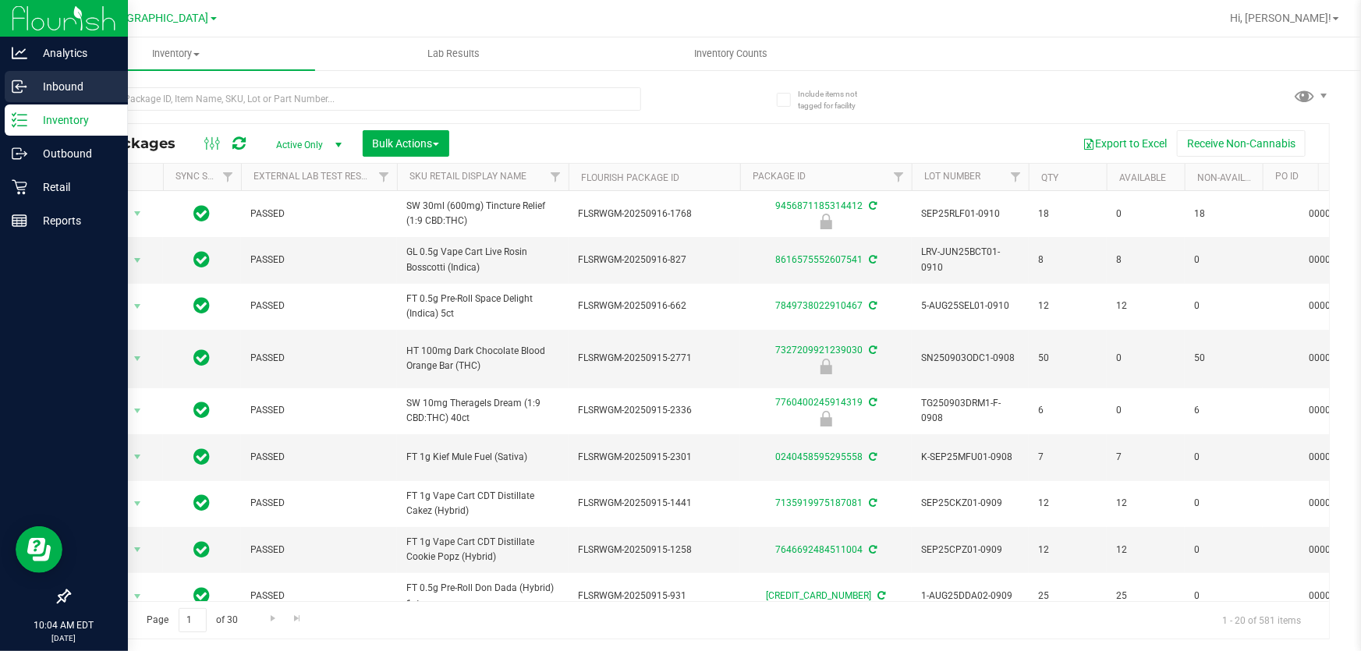
click at [31, 83] on p "Inbound" at bounding box center [74, 86] width 94 height 19
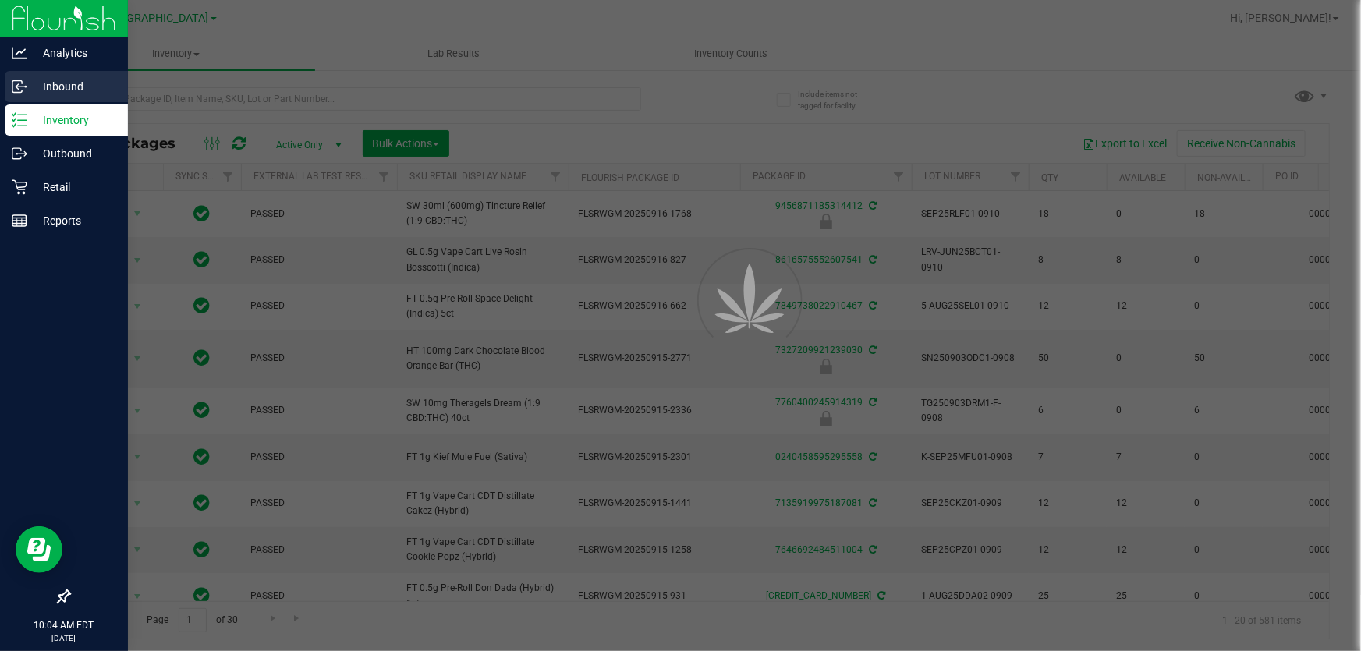
click at [34, 81] on p "Inbound" at bounding box center [74, 86] width 94 height 19
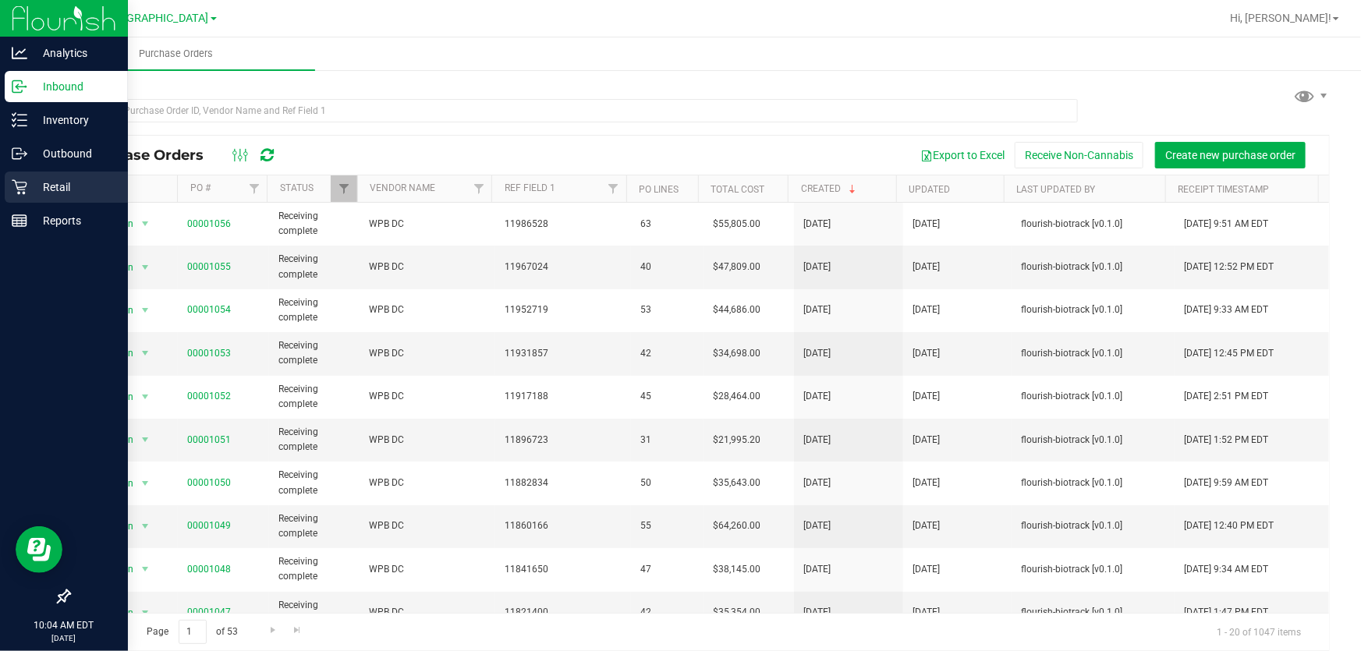
click at [32, 181] on p "Retail" at bounding box center [74, 187] width 94 height 19
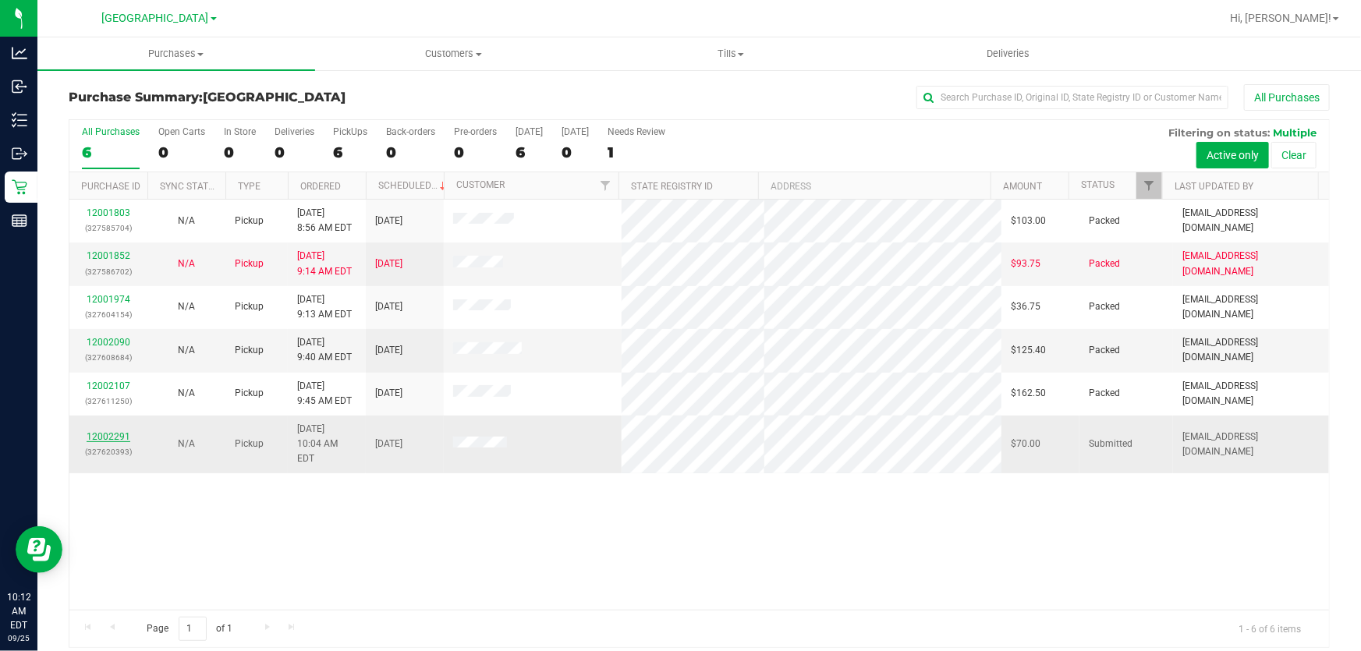
click at [120, 431] on link "12002291" at bounding box center [109, 436] width 44 height 11
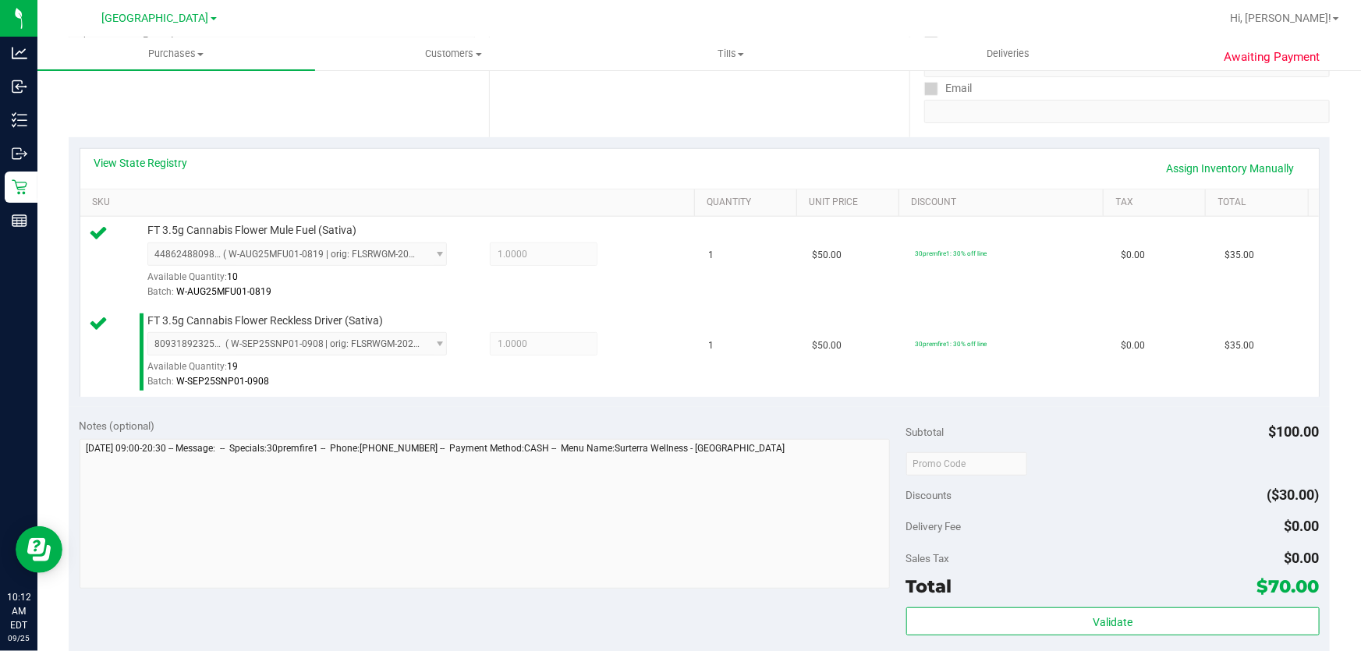
scroll to position [567, 0]
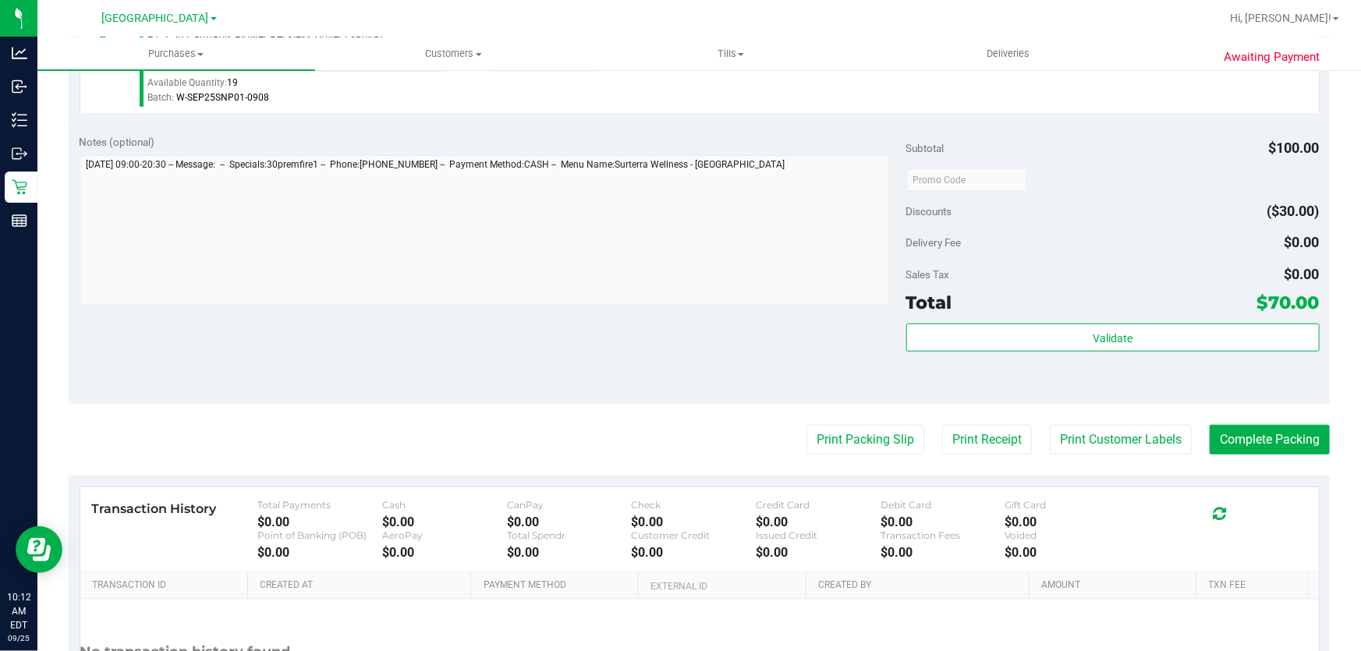
click at [1101, 318] on div "Subtotal $100.00 Discounts ($30.00) Delivery Fee $0.00 Sales Tax $0.00 Total $7…" at bounding box center [1112, 264] width 413 height 260
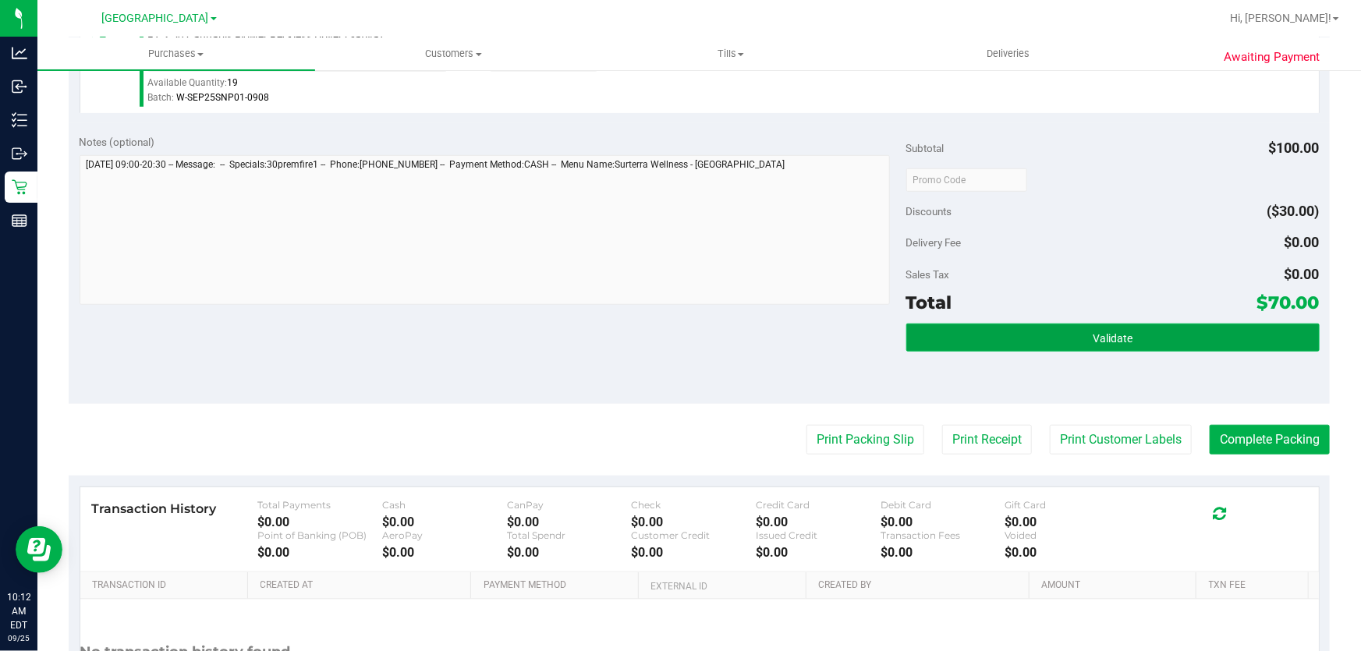
click at [1099, 325] on button "Validate" at bounding box center [1112, 338] width 413 height 28
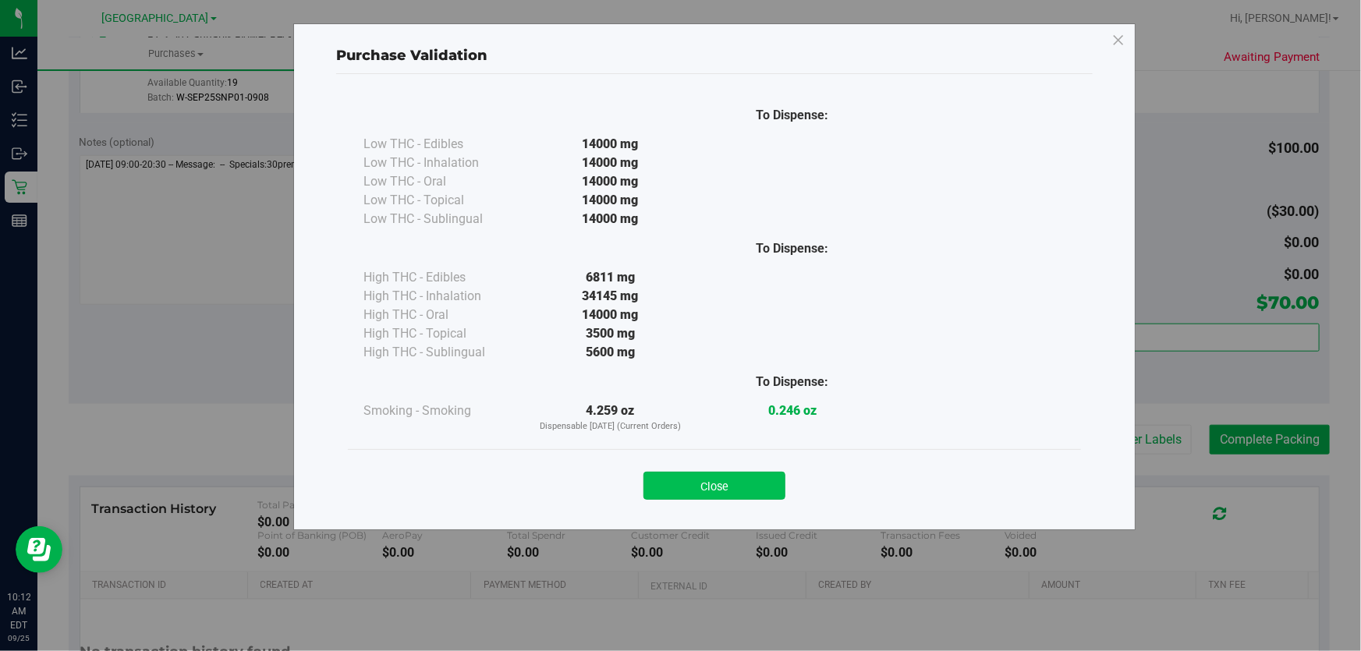
click at [708, 479] on button "Close" at bounding box center [714, 486] width 142 height 28
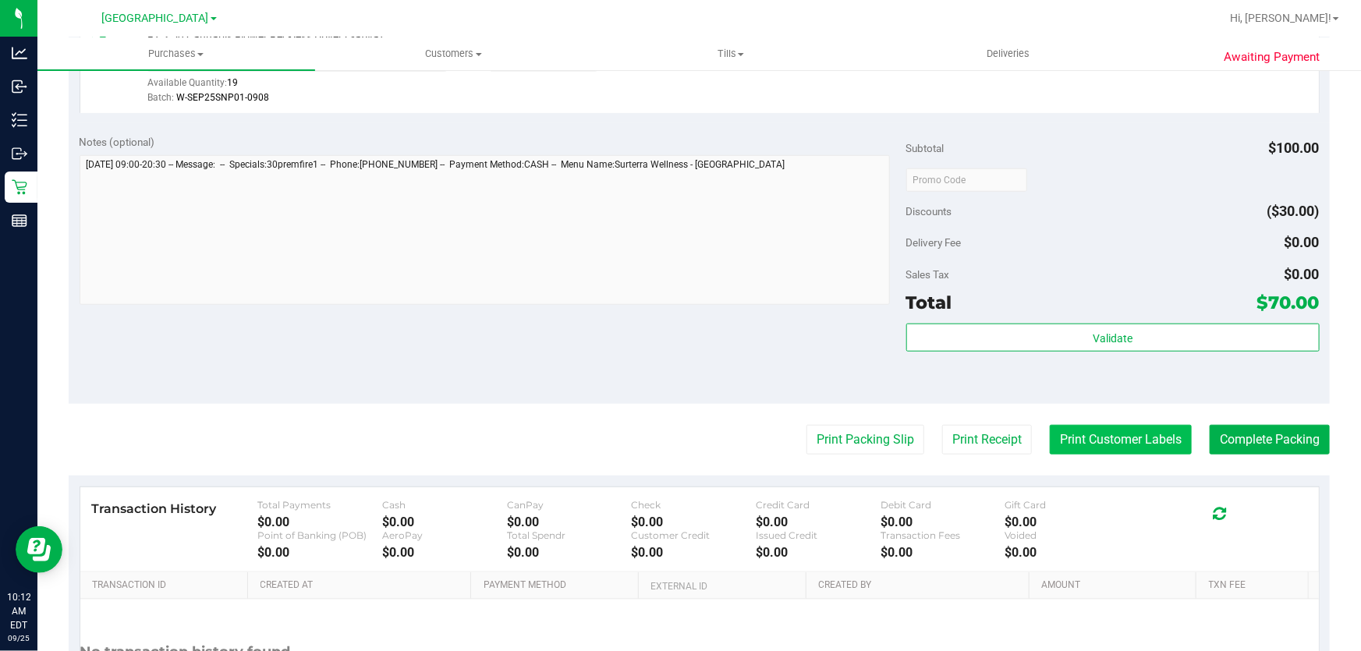
click at [1060, 441] on button "Print Customer Labels" at bounding box center [1121, 440] width 142 height 30
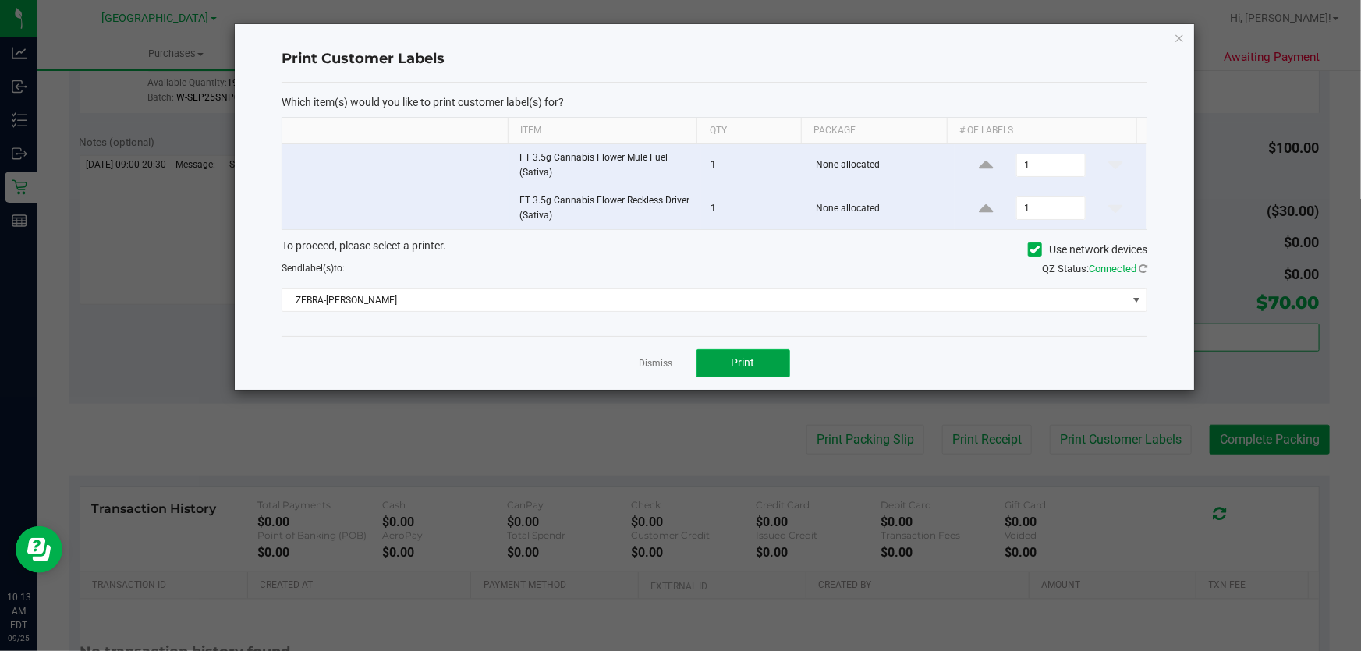
click at [750, 363] on span "Print" at bounding box center [742, 362] width 23 height 12
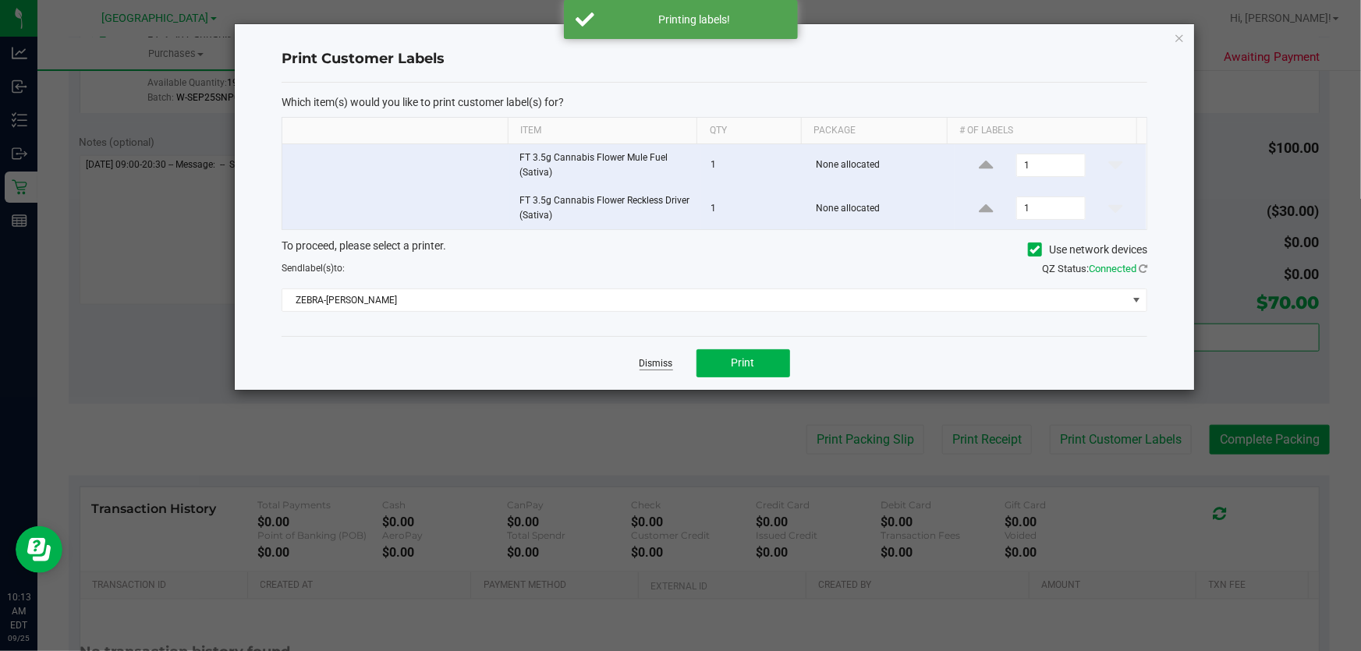
click at [648, 360] on link "Dismiss" at bounding box center [656, 363] width 34 height 13
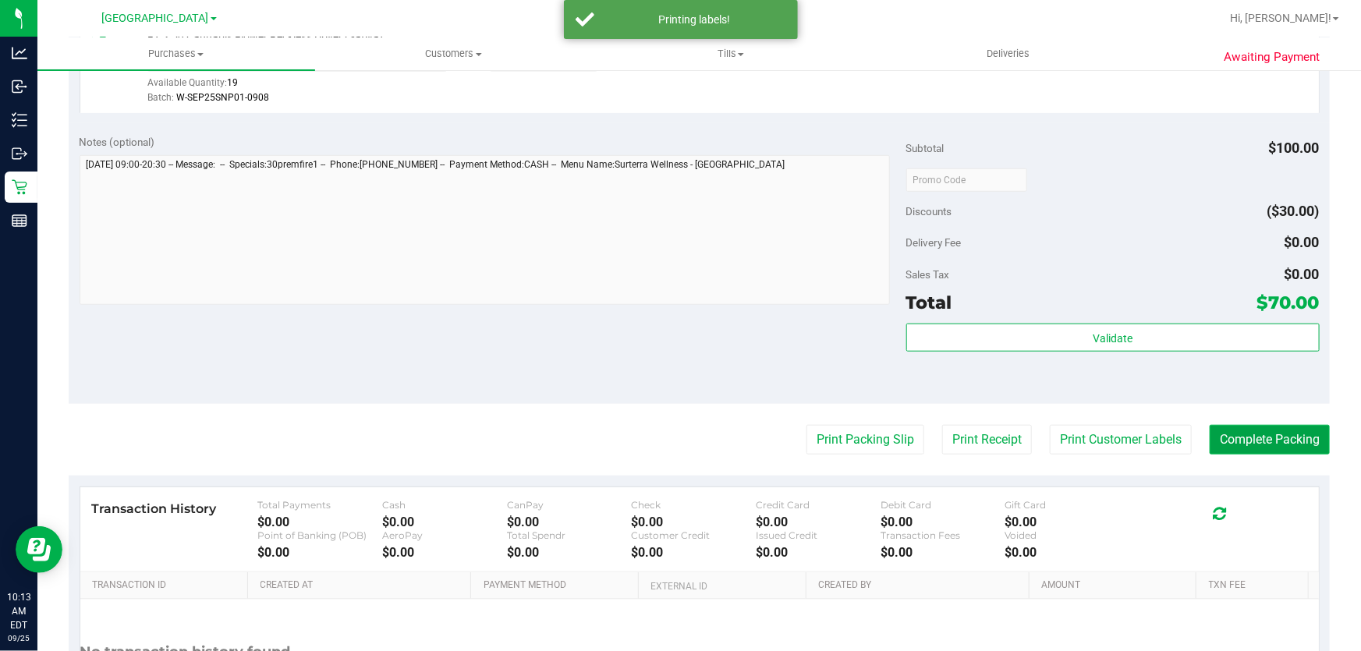
click at [1271, 443] on button "Complete Packing" at bounding box center [1269, 440] width 120 height 30
